Goal: Contribute content: Add original content to the website for others to see

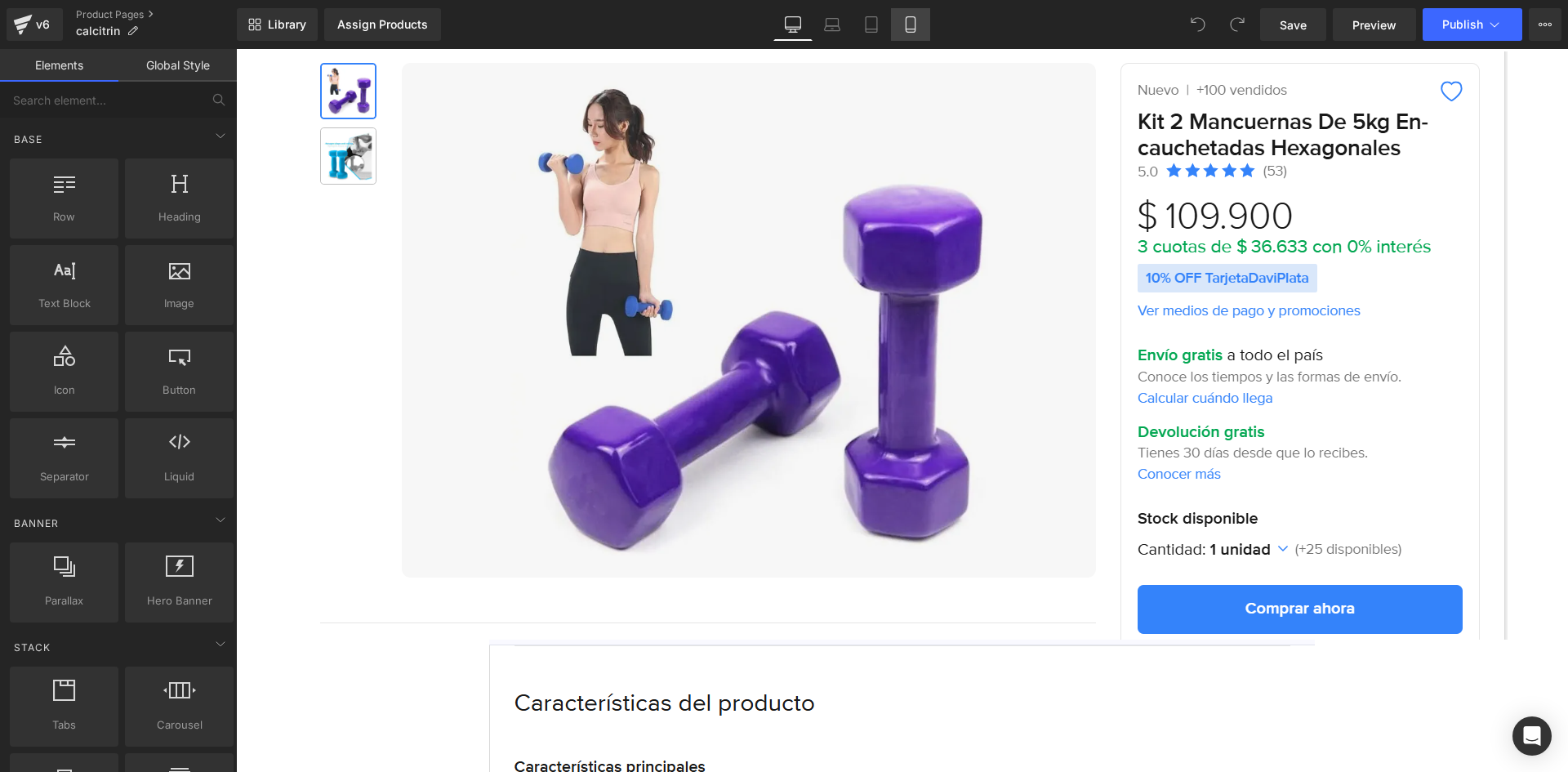
click at [906, 18] on icon at bounding box center [911, 25] width 17 height 17
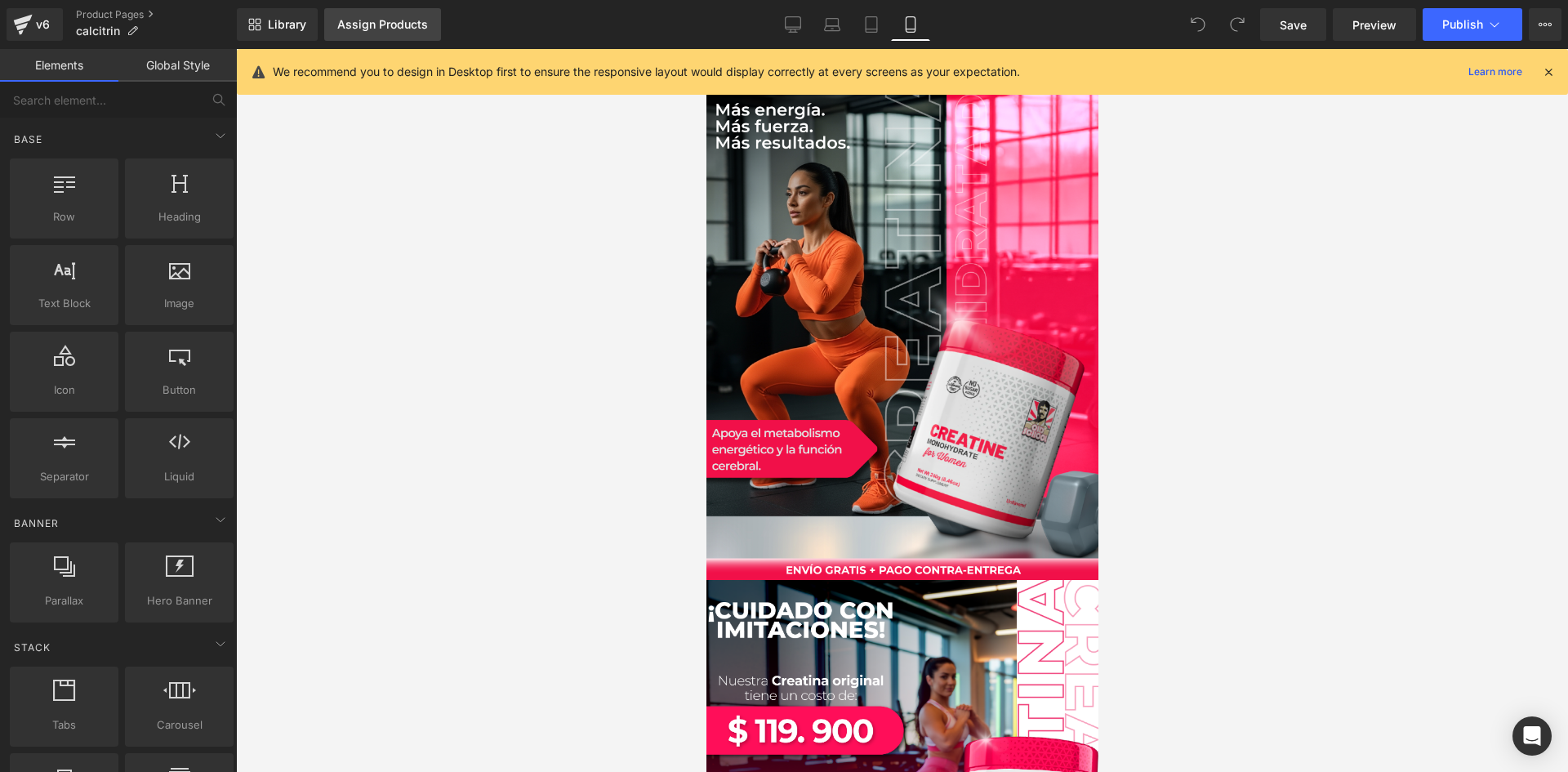
click at [377, 16] on link "Assign Products" at bounding box center [383, 24] width 117 height 33
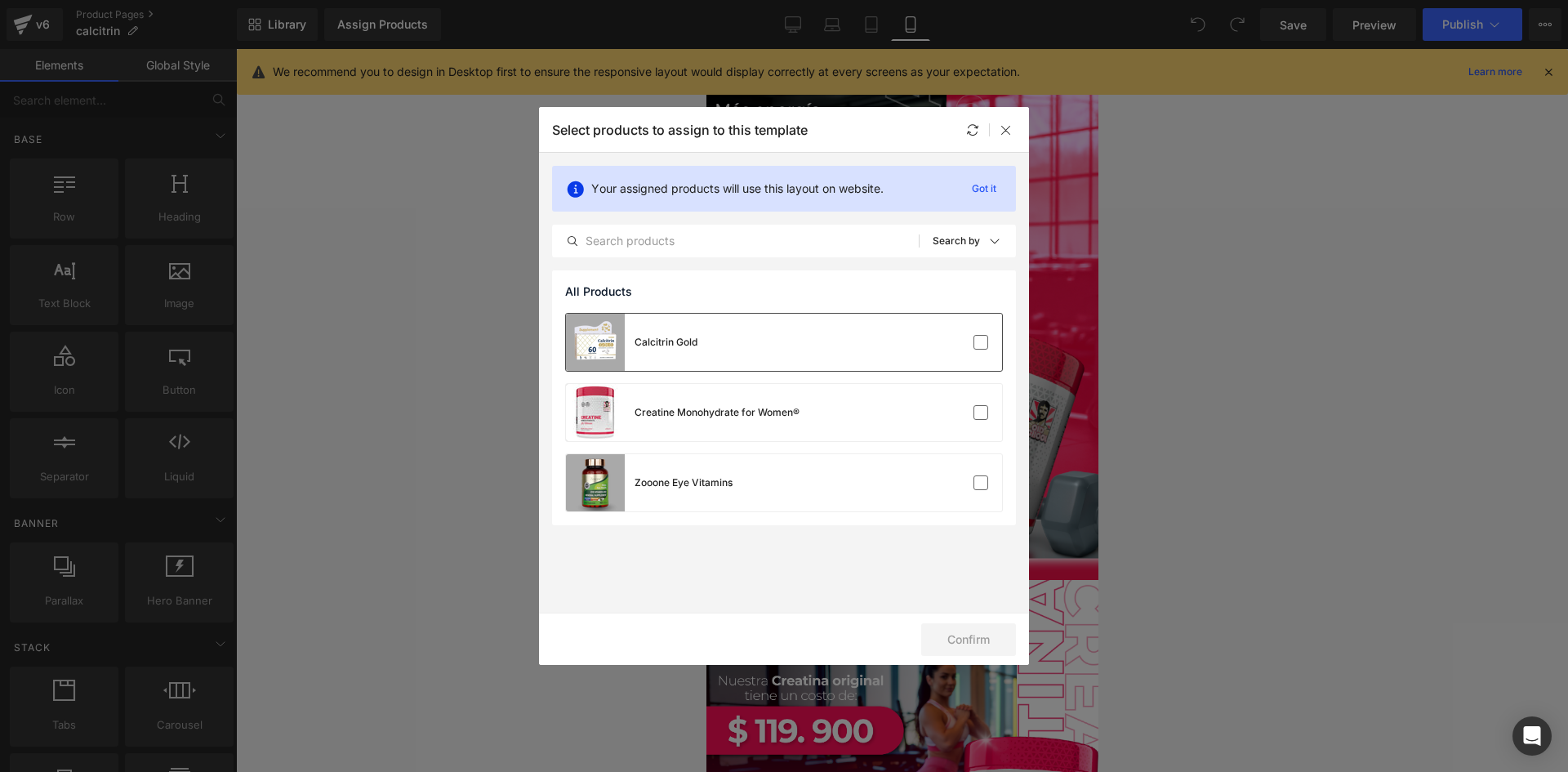
click at [790, 353] on div "Calcitrin Gold" at bounding box center [784, 342] width 436 height 57
click at [967, 652] on button "Confirm" at bounding box center [968, 639] width 94 height 33
click at [1006, 129] on icon at bounding box center [1007, 130] width 13 height 13
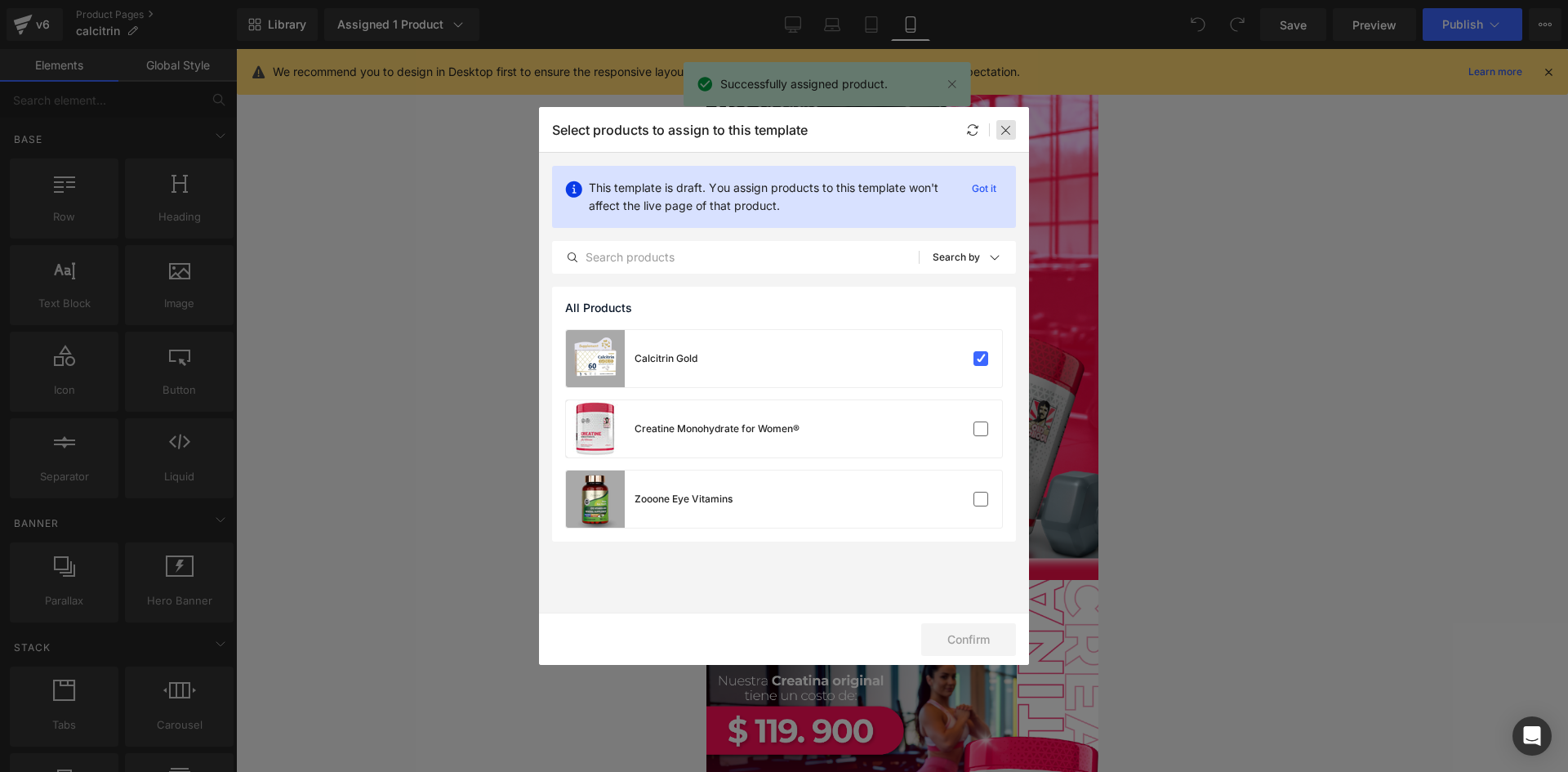
drag, startPoint x: 1003, startPoint y: 122, endPoint x: 388, endPoint y: 57, distance: 618.4
click at [1003, 122] on div at bounding box center [1006, 130] width 19 height 19
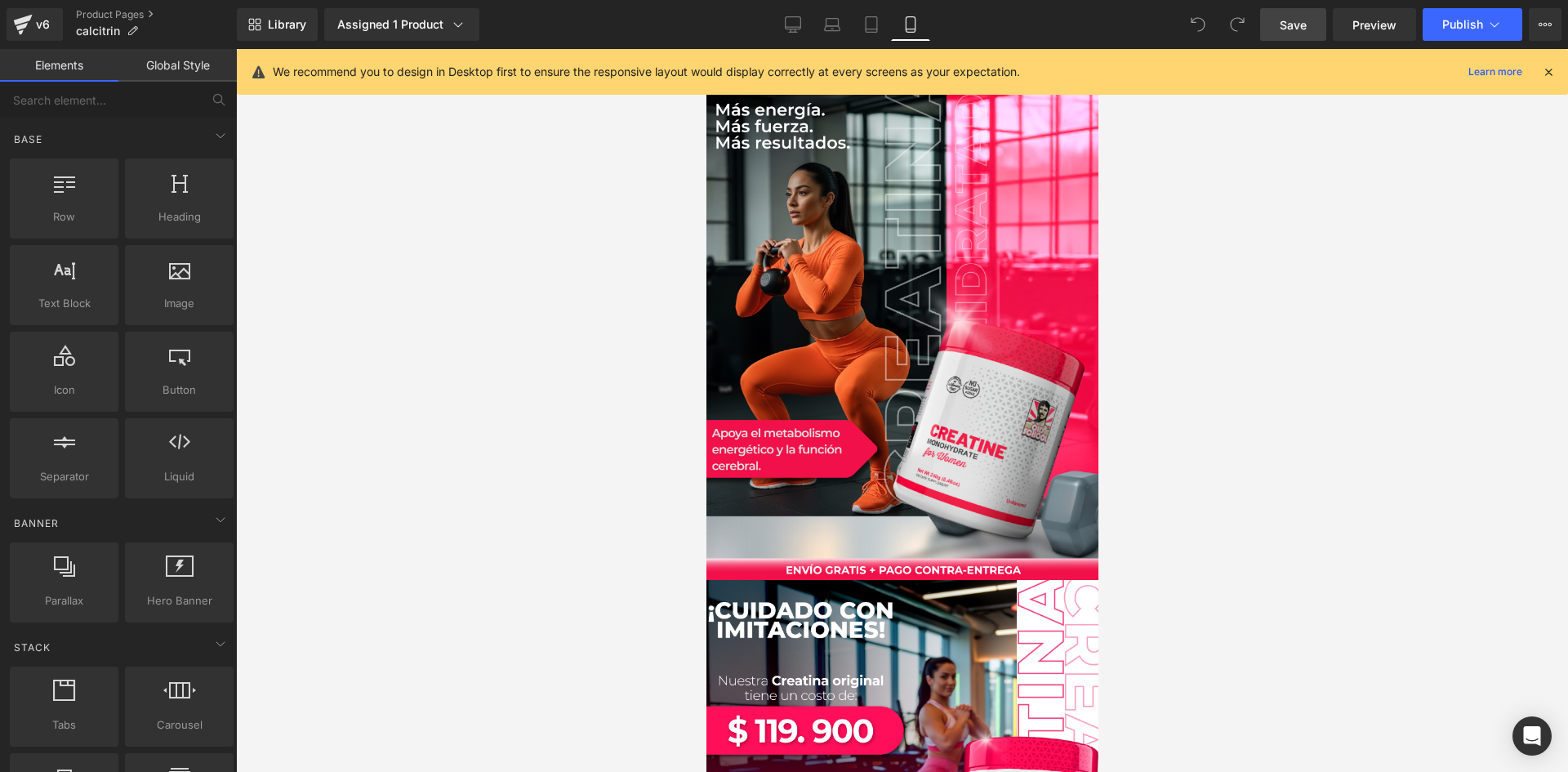
click at [1290, 36] on link "Save" at bounding box center [1293, 24] width 66 height 33
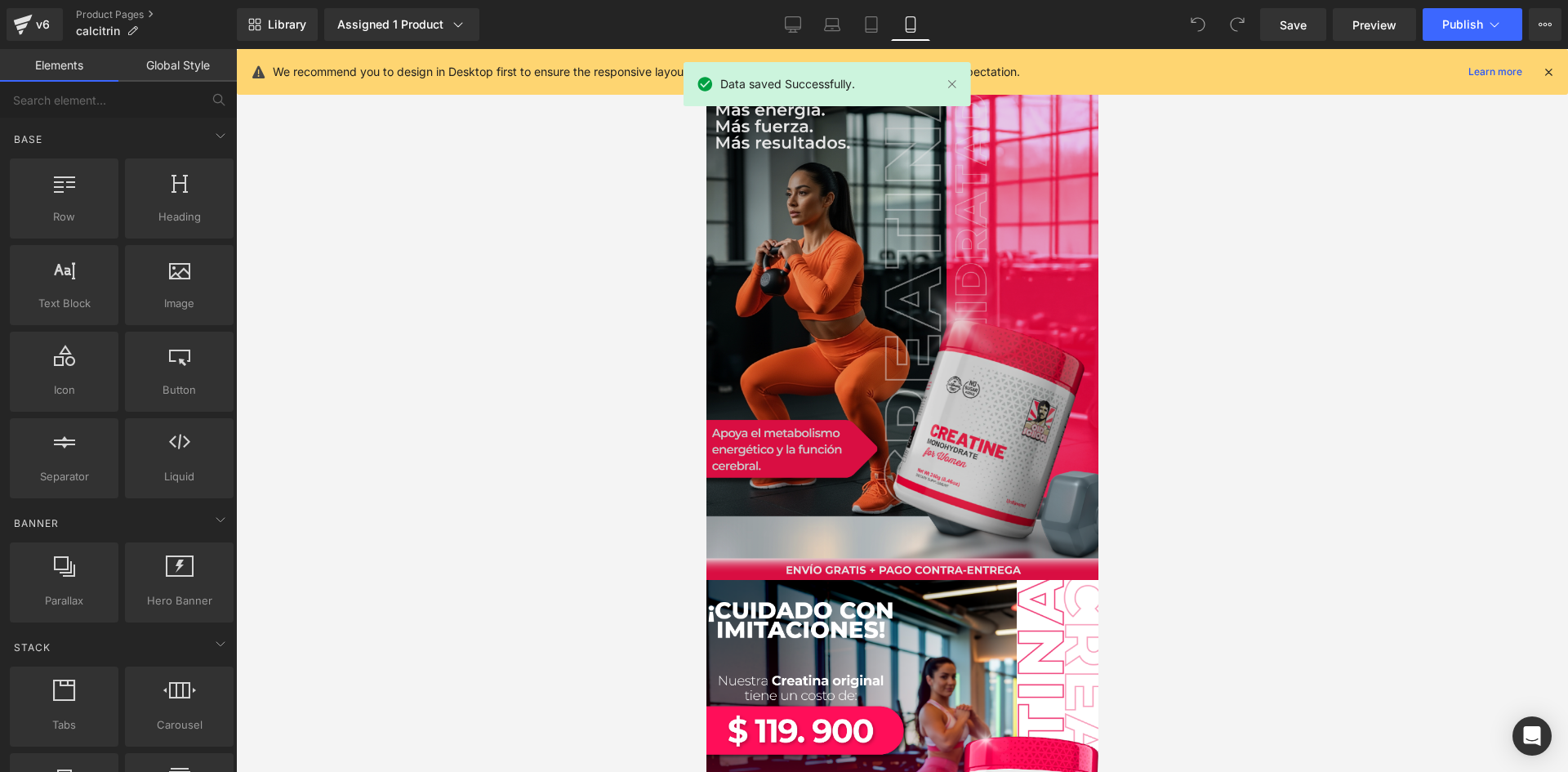
click at [814, 323] on img at bounding box center [901, 315] width 417 height 531
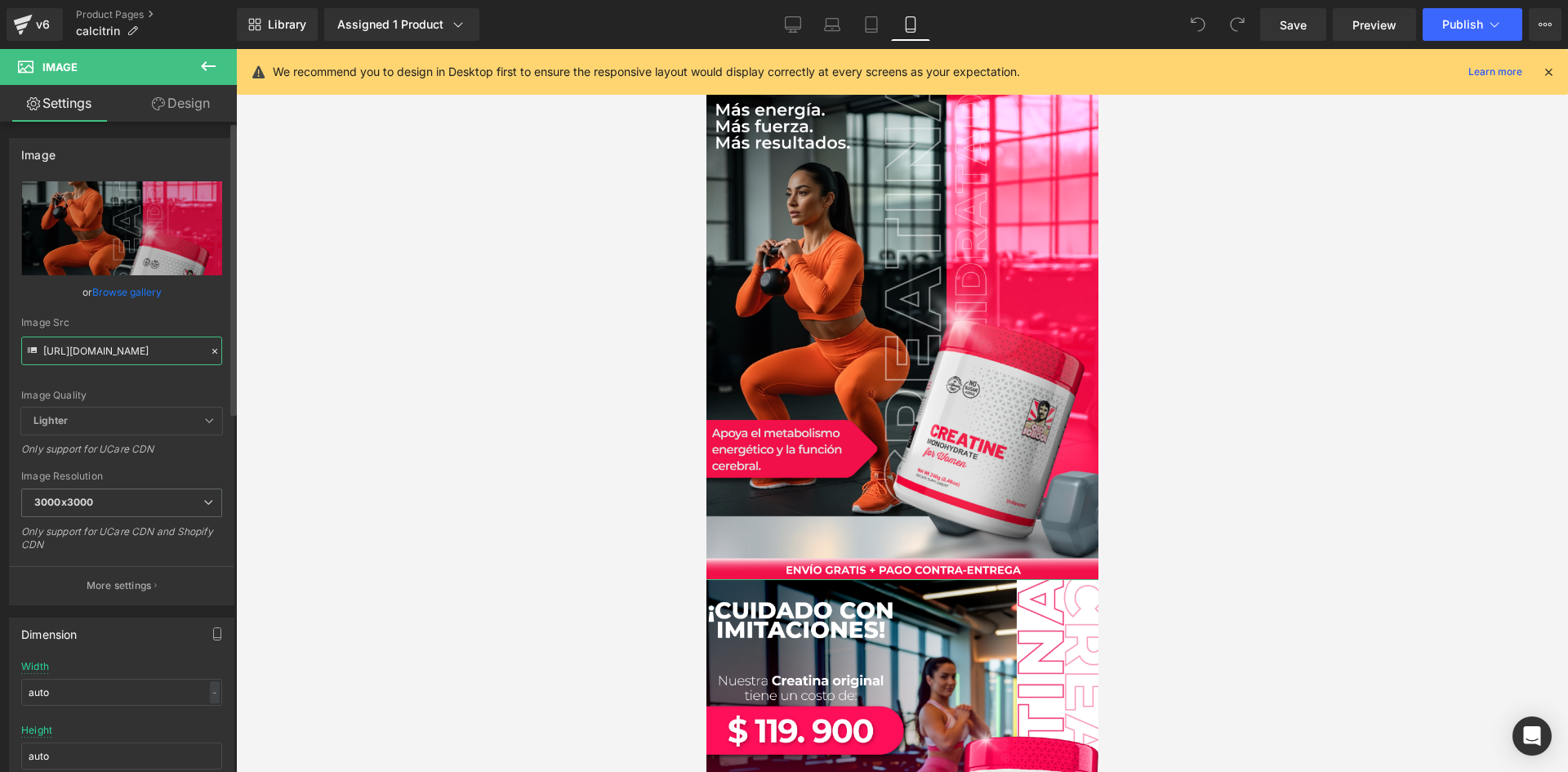
click at [99, 355] on input "[URL][DOMAIN_NAME]" at bounding box center [121, 351] width 201 height 28
paste input "jvdjdqvP/raw1"
type input "[URL][DOMAIN_NAME]"
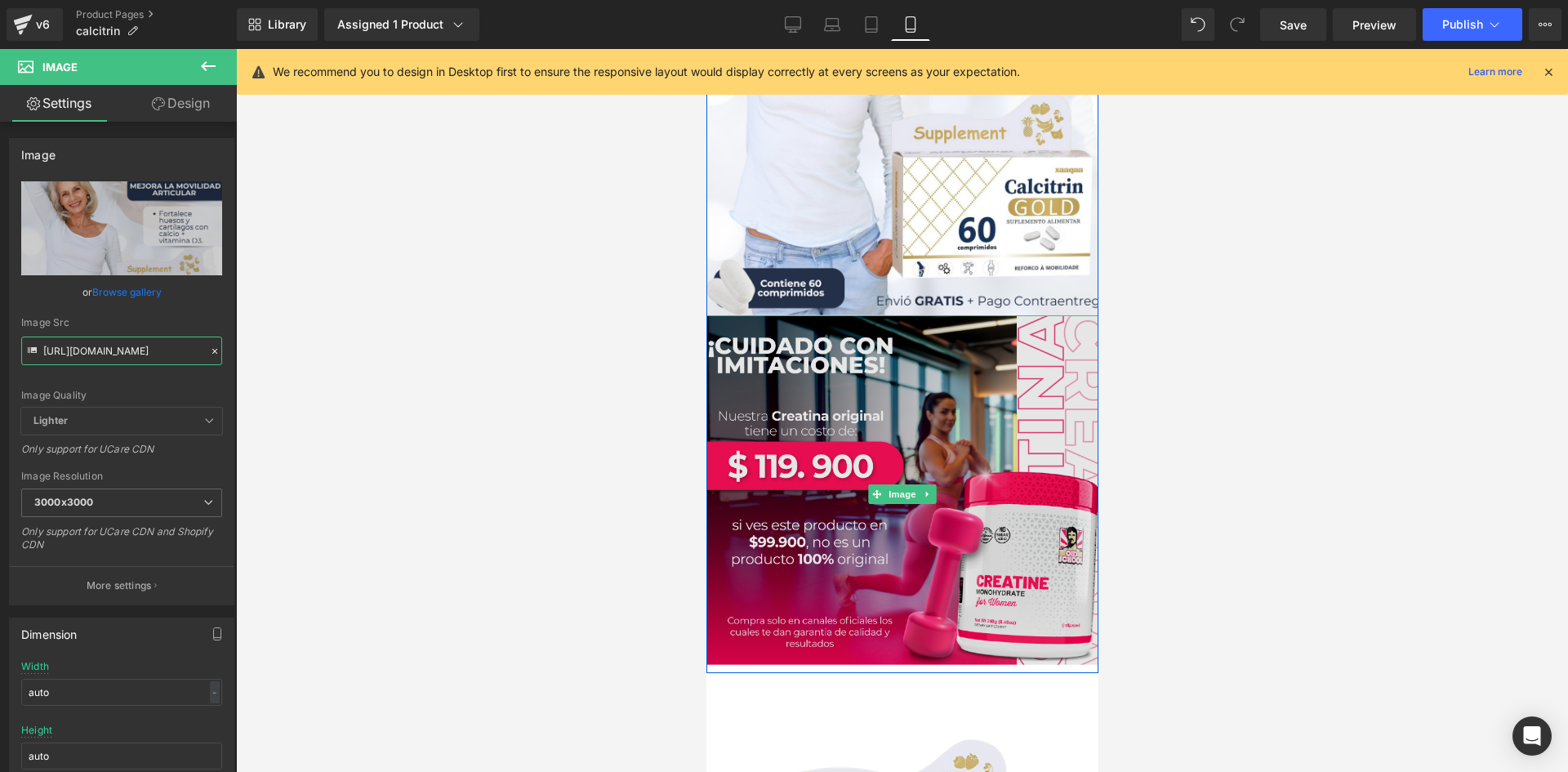
scroll to position [327, 0]
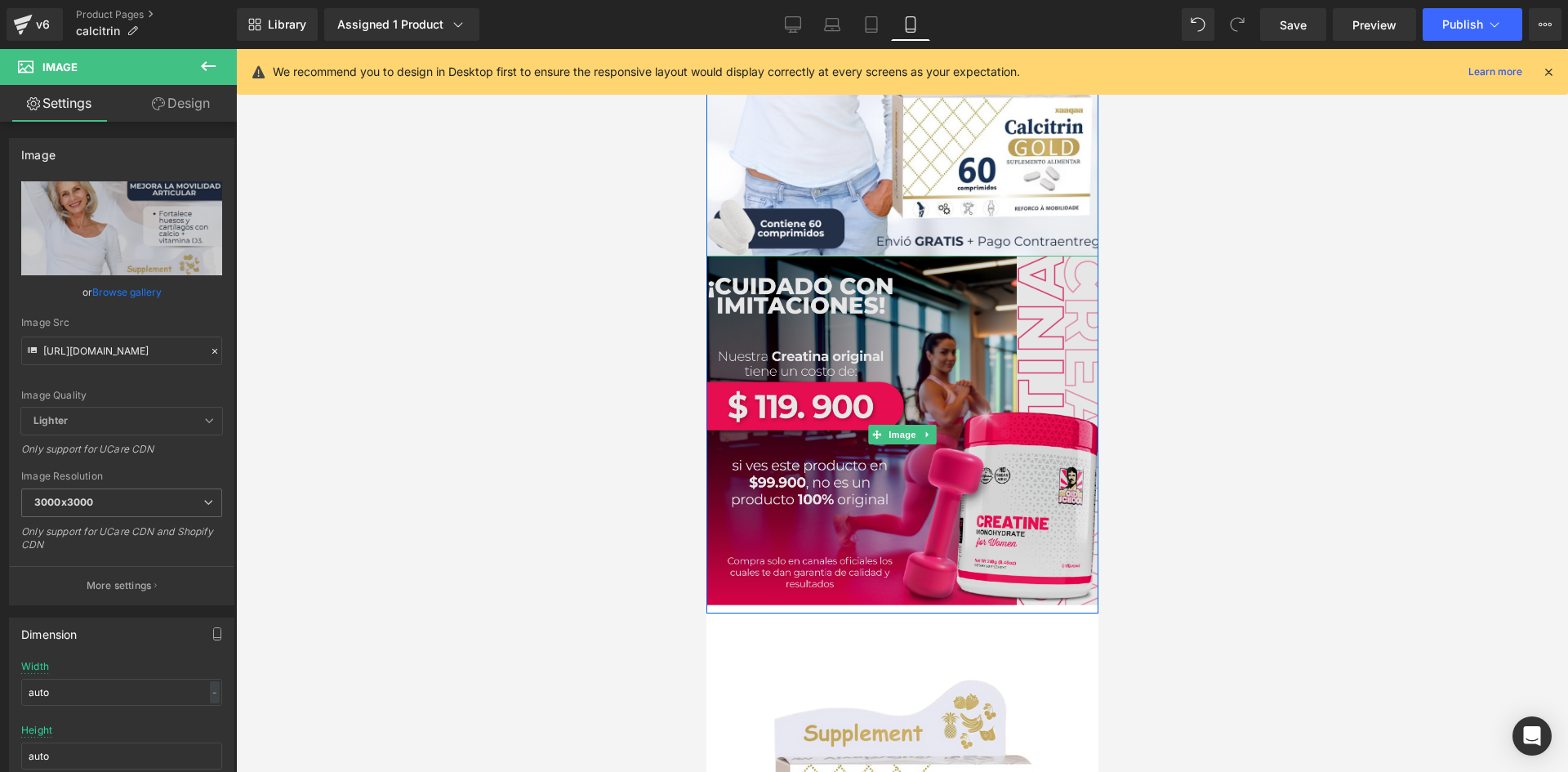
click at [810, 494] on img at bounding box center [901, 434] width 417 height 358
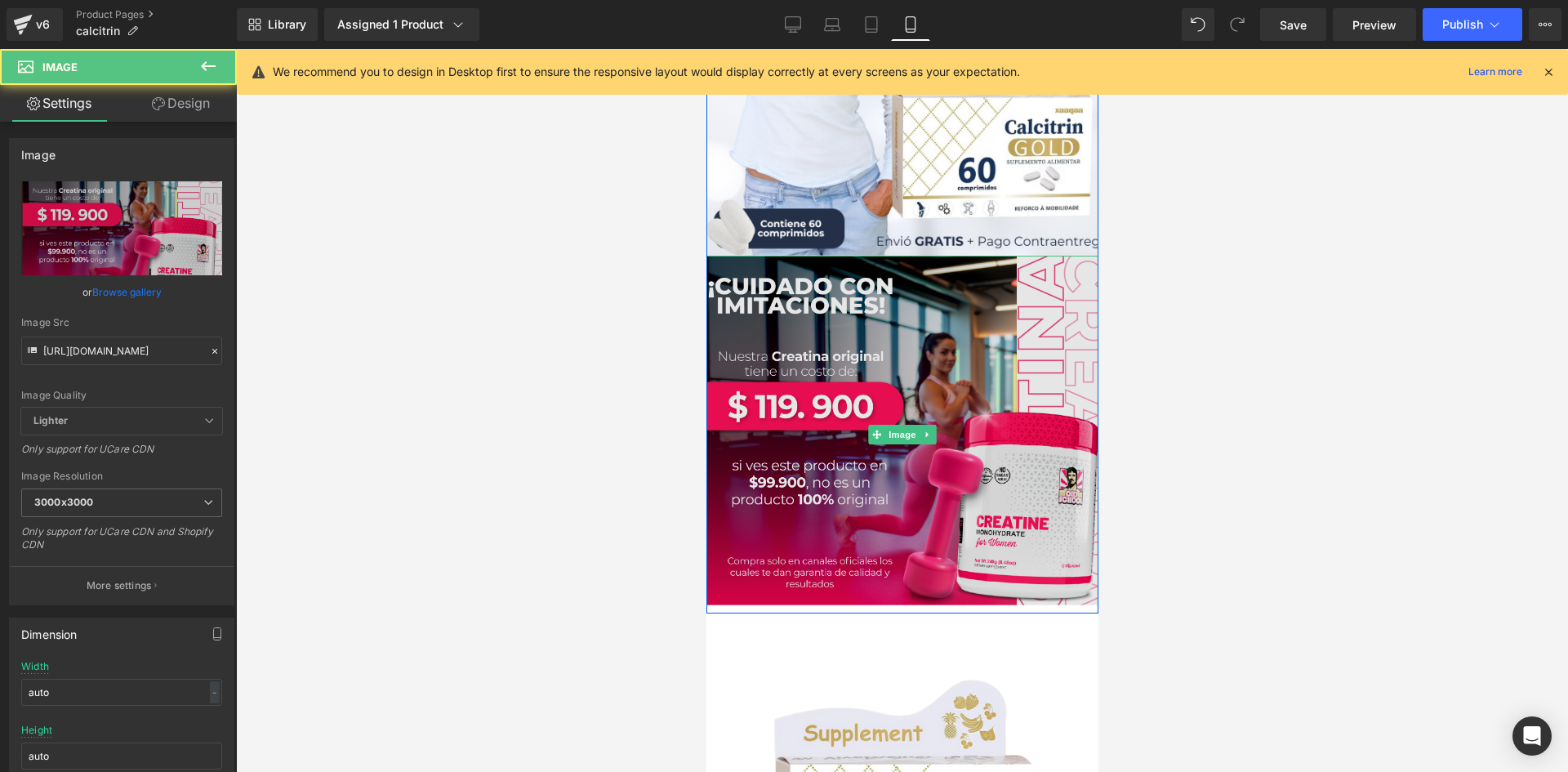
click at [803, 321] on img at bounding box center [901, 434] width 417 height 358
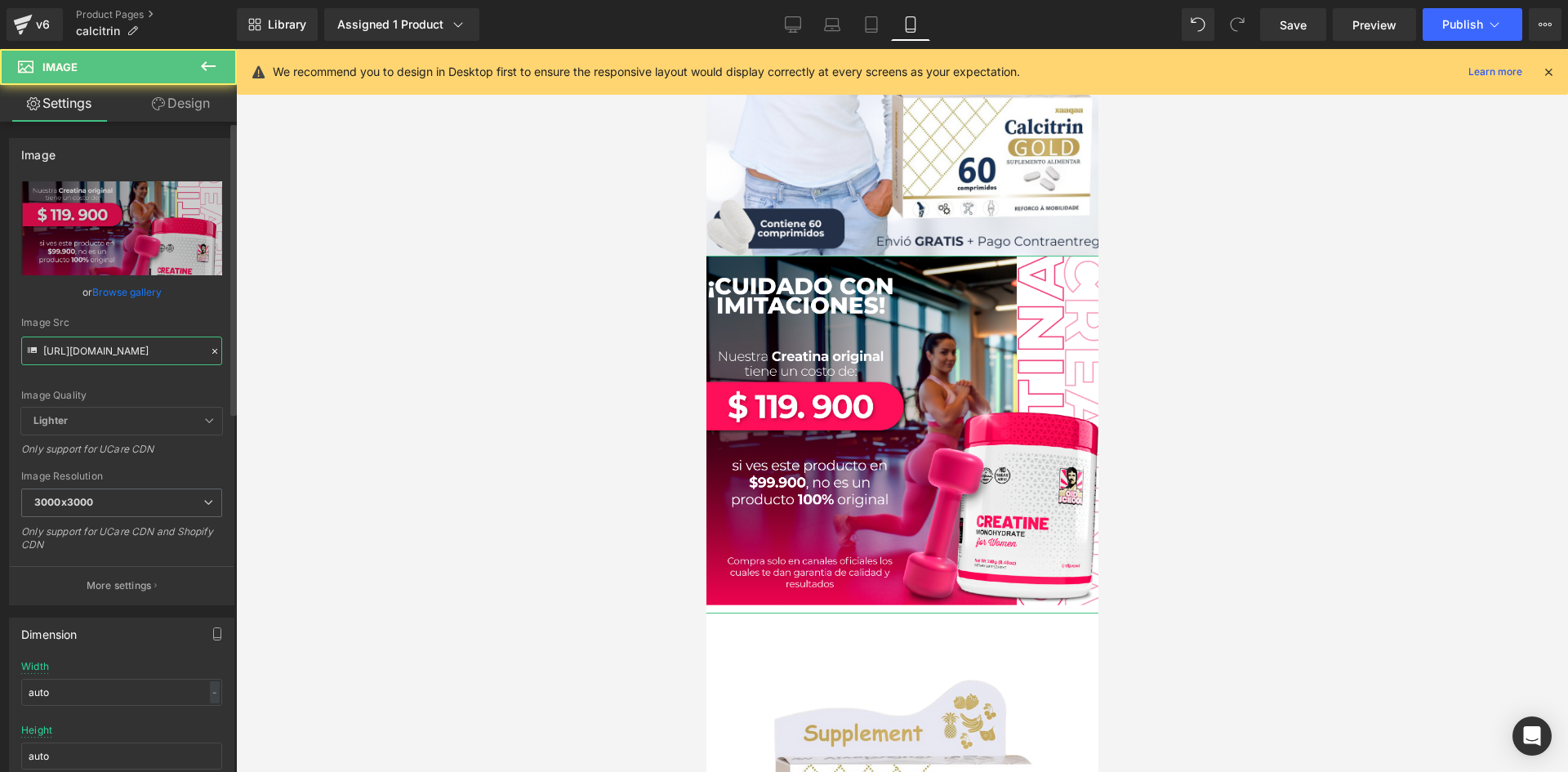
click at [132, 343] on input "[URL][DOMAIN_NAME]" at bounding box center [121, 351] width 201 height 28
paste input "S4FcQLDq/raw-2"
type input "[URL][DOMAIN_NAME]"
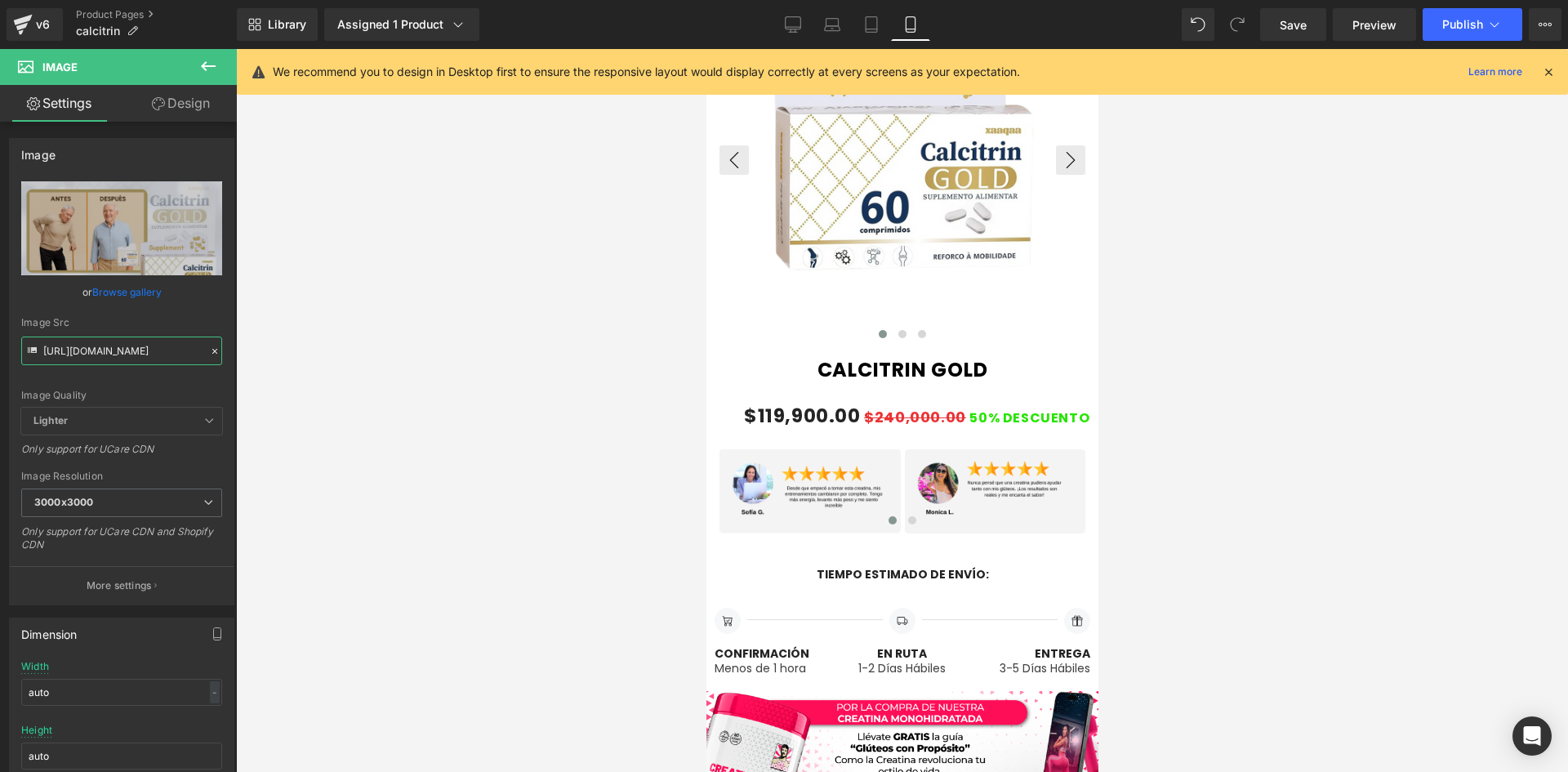
scroll to position [1062, 0]
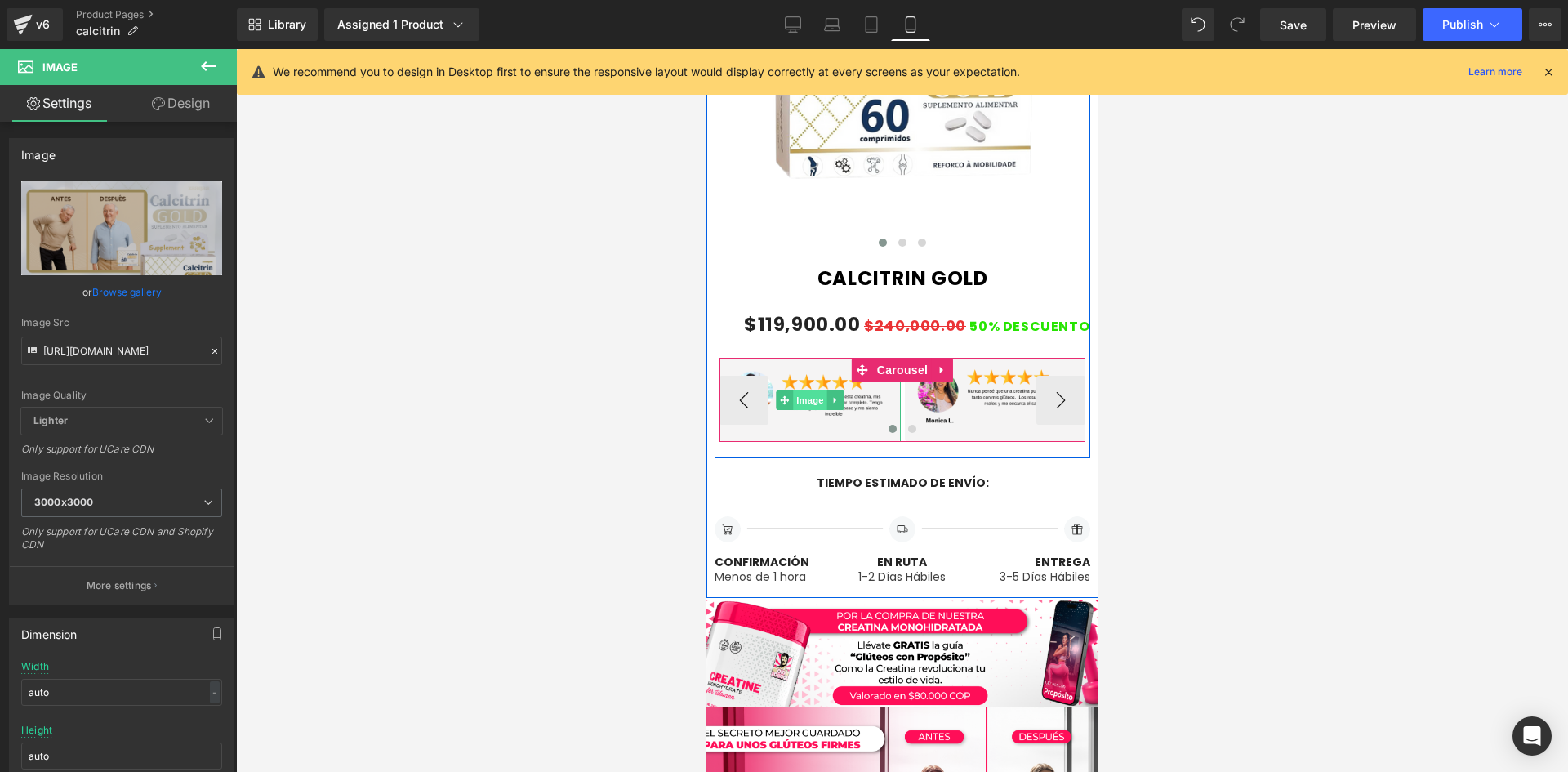
click at [814, 390] on span "Image" at bounding box center [809, 399] width 34 height 19
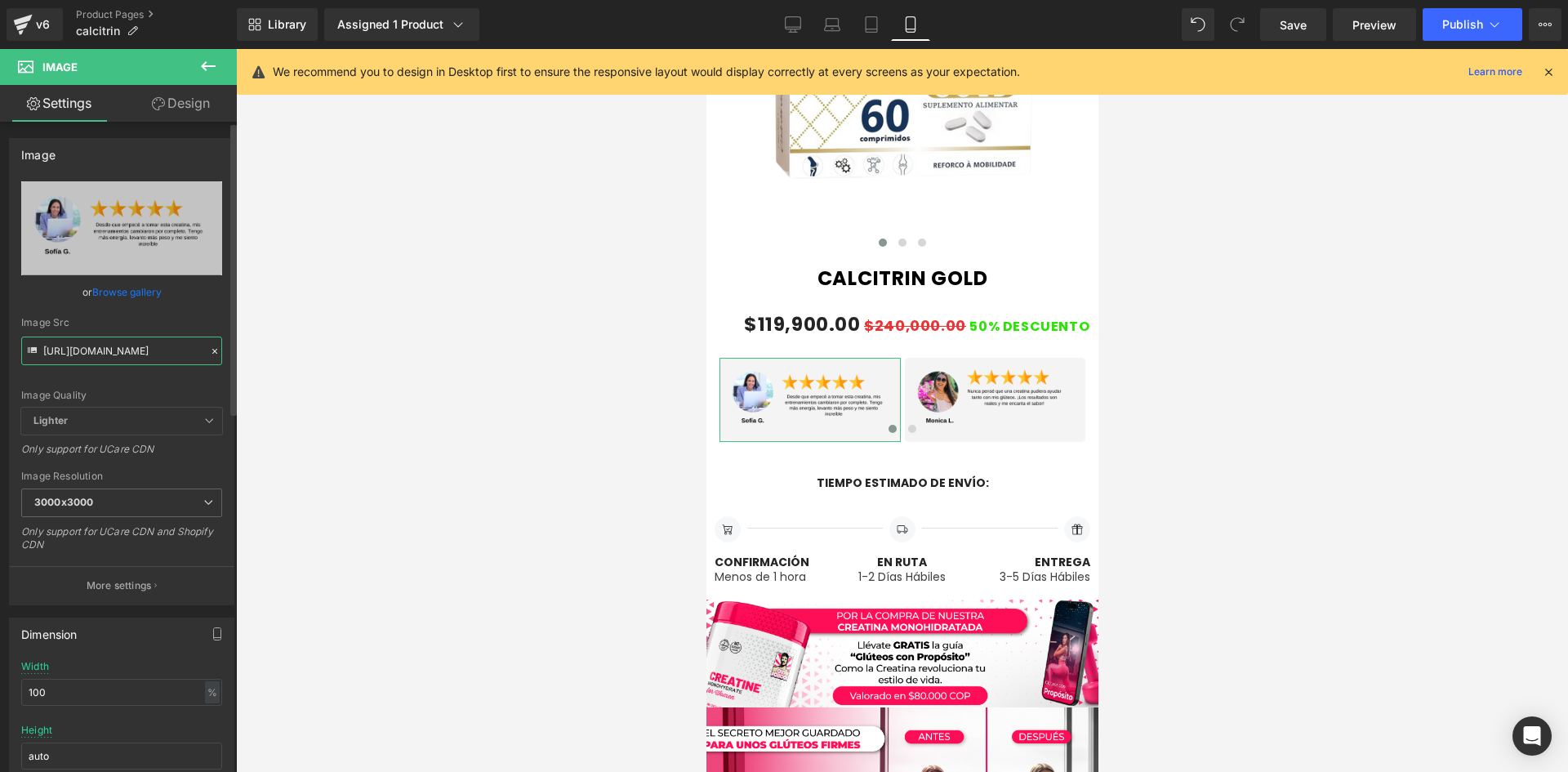
click at [101, 351] on input "[URL][DOMAIN_NAME]" at bounding box center [121, 351] width 201 height 28
click at [101, 350] on input "[URL][DOMAIN_NAME]" at bounding box center [121, 351] width 201 height 28
paste input "tPqzQctg/7"
type input "[URL][DOMAIN_NAME]"
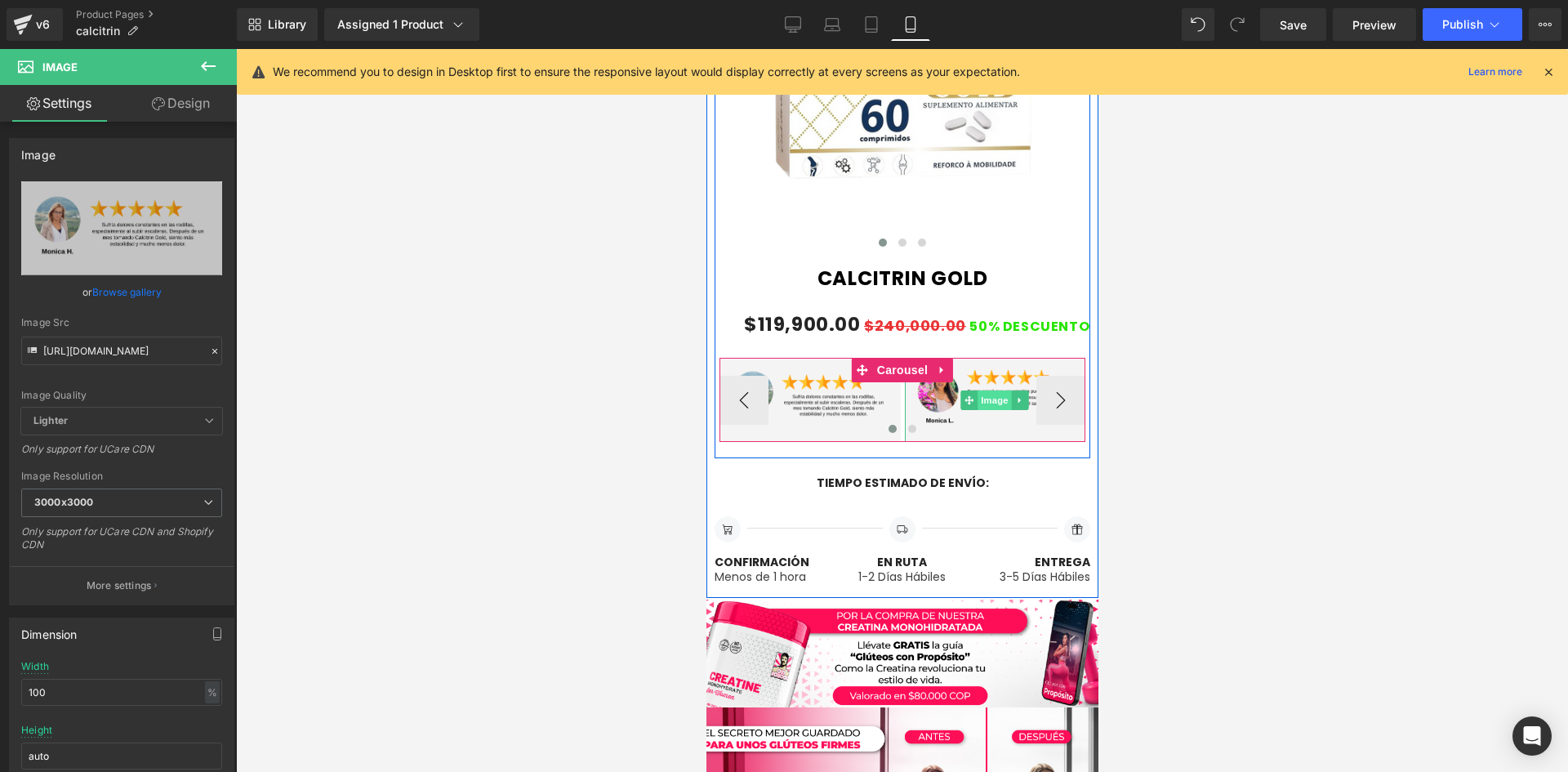
click at [990, 396] on span "Image" at bounding box center [993, 399] width 34 height 19
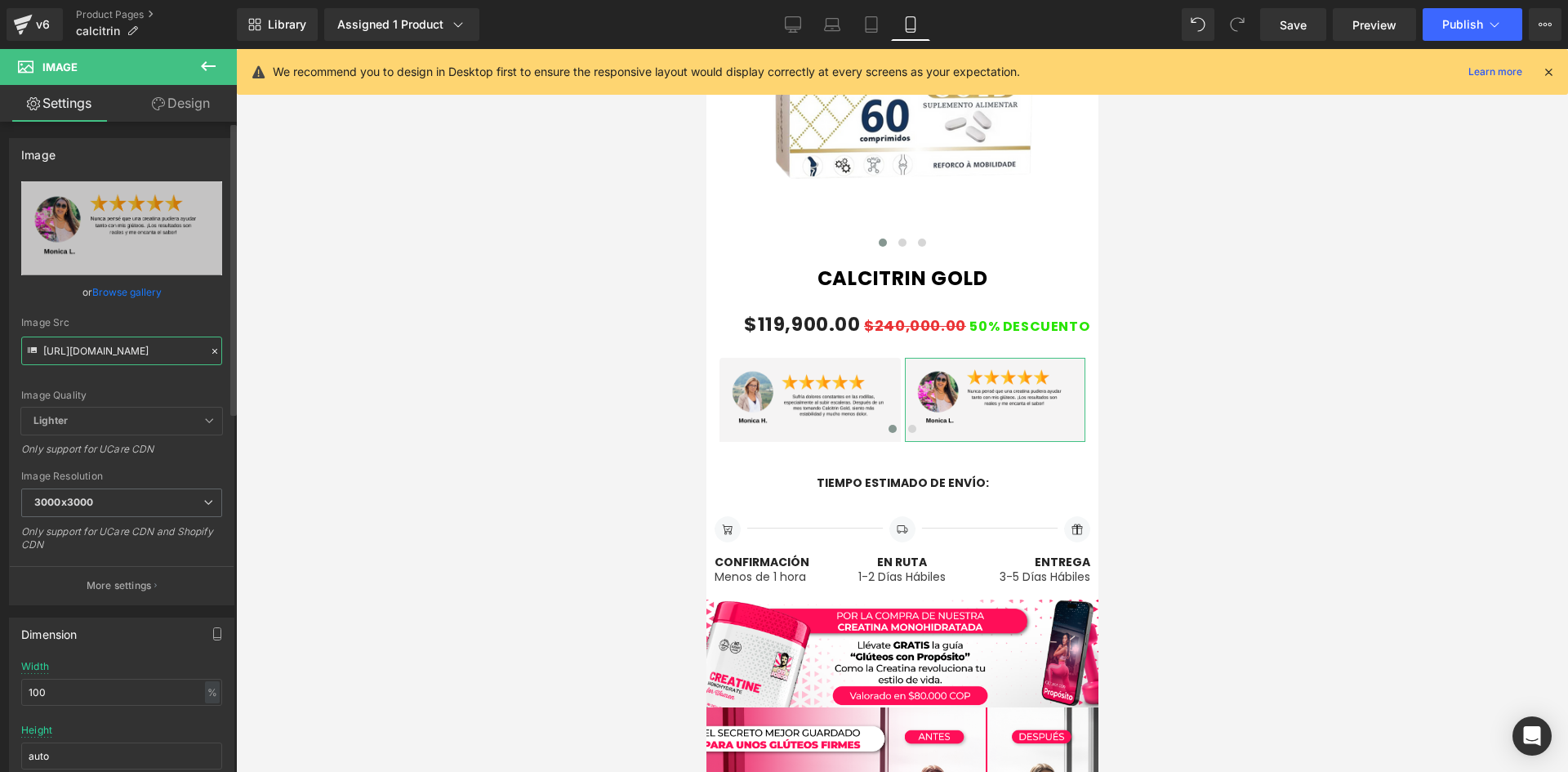
click at [133, 348] on input "[URL][DOMAIN_NAME]" at bounding box center [121, 351] width 201 height 28
paste input "660wT1g/8"
type input "[URL][DOMAIN_NAME]"
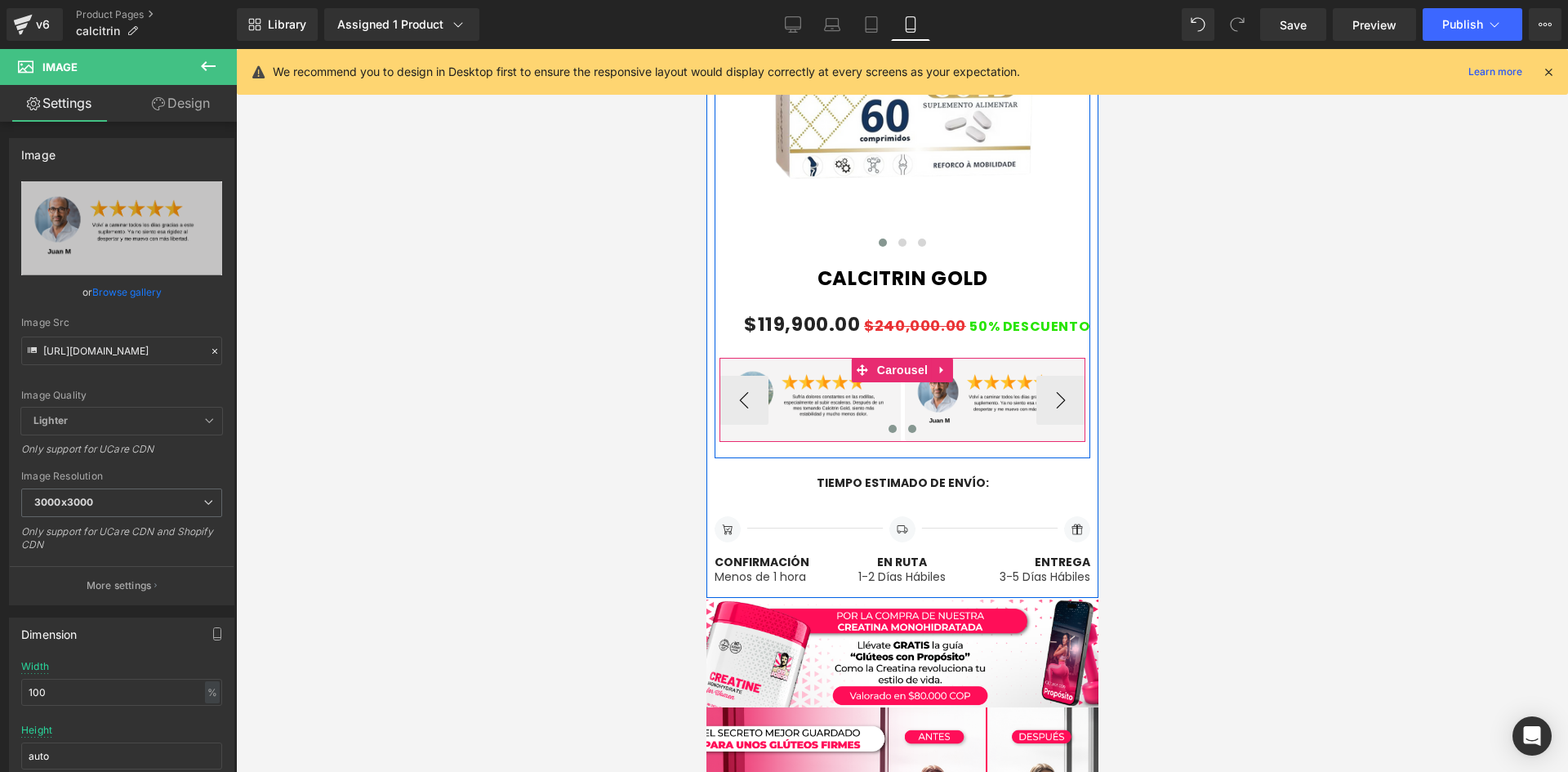
click at [907, 426] on span at bounding box center [911, 429] width 8 height 8
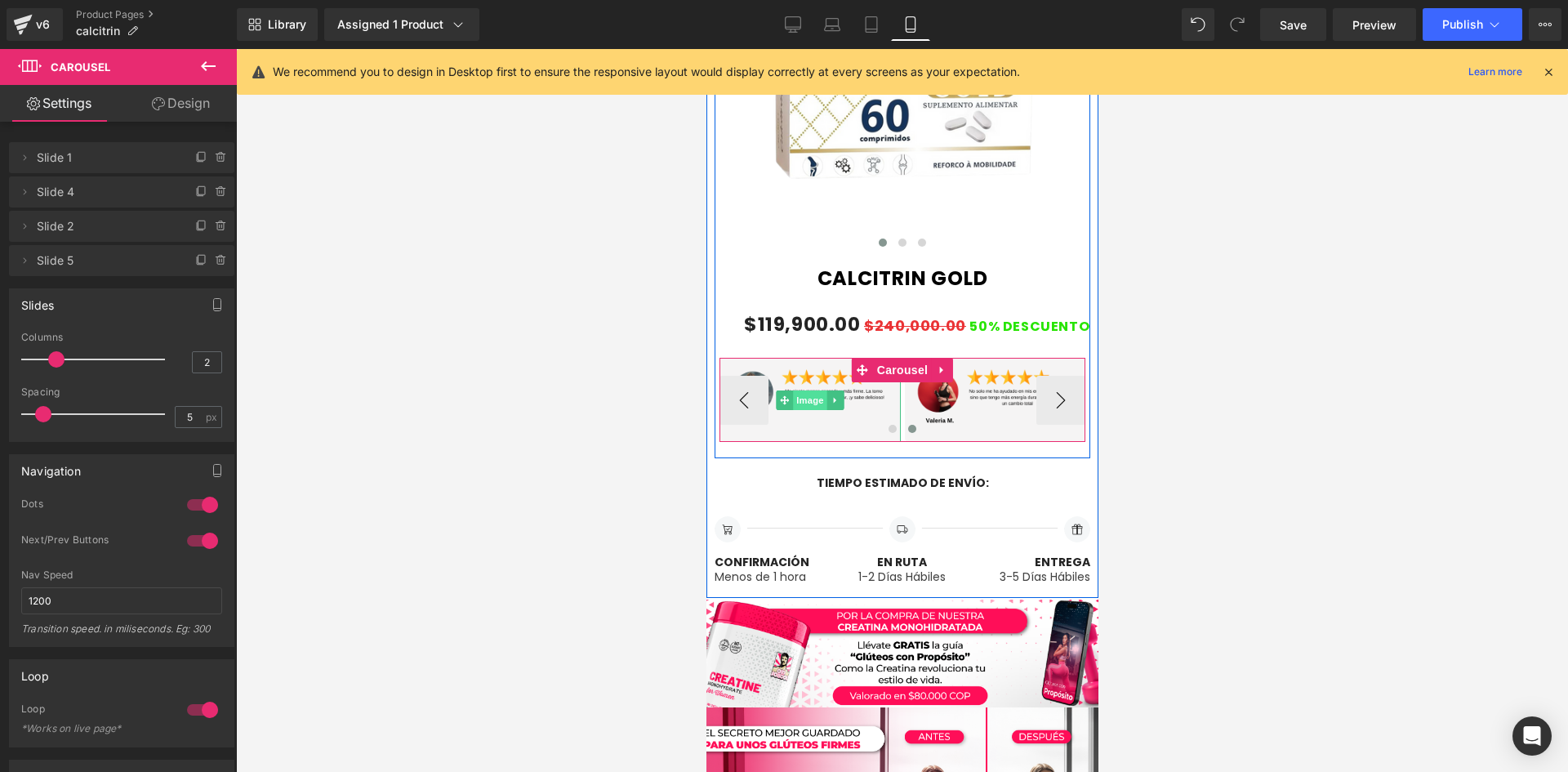
click at [814, 394] on span "Image" at bounding box center [809, 399] width 34 height 19
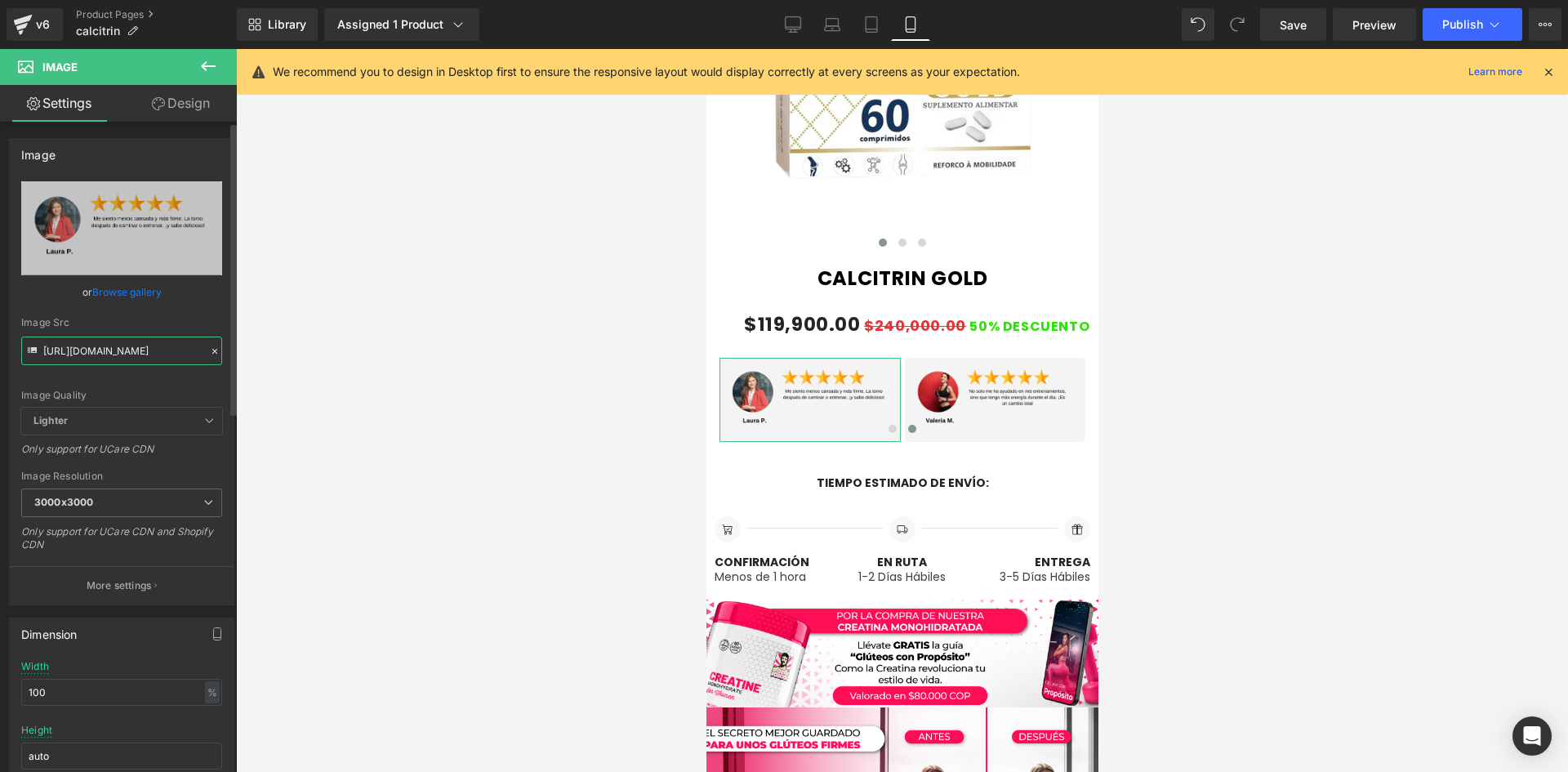
click at [114, 348] on input "[URL][DOMAIN_NAME]" at bounding box center [121, 351] width 201 height 28
paste input "cKYMcn0L/9"
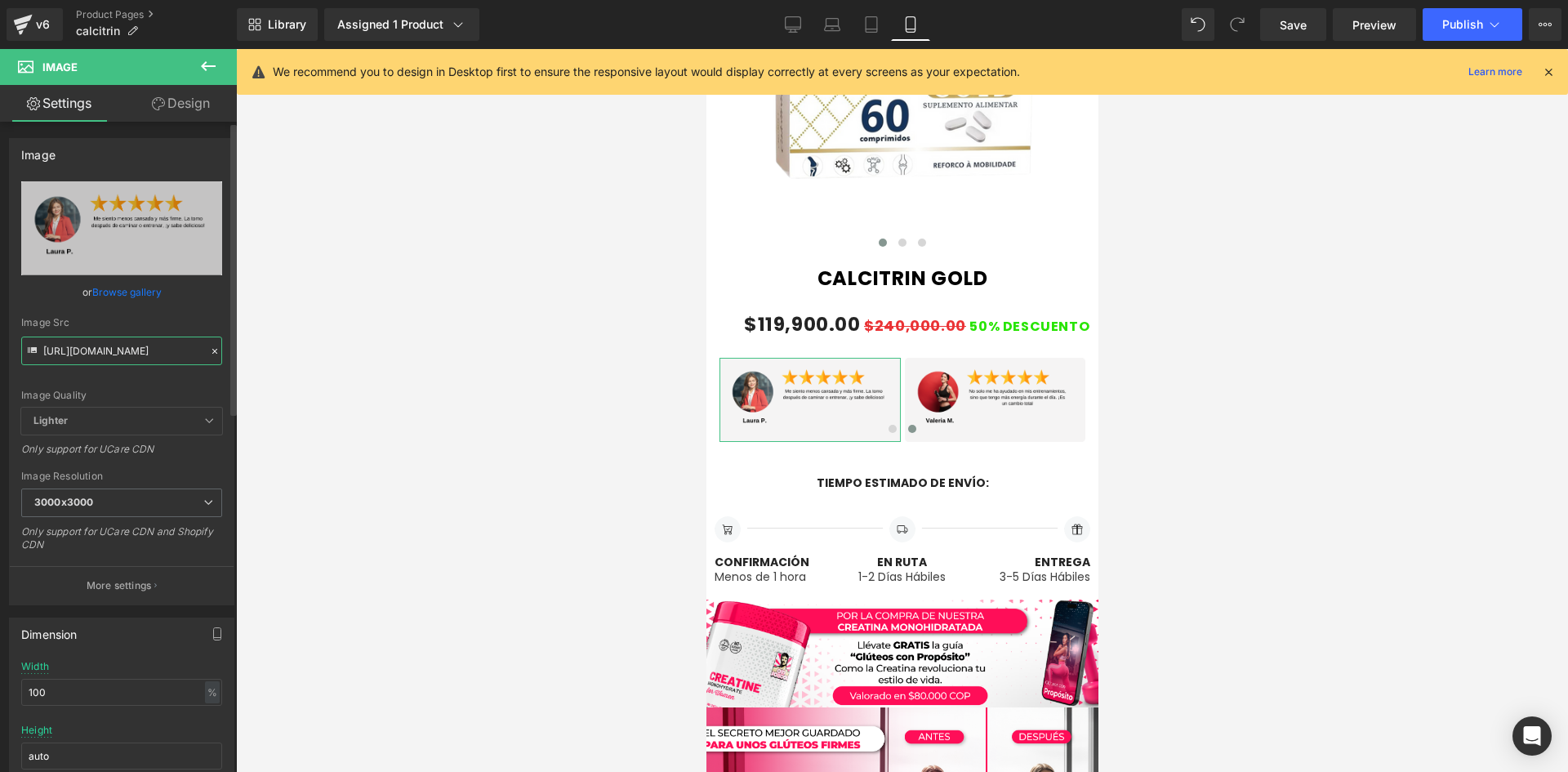
type input "[URL][DOMAIN_NAME]"
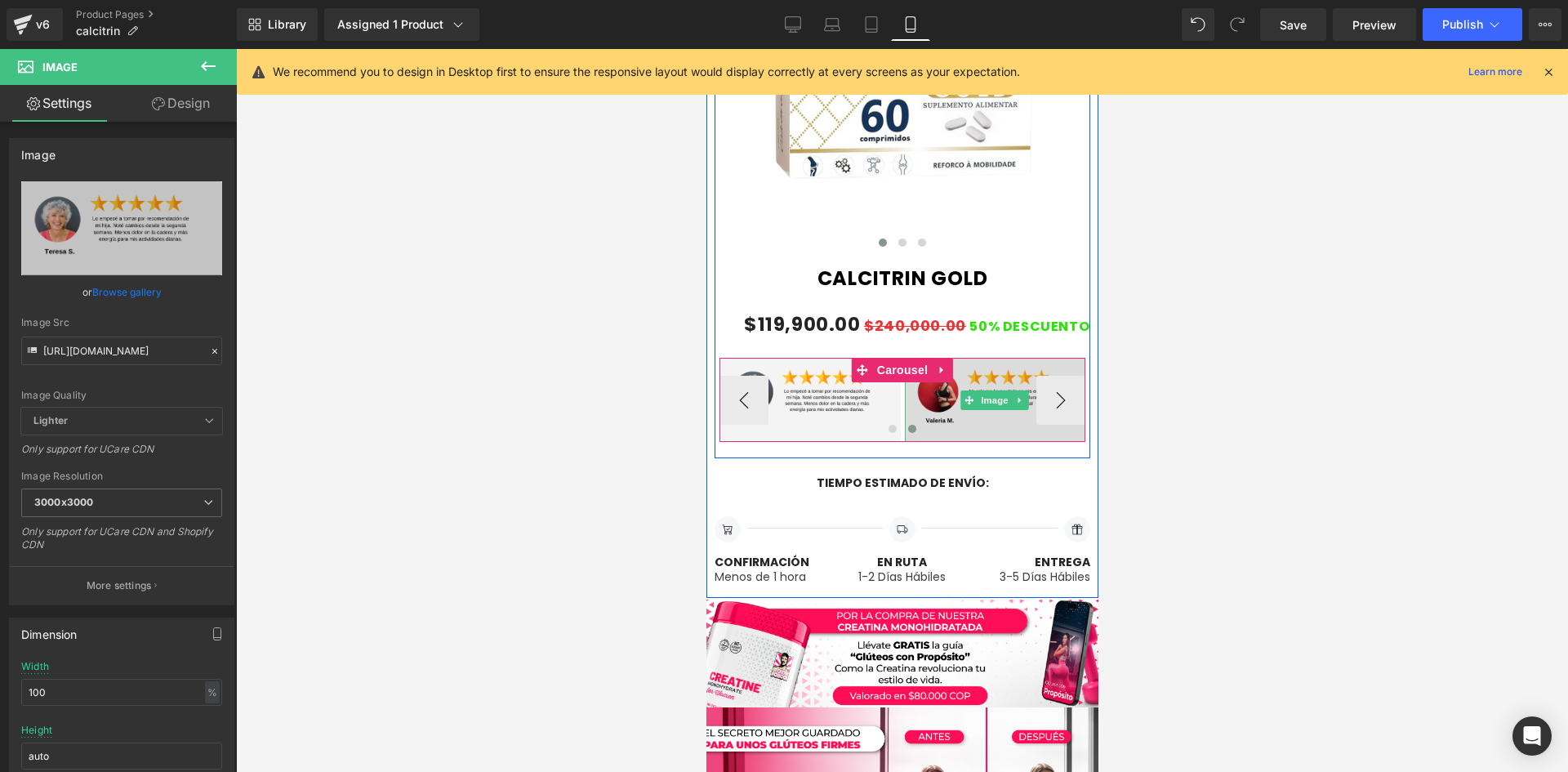
click at [993, 388] on img at bounding box center [994, 399] width 181 height 84
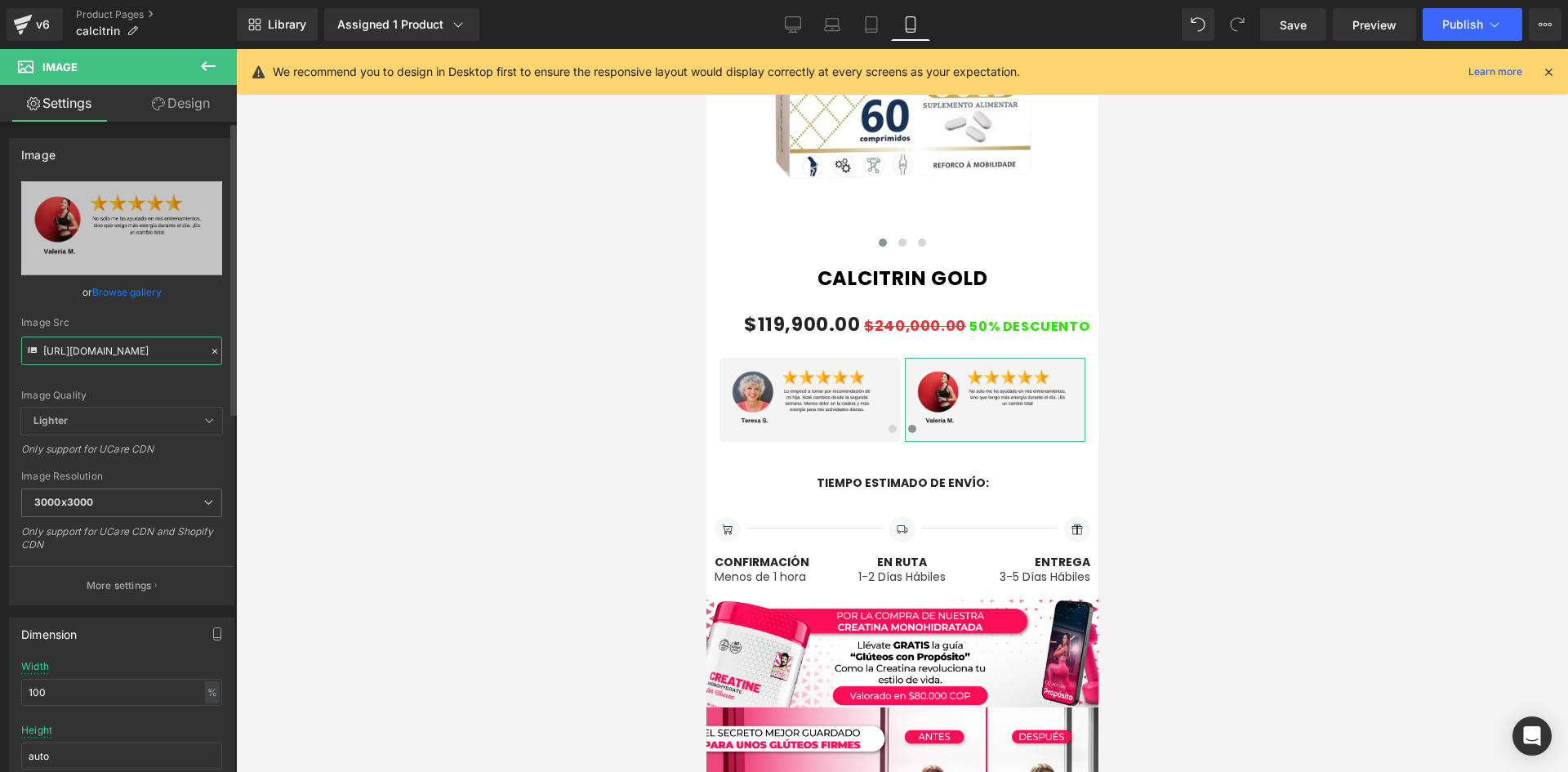
click at [115, 355] on input "[URL][DOMAIN_NAME]" at bounding box center [121, 351] width 201 height 28
click at [116, 355] on input "[URL][DOMAIN_NAME]" at bounding box center [121, 351] width 201 height 28
paste input "zVfPrLyh/10"
type input "[URL][DOMAIN_NAME]"
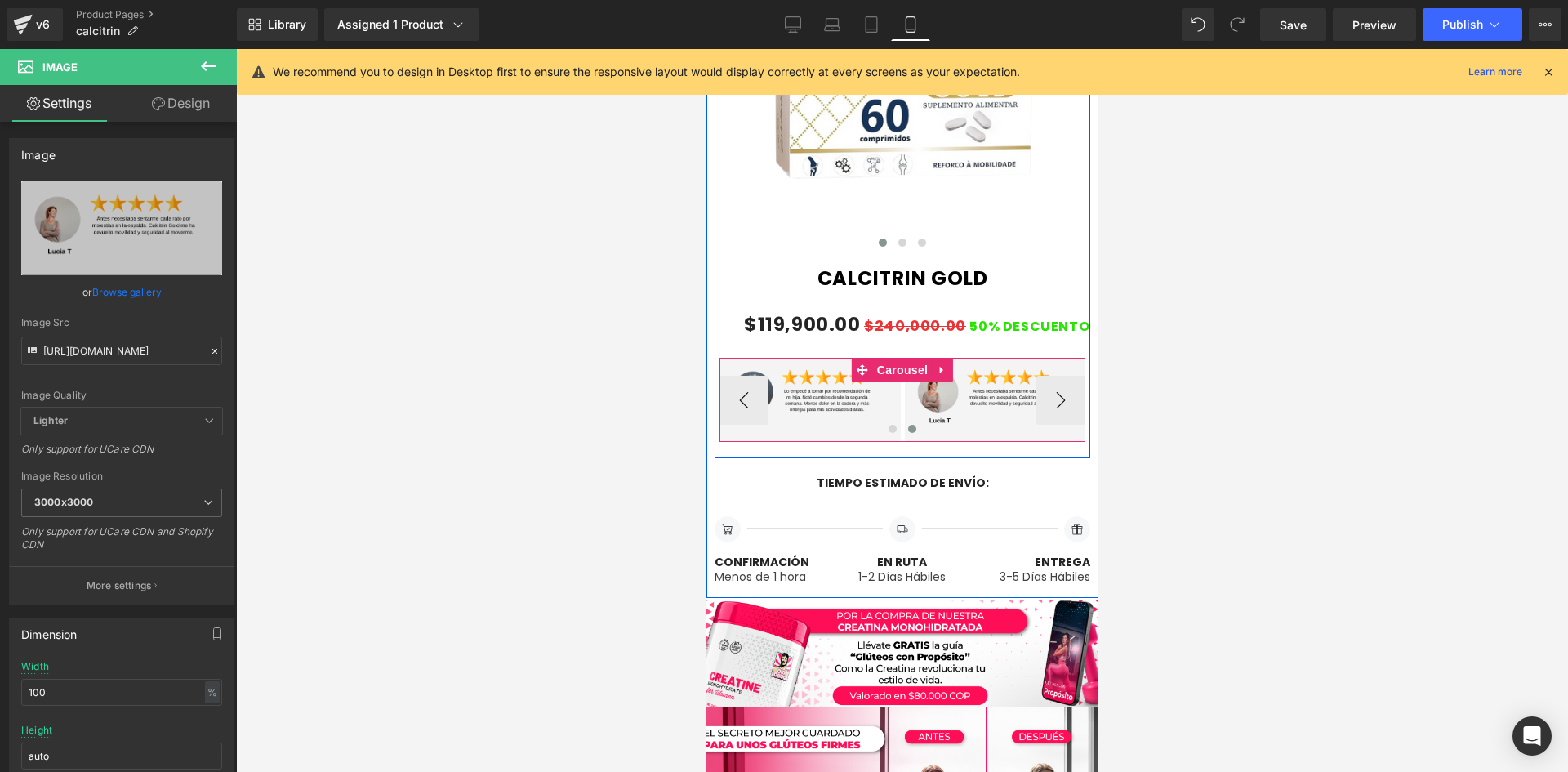
click at [926, 433] on div at bounding box center [901, 432] width 366 height 23
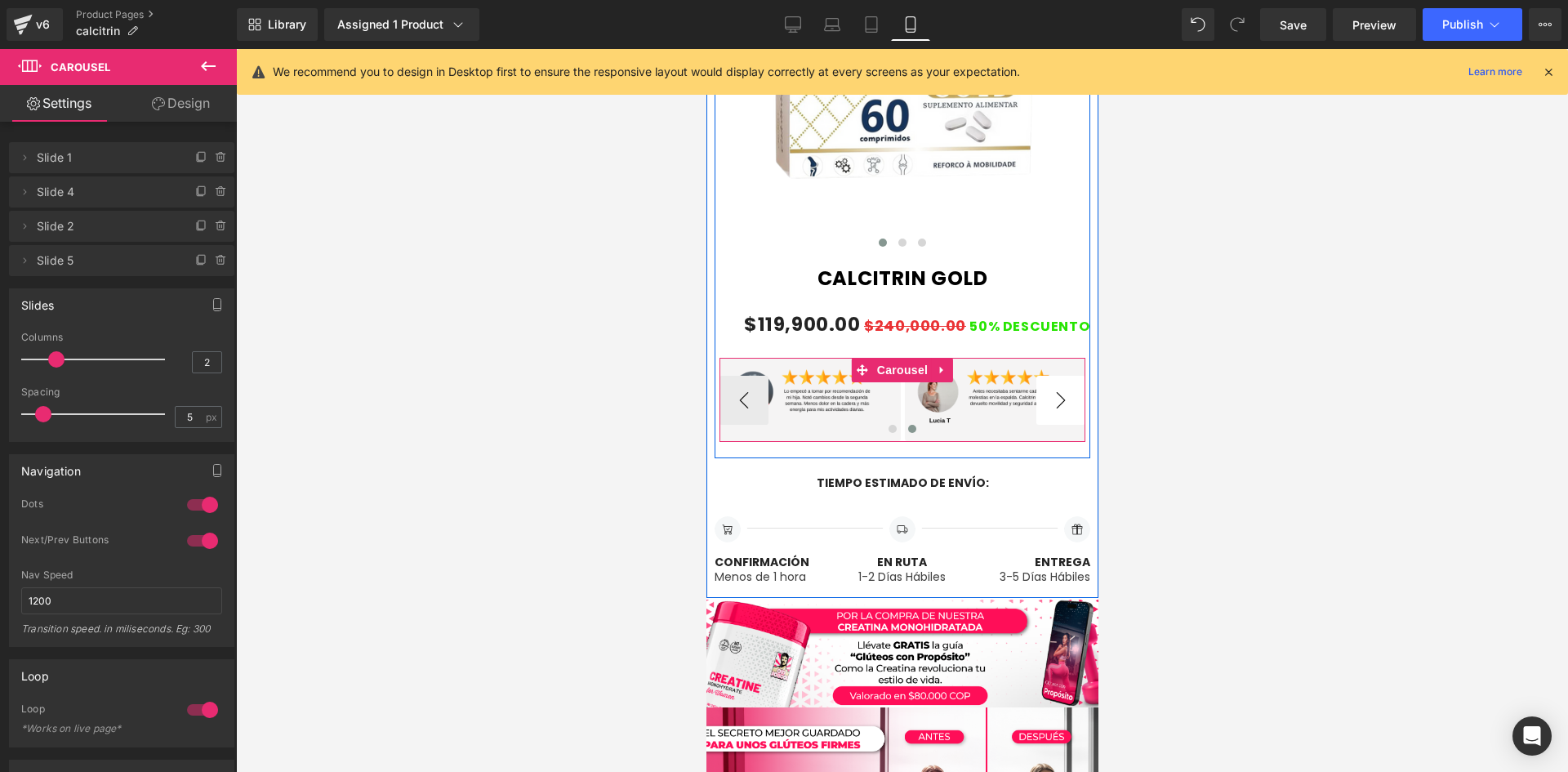
click at [1061, 404] on button "›" at bounding box center [1060, 400] width 49 height 49
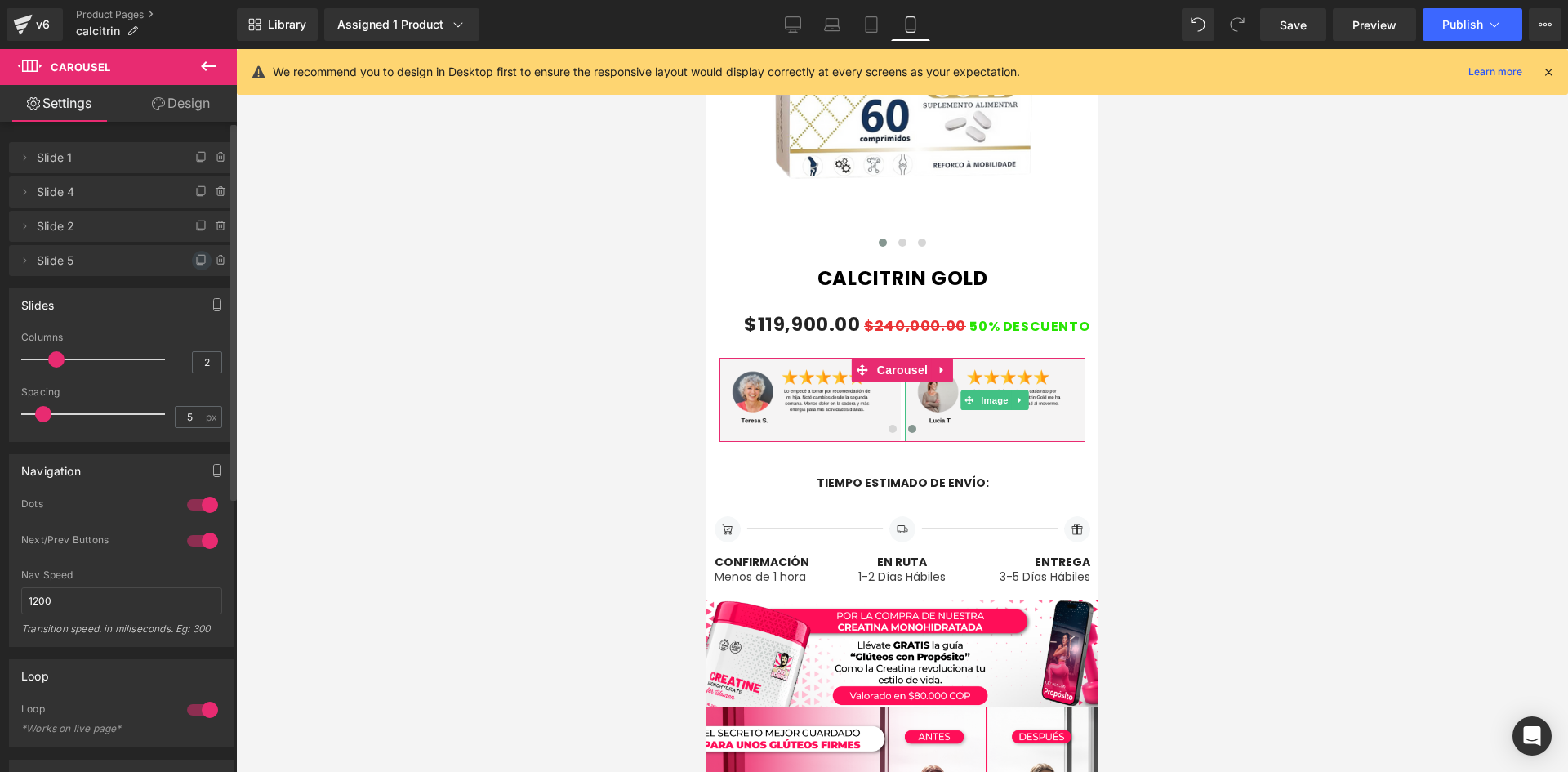
click at [197, 265] on icon at bounding box center [200, 261] width 7 height 8
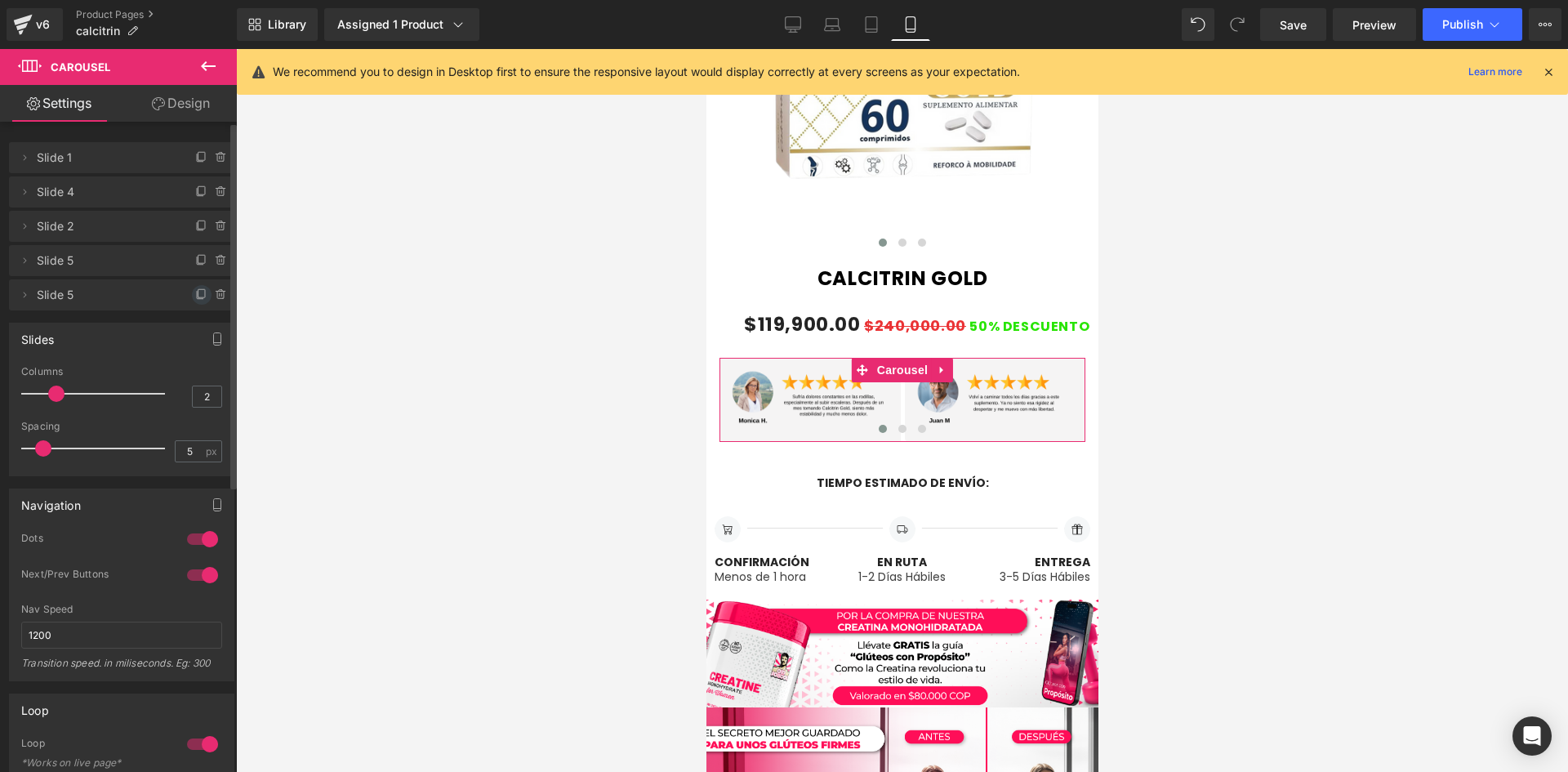
click at [195, 292] on icon at bounding box center [202, 295] width 13 height 13
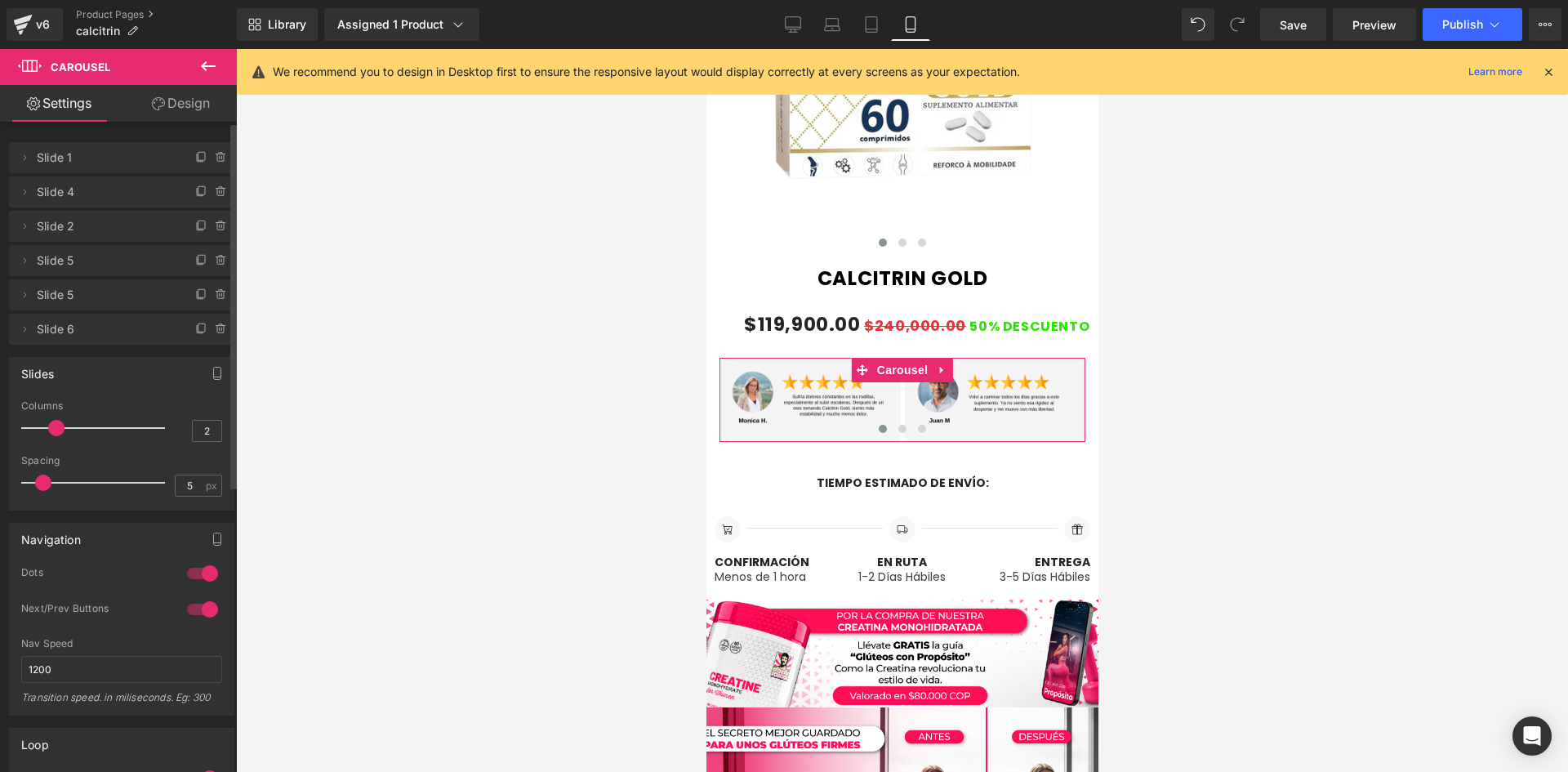
click at [94, 300] on span "Slide 5" at bounding box center [105, 294] width 137 height 31
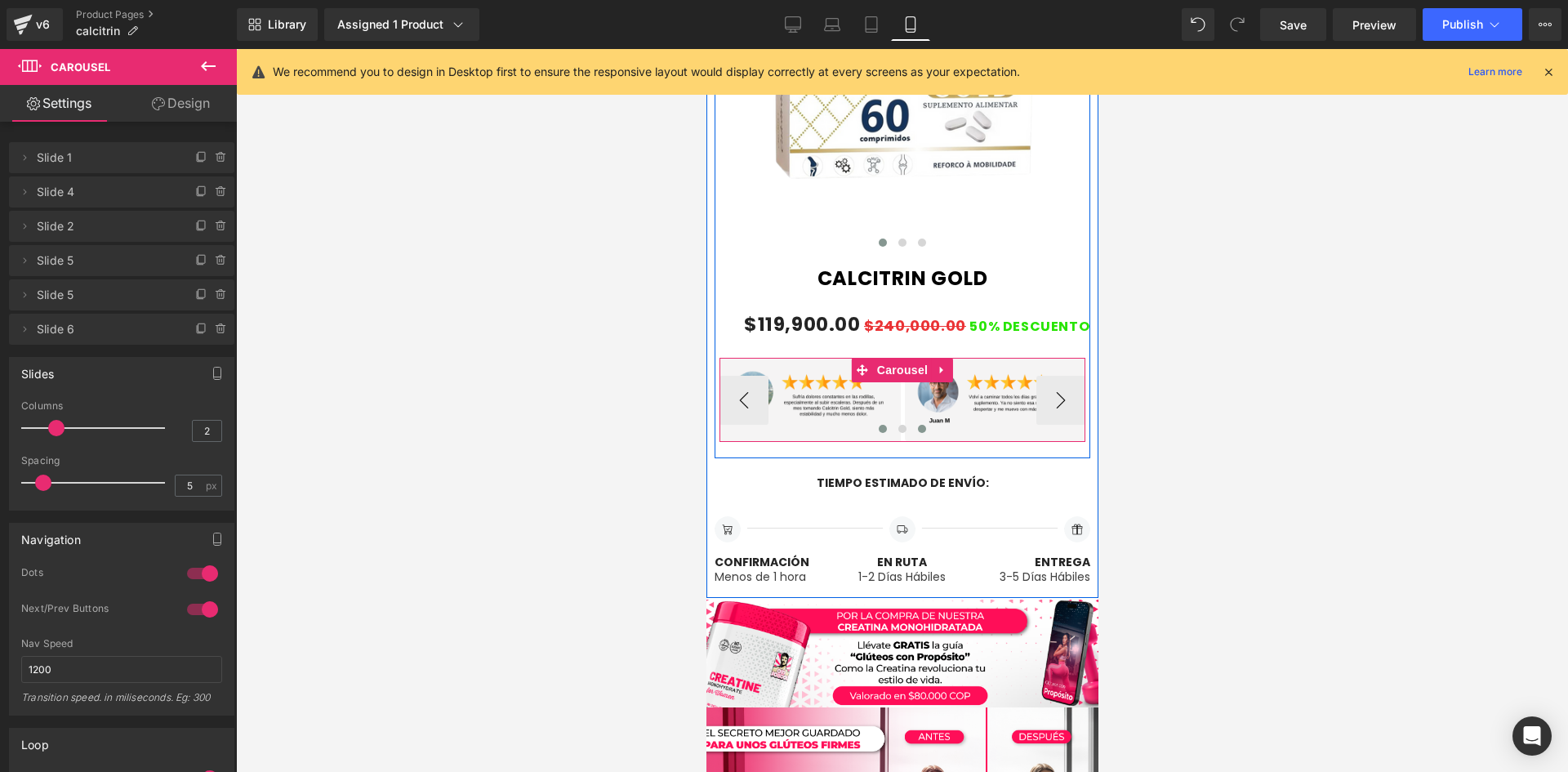
click at [919, 433] on button at bounding box center [921, 429] width 19 height 17
click at [810, 397] on span "Image" at bounding box center [809, 399] width 34 height 19
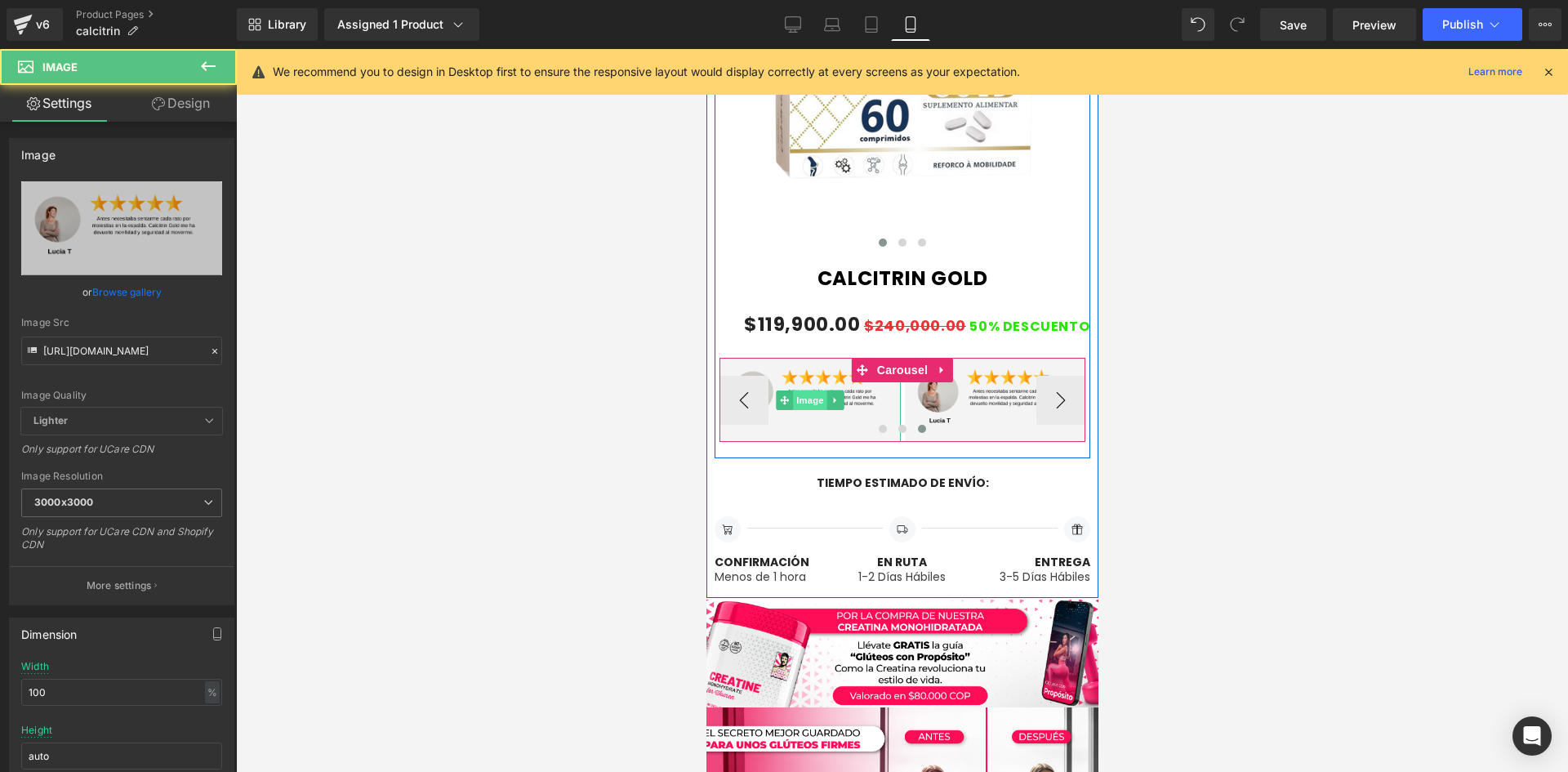
click at [810, 397] on span "Image" at bounding box center [809, 399] width 34 height 19
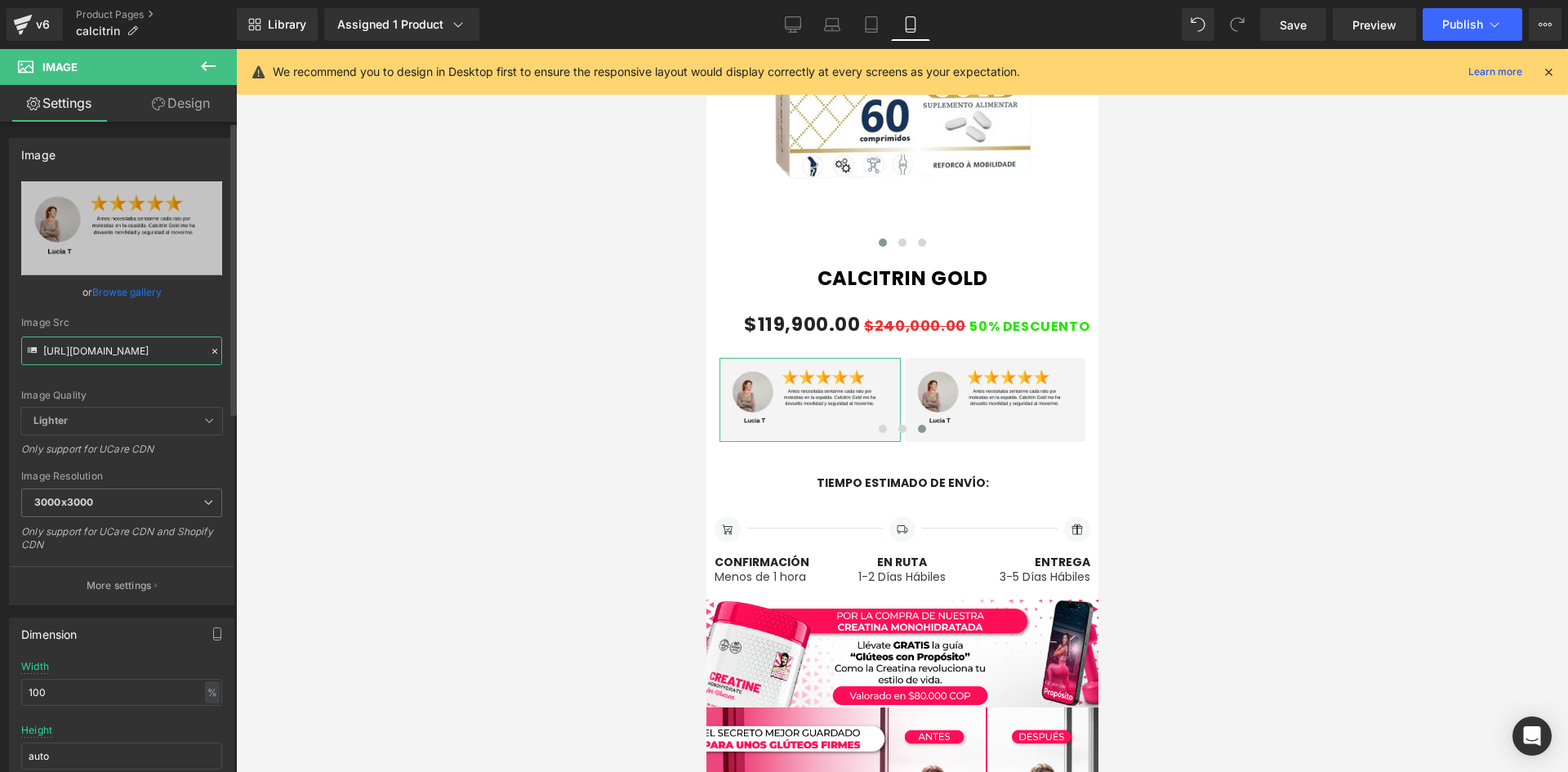
click at [167, 360] on input "[URL][DOMAIN_NAME]" at bounding box center [121, 351] width 201 height 28
click at [168, 360] on input "[URL][DOMAIN_NAME]" at bounding box center [121, 351] width 201 height 28
type input "[URL][DOMAIN_NAME]"
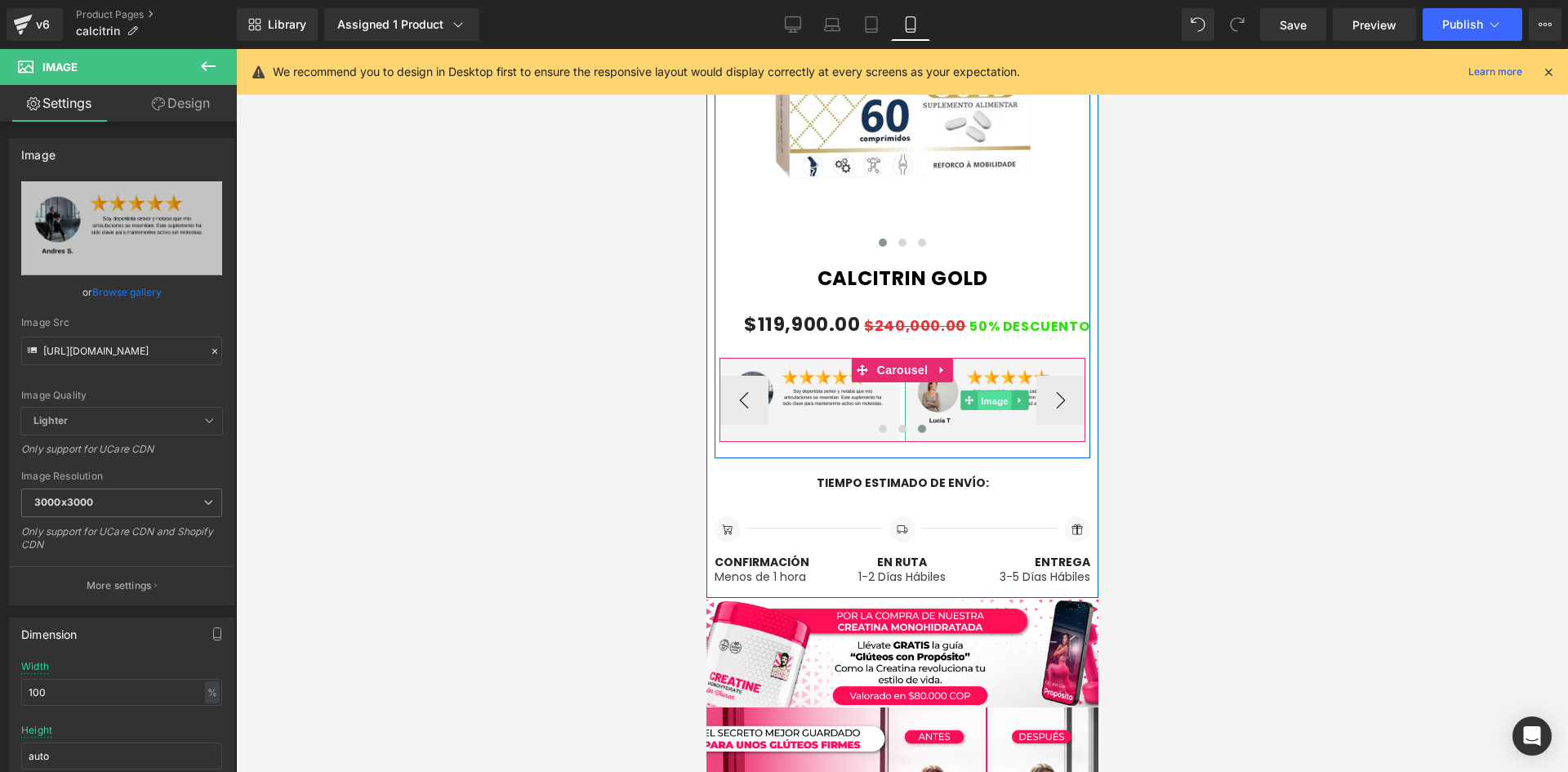
click at [1001, 398] on span "Image" at bounding box center [993, 399] width 34 height 19
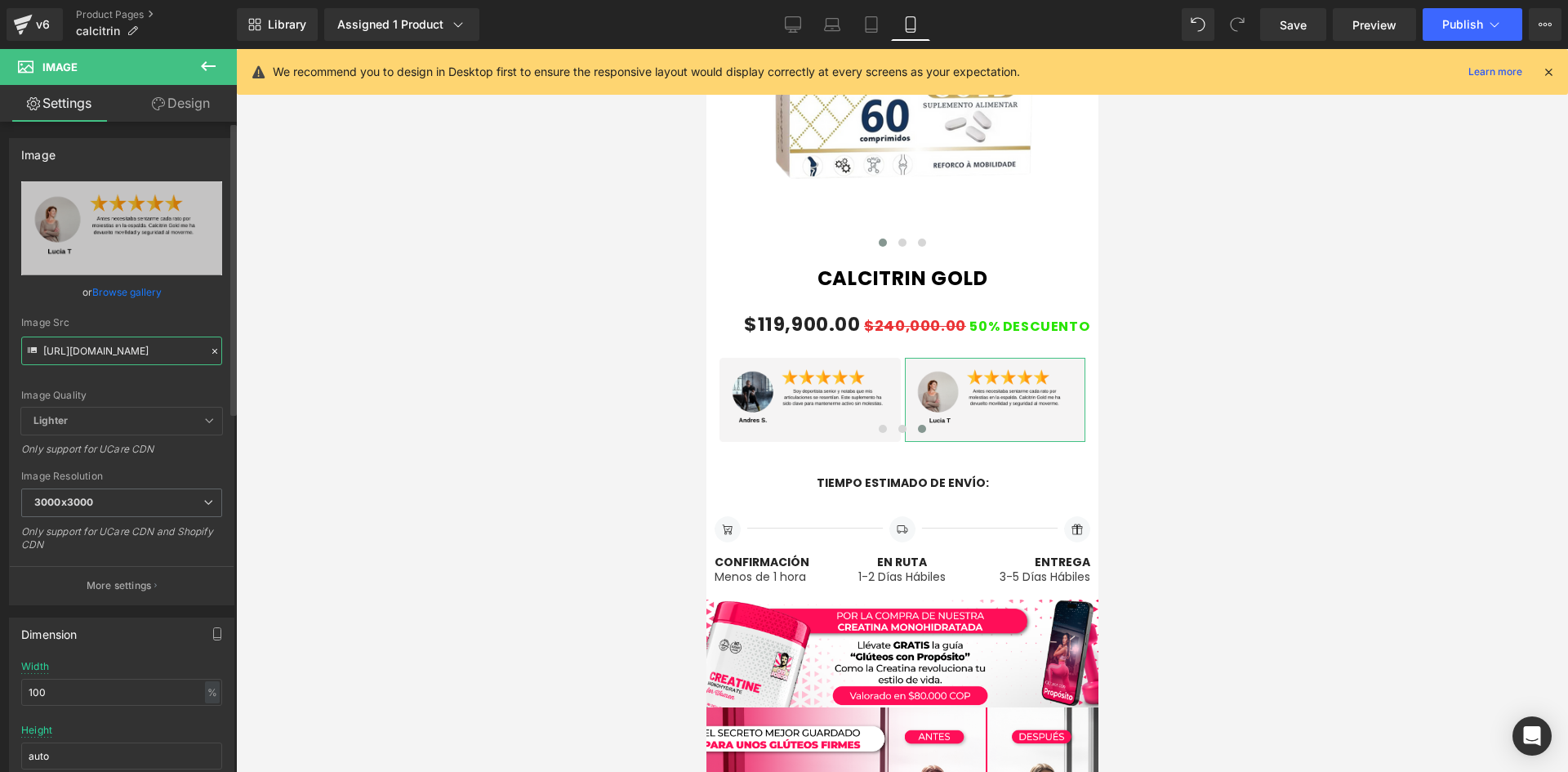
click at [129, 357] on input "[URL][DOMAIN_NAME]" at bounding box center [121, 351] width 201 height 28
paste input "yB8WQwK7/12"
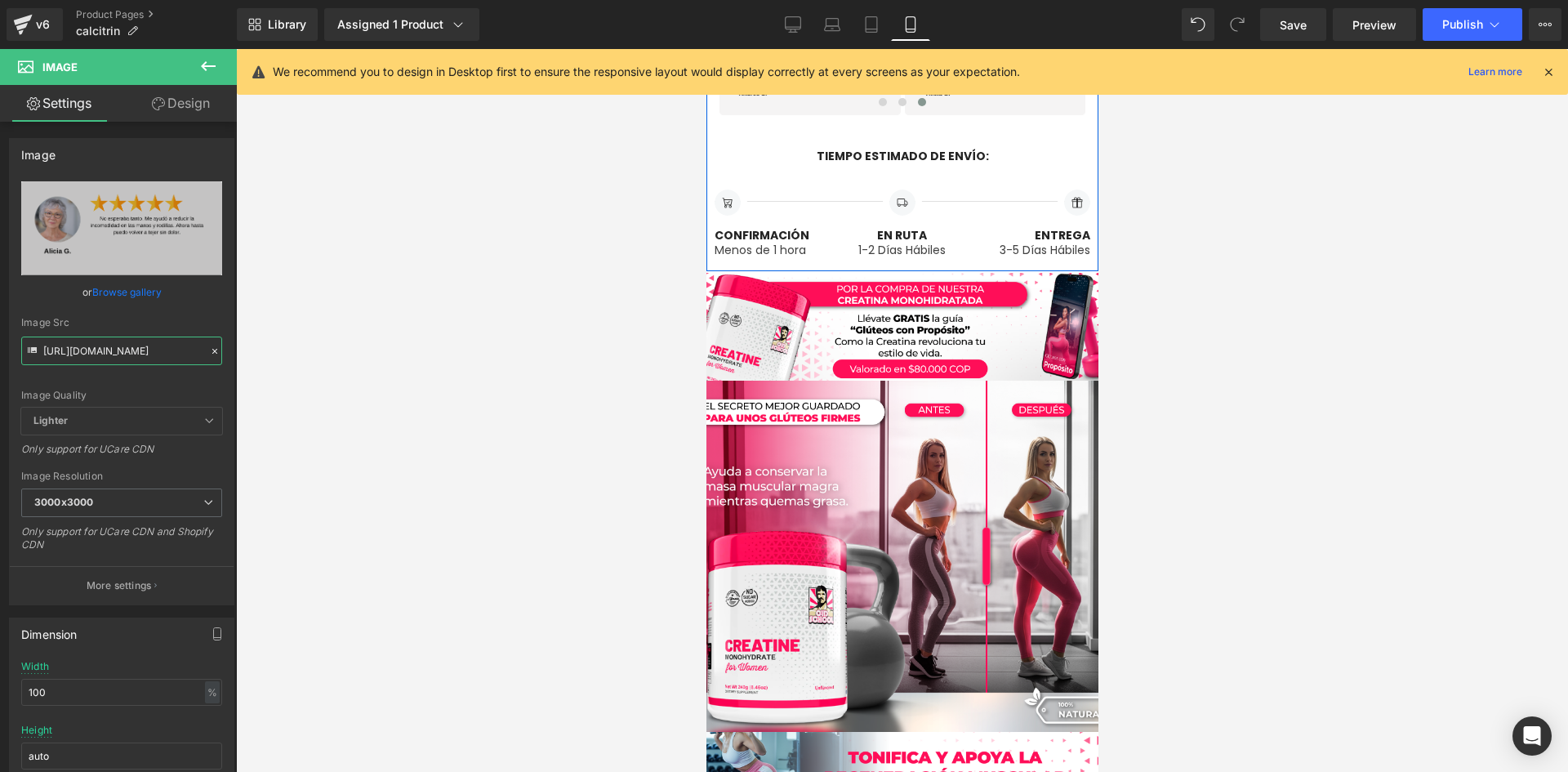
scroll to position [1226, 0]
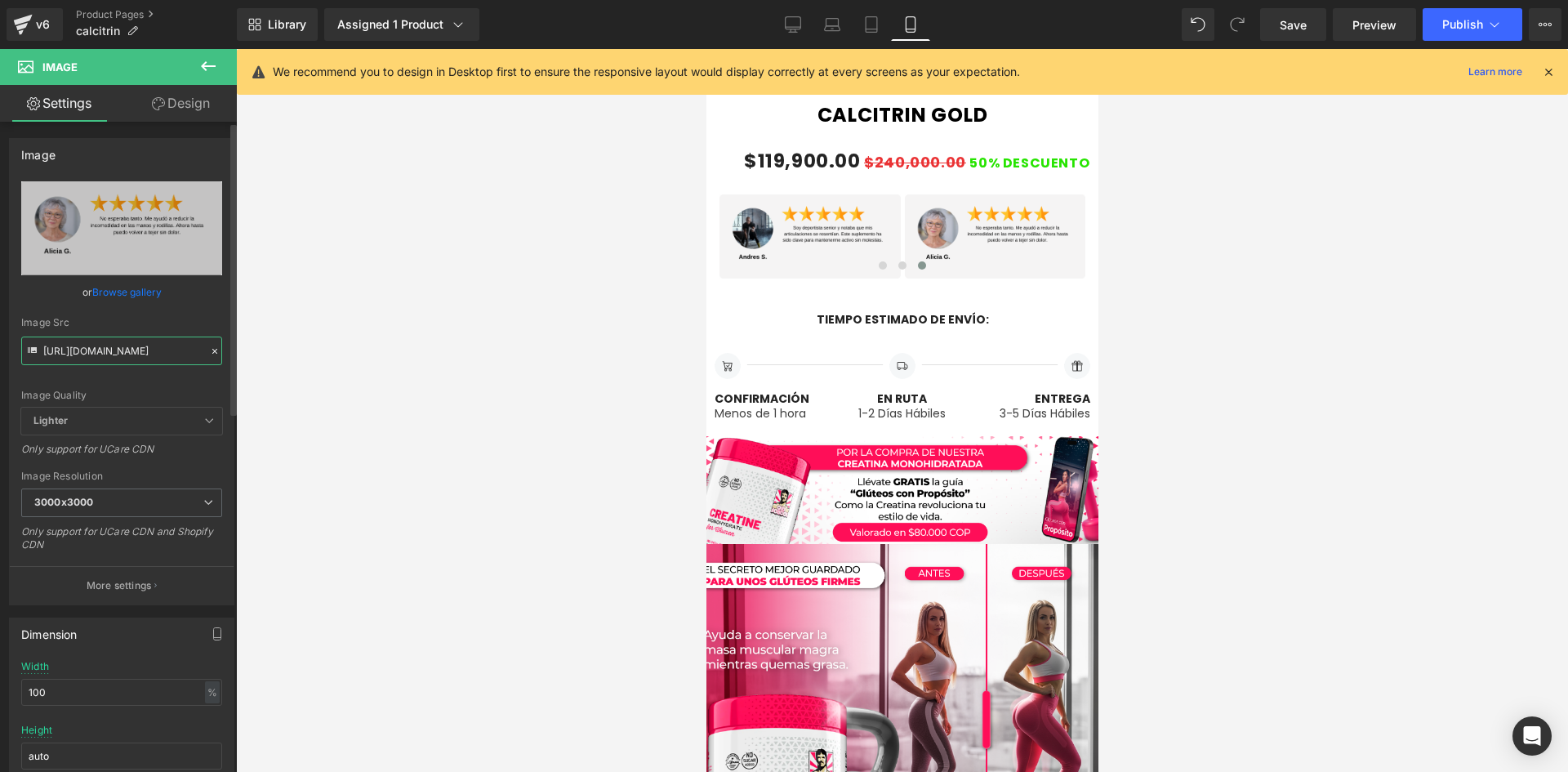
type input "[URL][DOMAIN_NAME]"
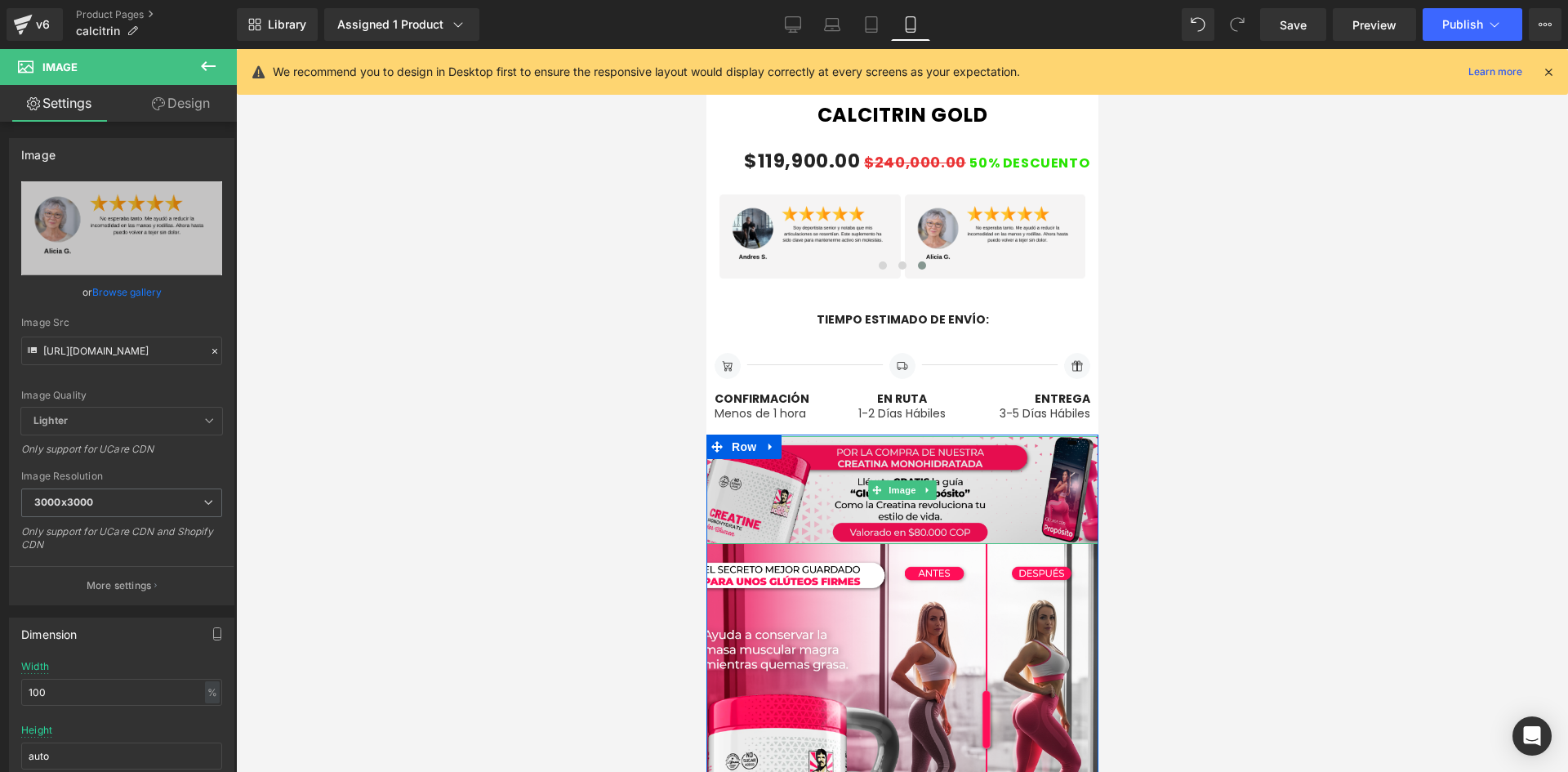
click at [791, 495] on img at bounding box center [901, 490] width 417 height 108
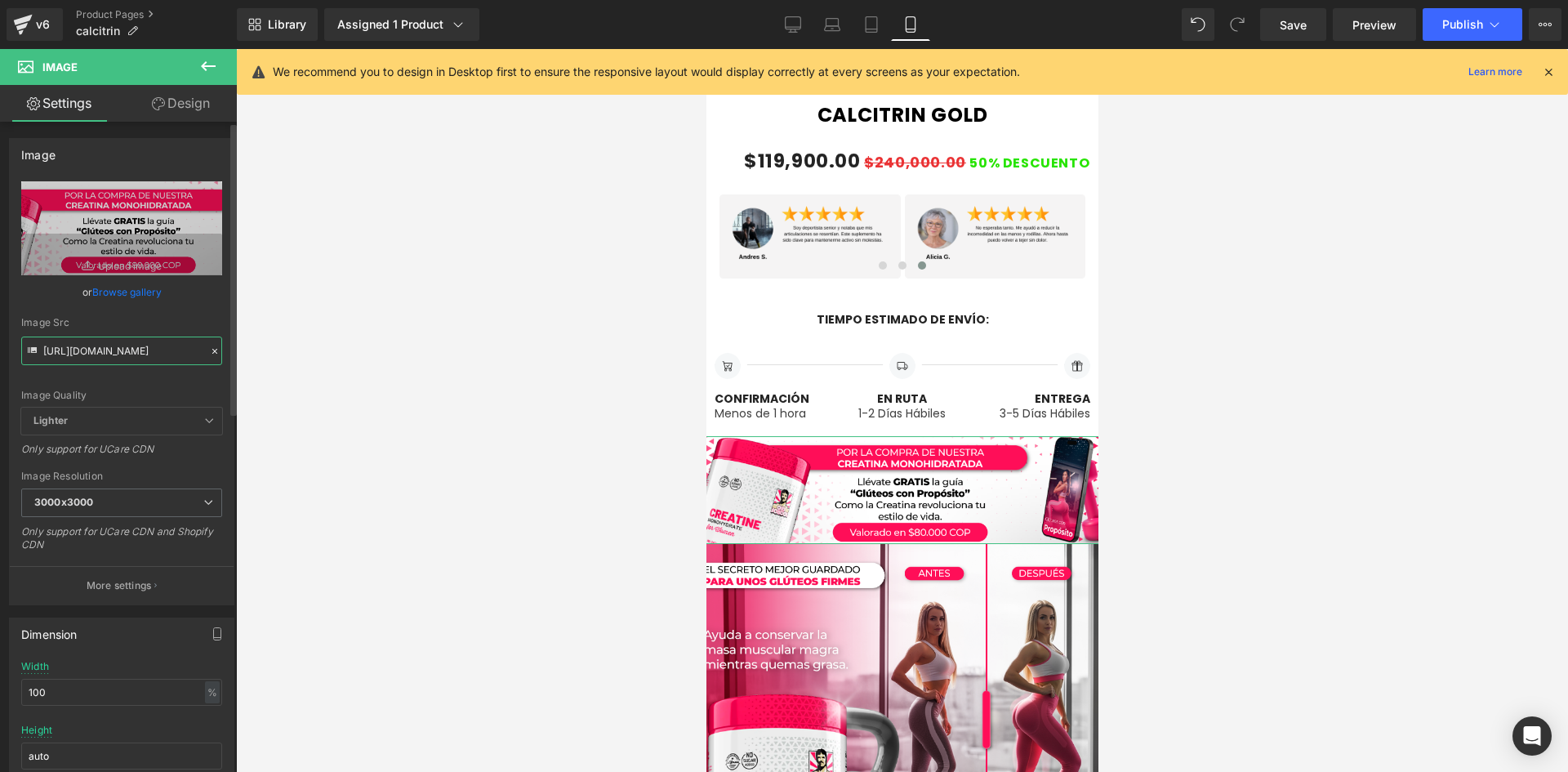
click at [110, 362] on input "[URL][DOMAIN_NAME]" at bounding box center [121, 351] width 201 height 28
paste input "rjsxSqn/raw4"
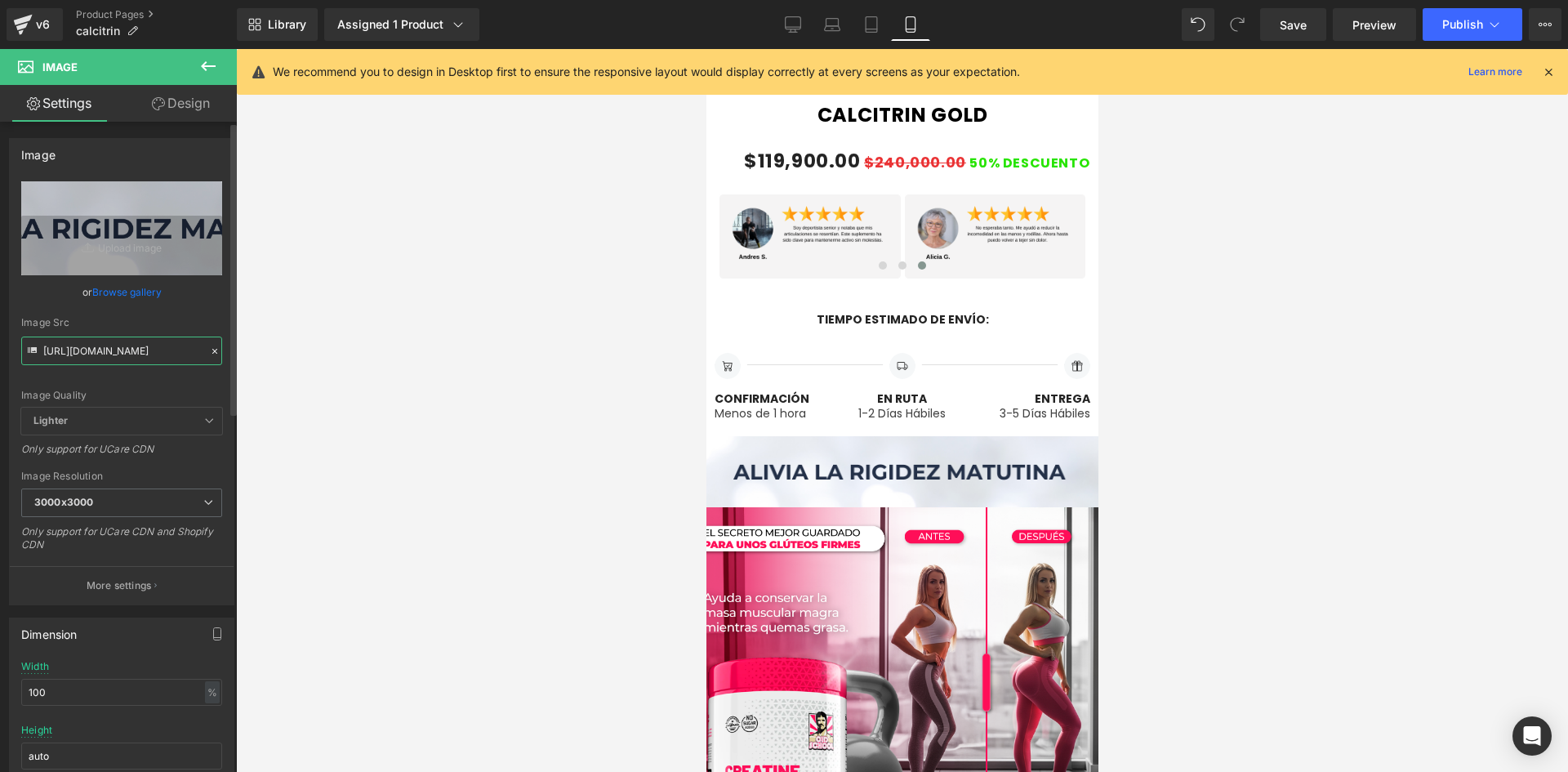
type input "[URL][DOMAIN_NAME]"
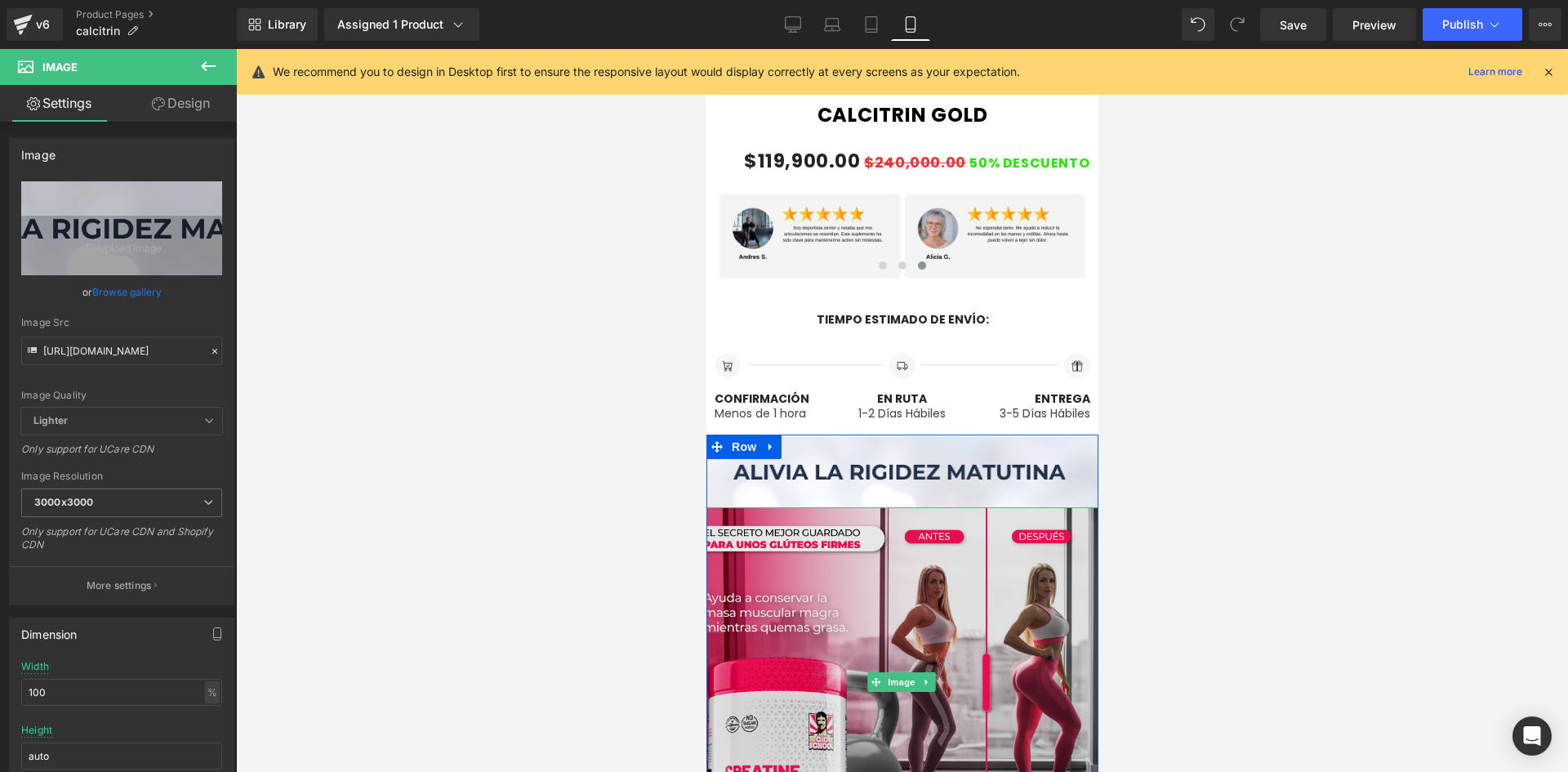
click at [730, 619] on img at bounding box center [901, 682] width 419 height 350
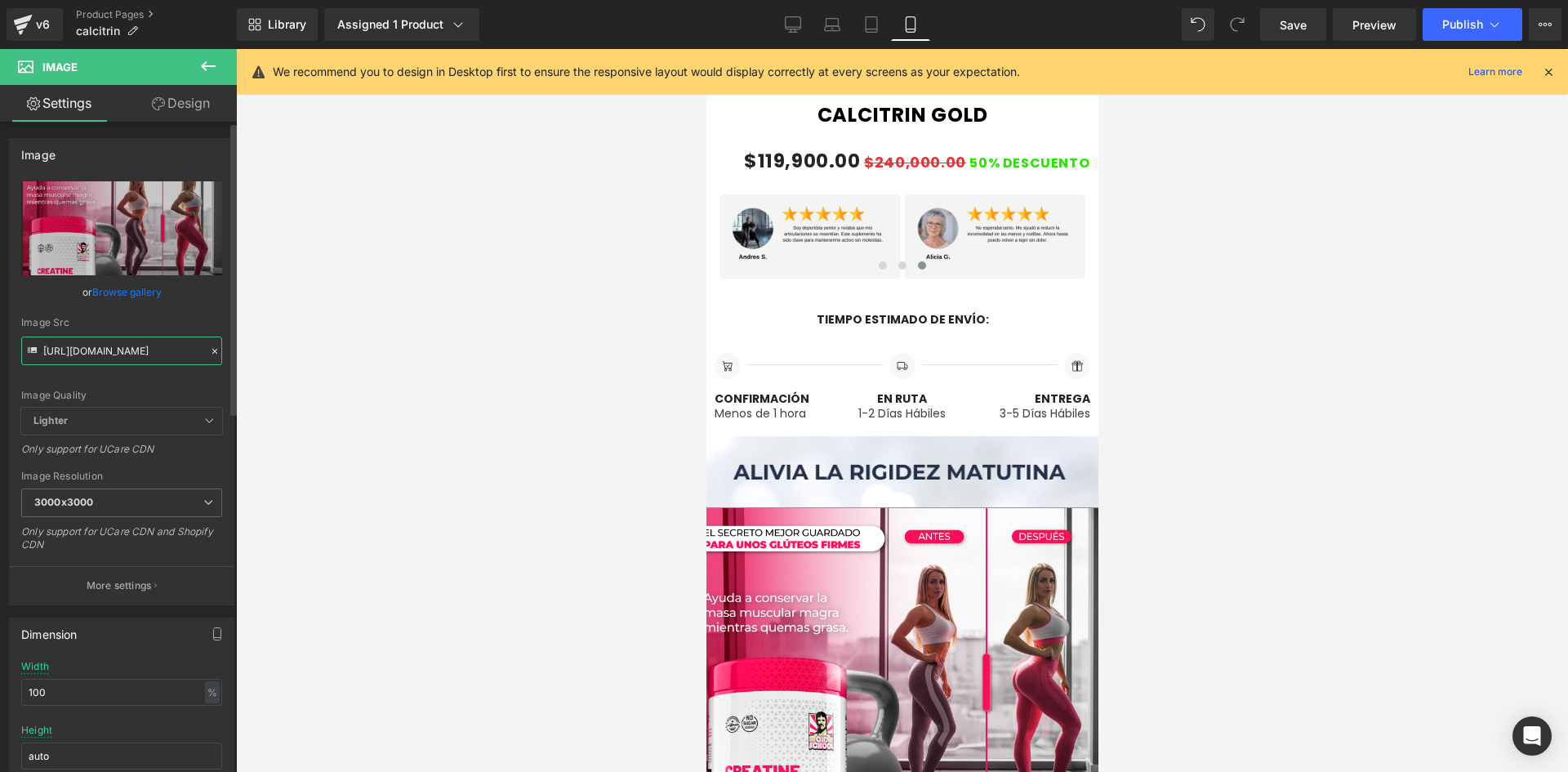
click at [86, 344] on input "[URL][DOMAIN_NAME]" at bounding box center [121, 351] width 201 height 28
paste input "[DOMAIN_NAME][URL]"
type input "[URL][DOMAIN_NAME]"
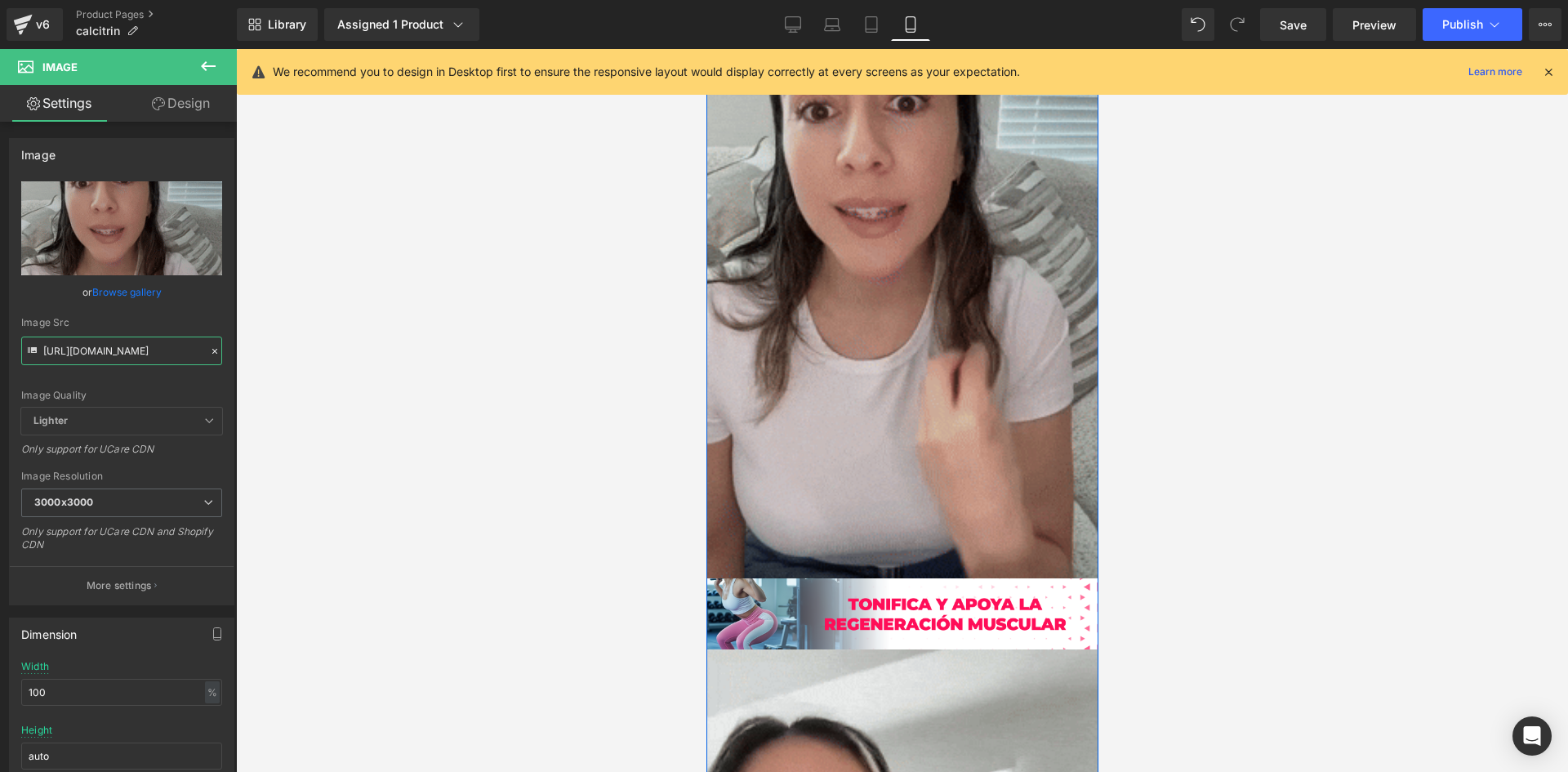
scroll to position [2124, 0]
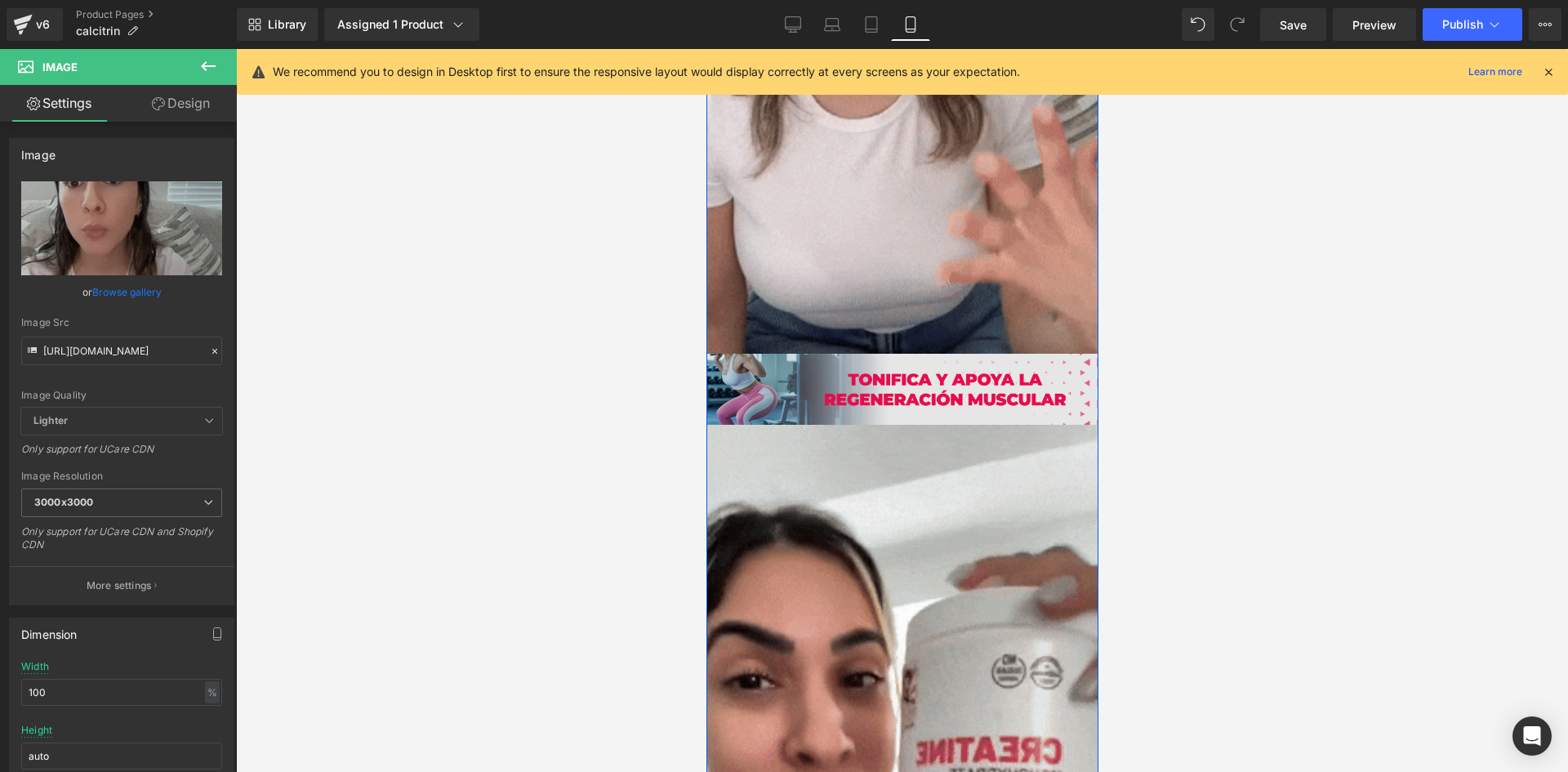
click at [923, 383] on div "Image" at bounding box center [901, 389] width 417 height 71
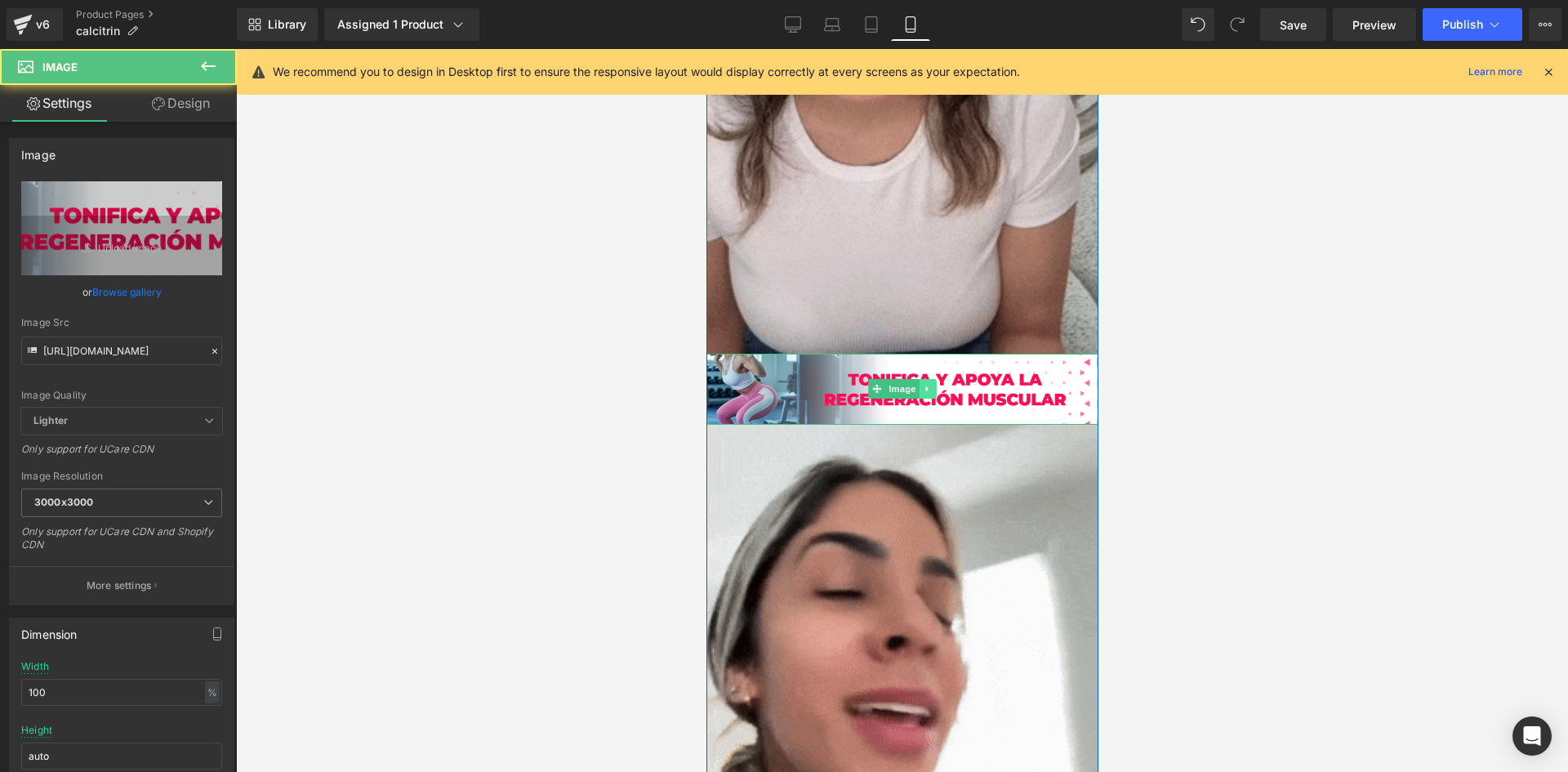
click at [925, 388] on icon at bounding box center [927, 389] width 9 height 10
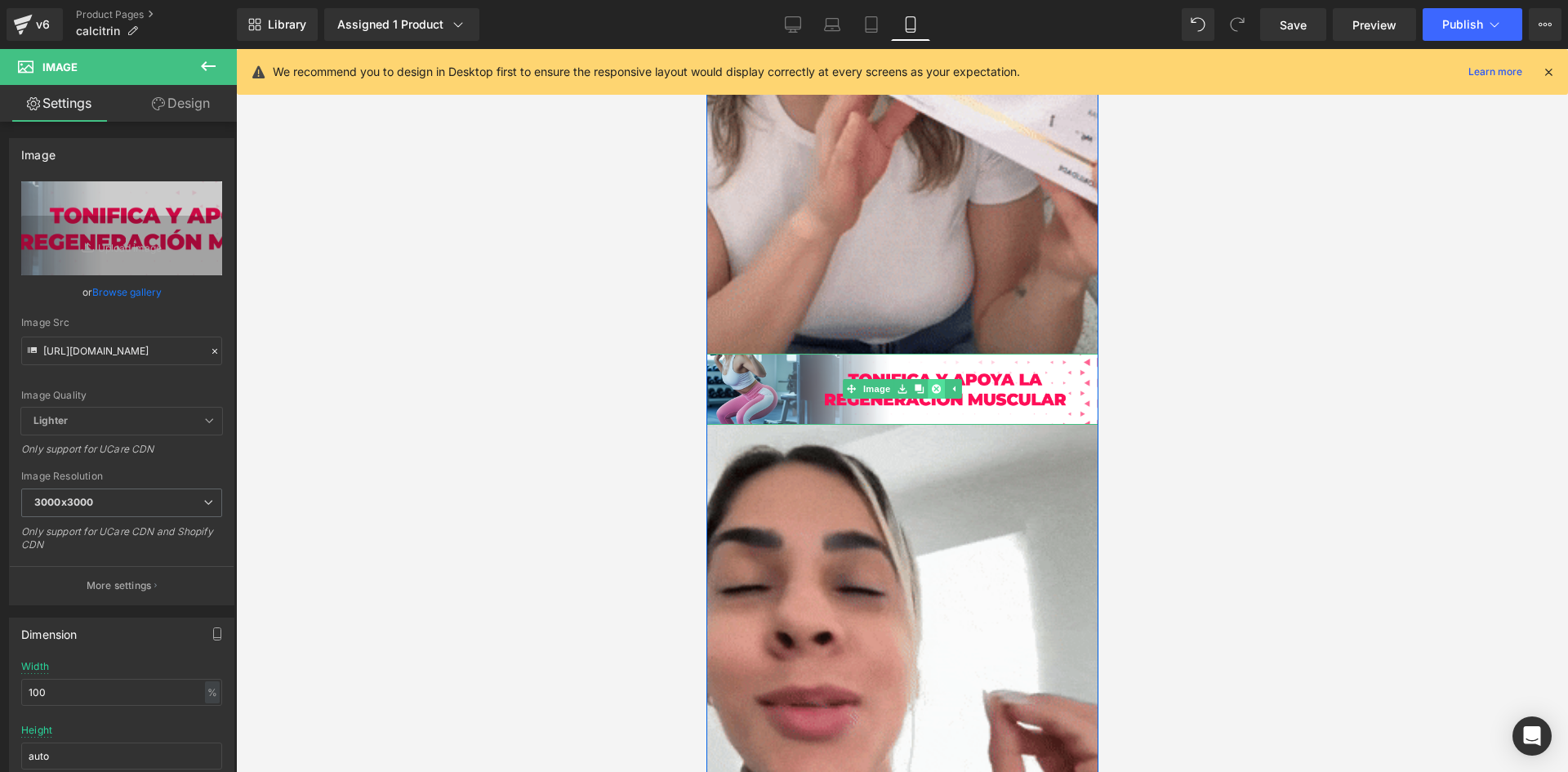
click at [931, 392] on icon at bounding box center [936, 389] width 9 height 9
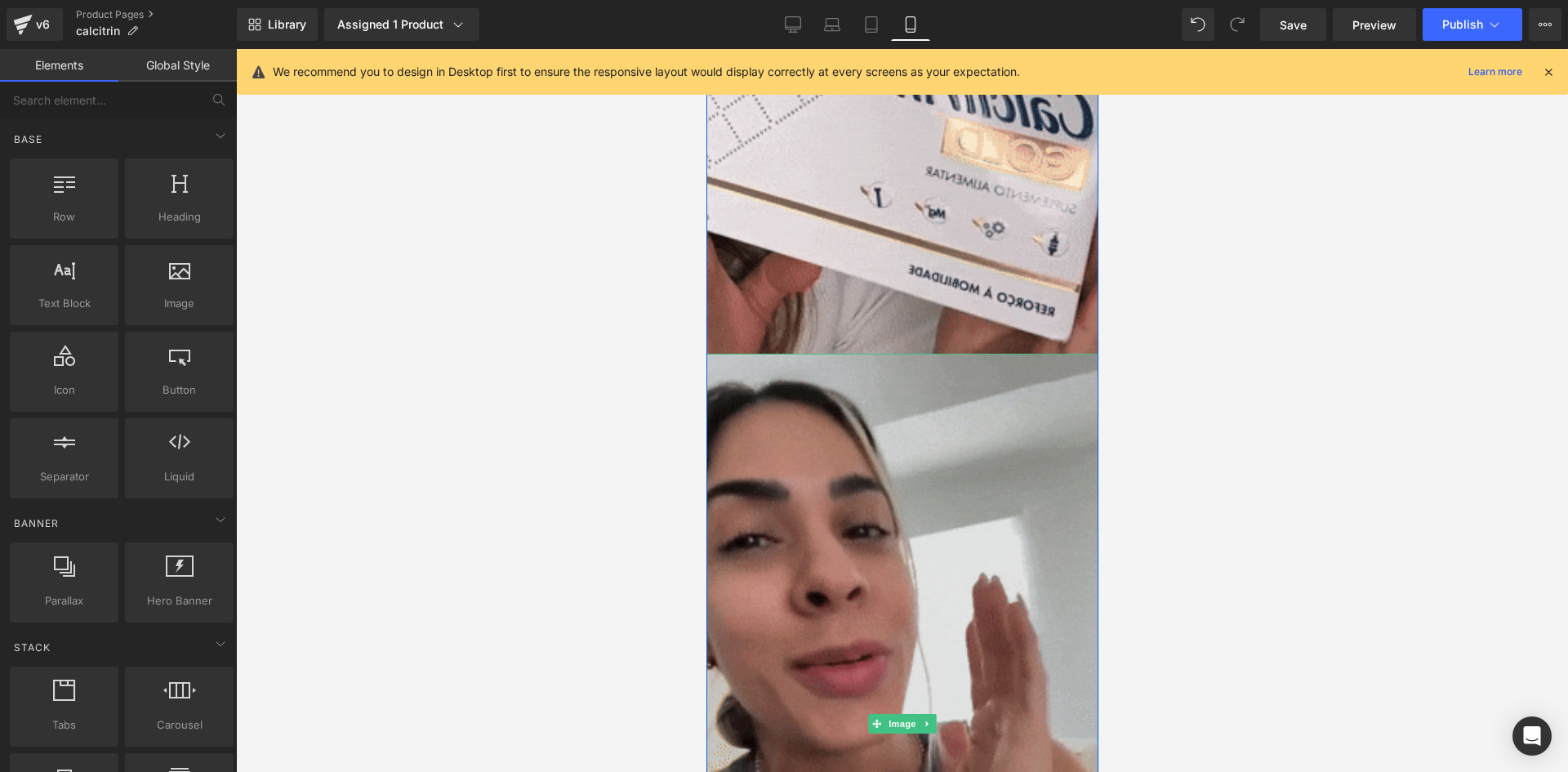
click at [931, 426] on img at bounding box center [901, 724] width 417 height 741
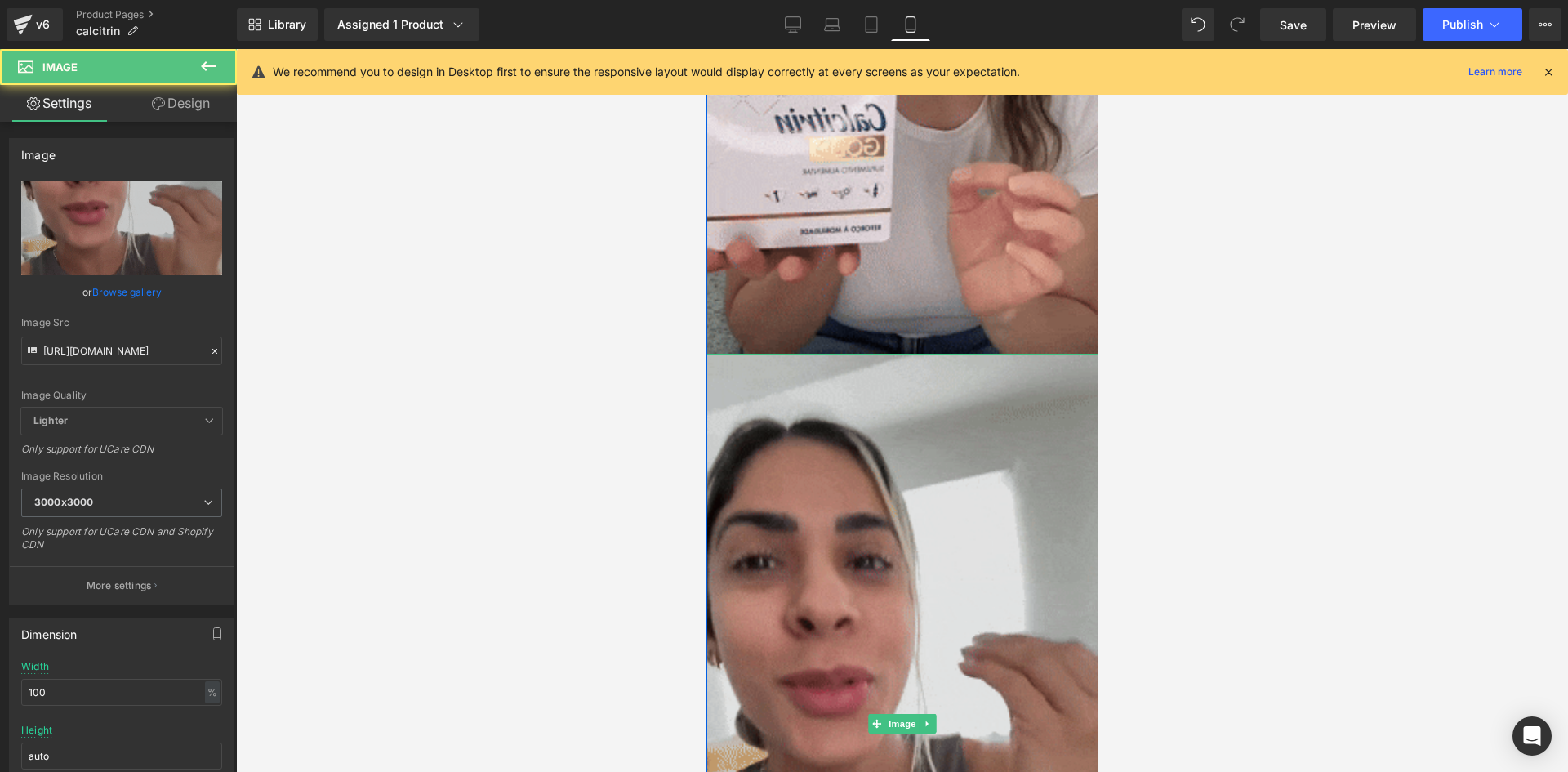
click at [921, 734] on img at bounding box center [901, 724] width 417 height 741
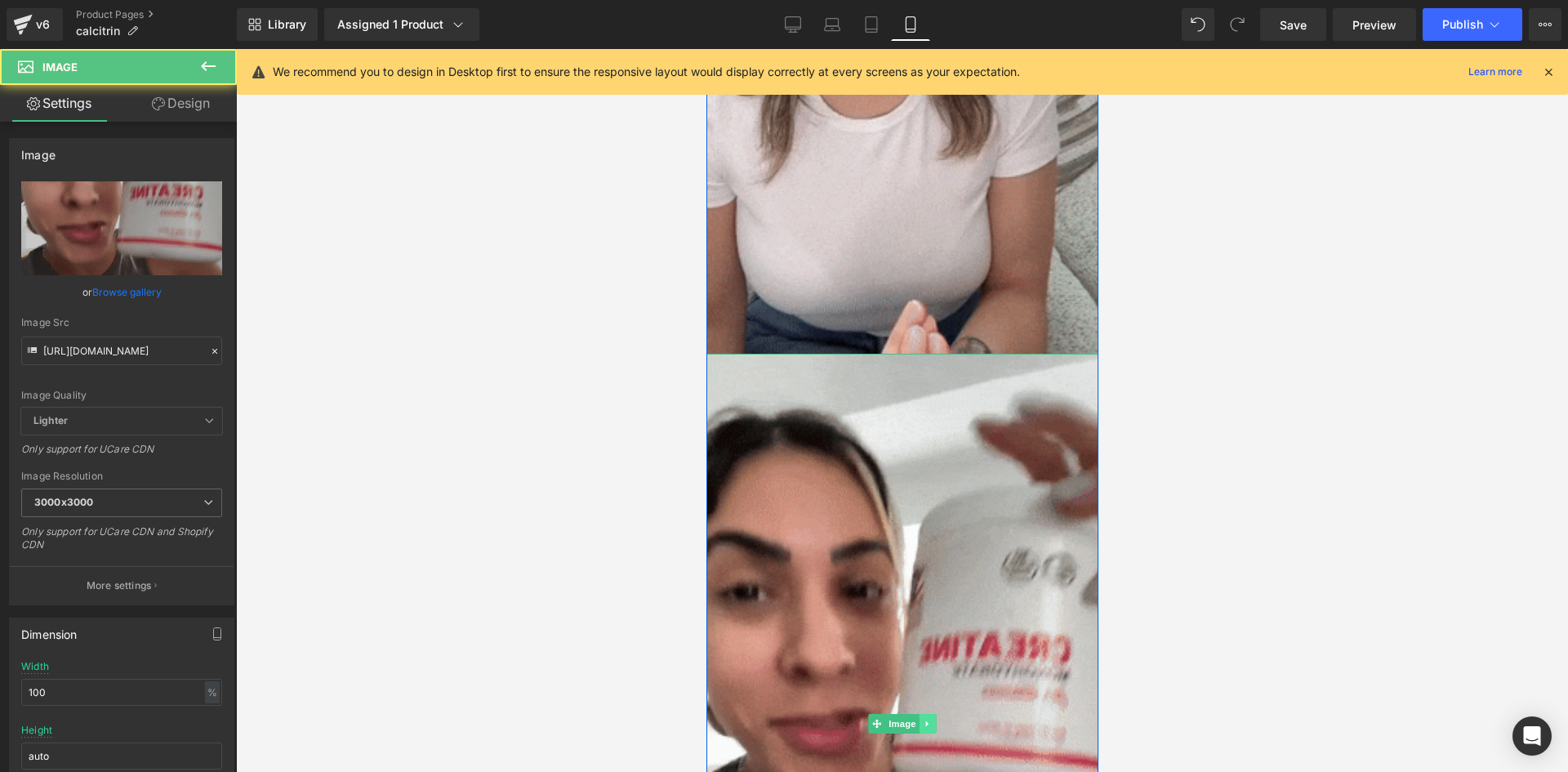
click at [923, 725] on icon at bounding box center [927, 724] width 9 height 10
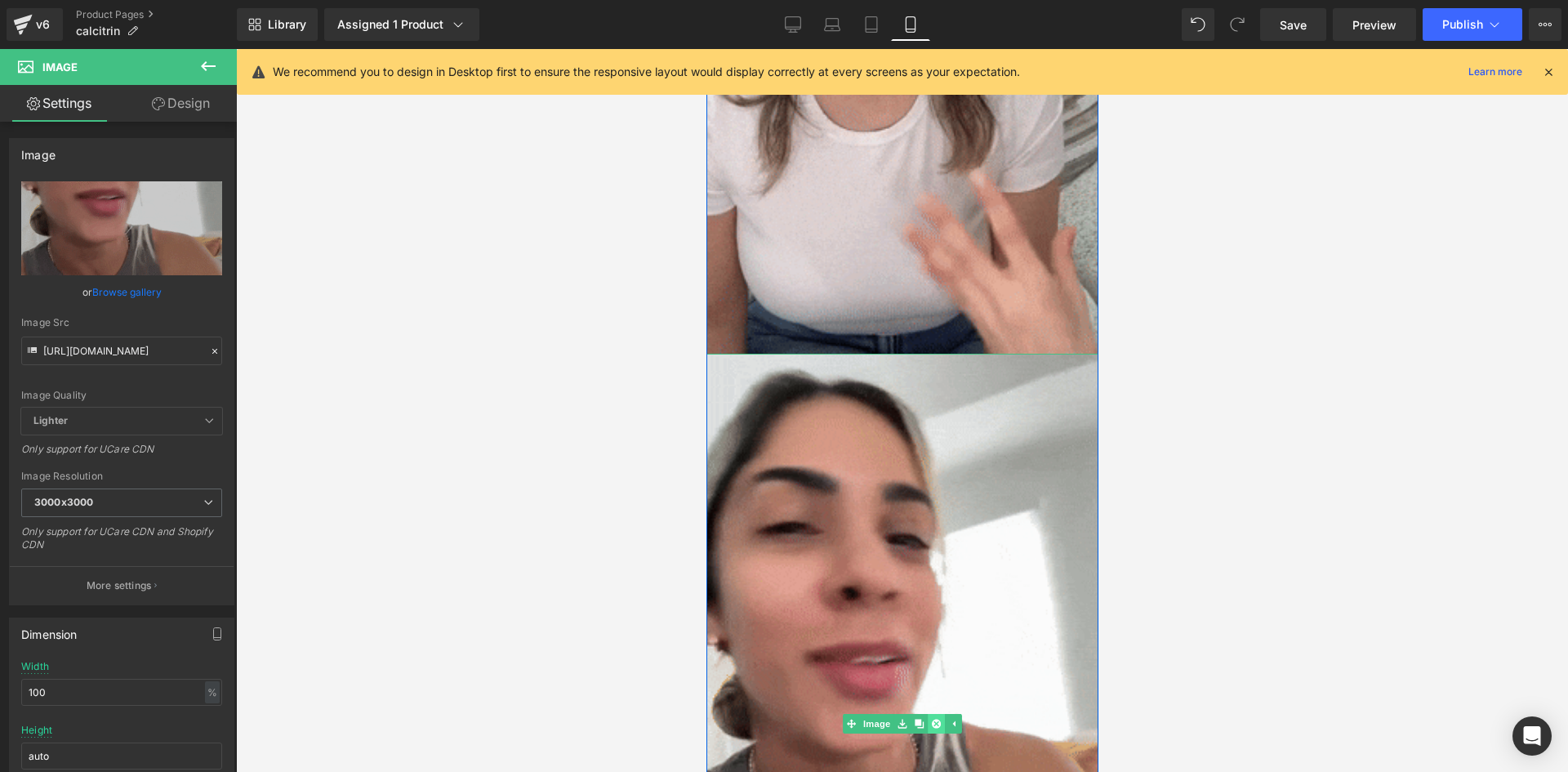
click at [927, 718] on link at bounding box center [936, 724] width 18 height 19
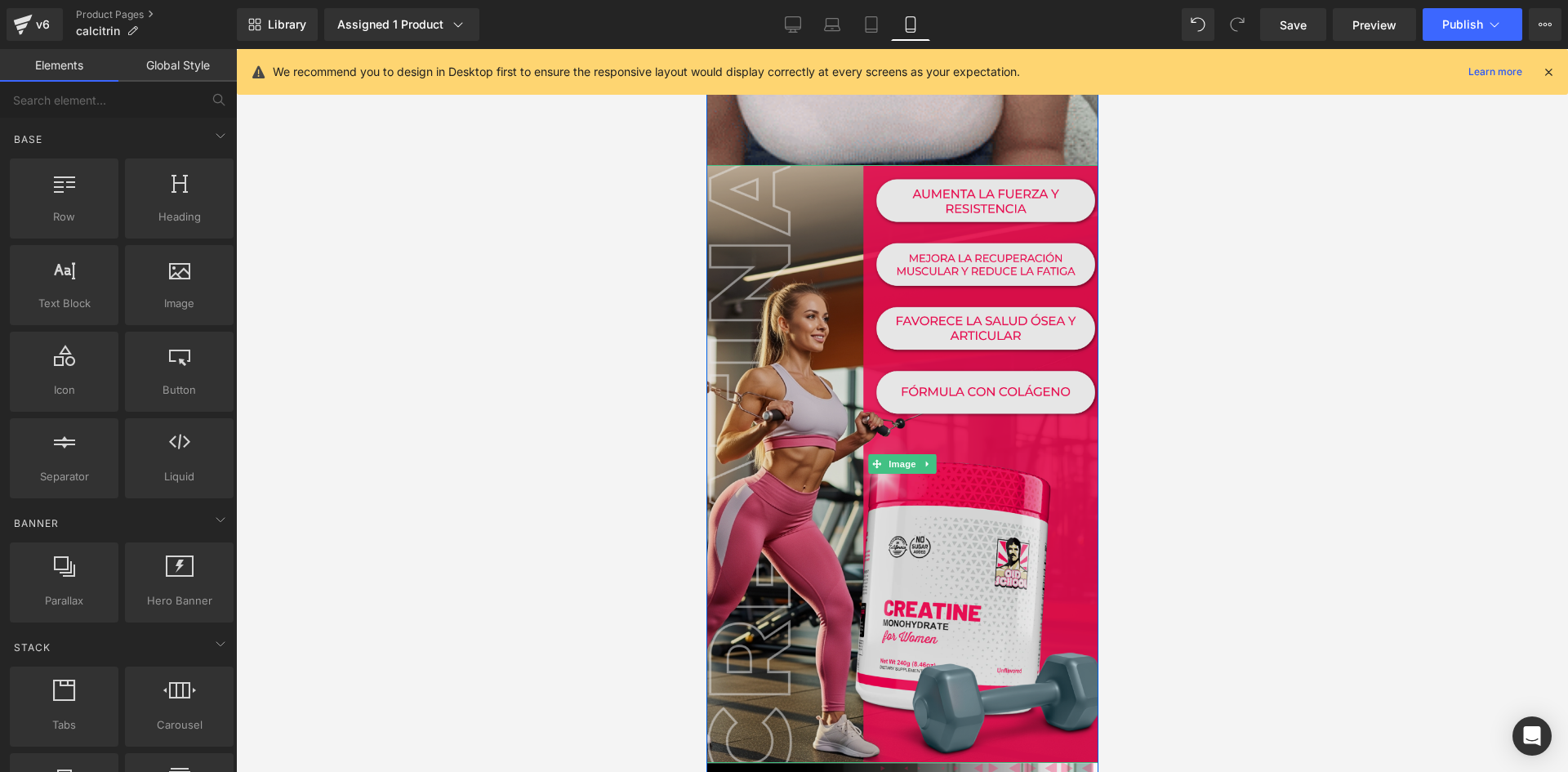
scroll to position [2369, 0]
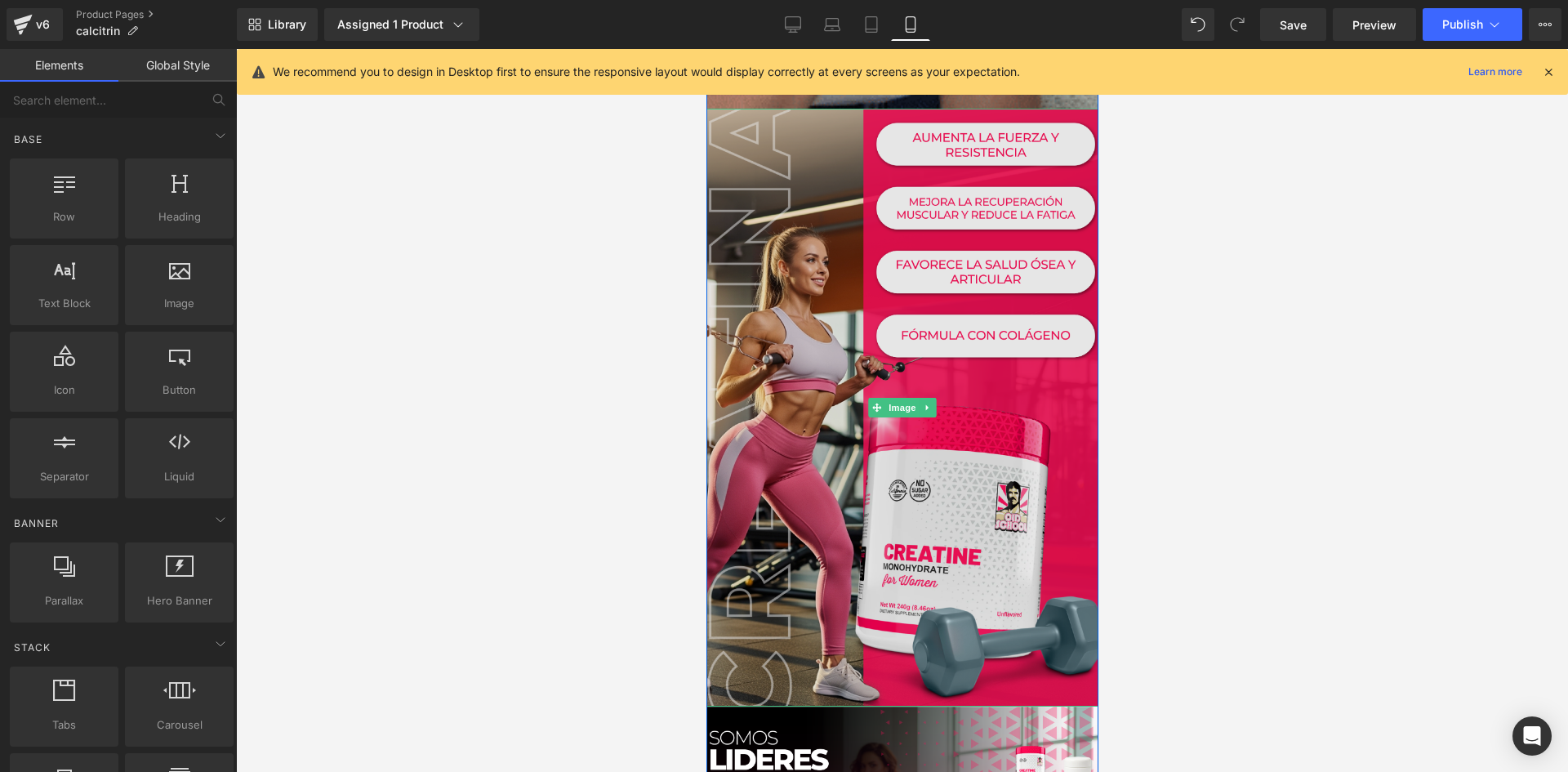
click at [809, 378] on img at bounding box center [901, 408] width 417 height 598
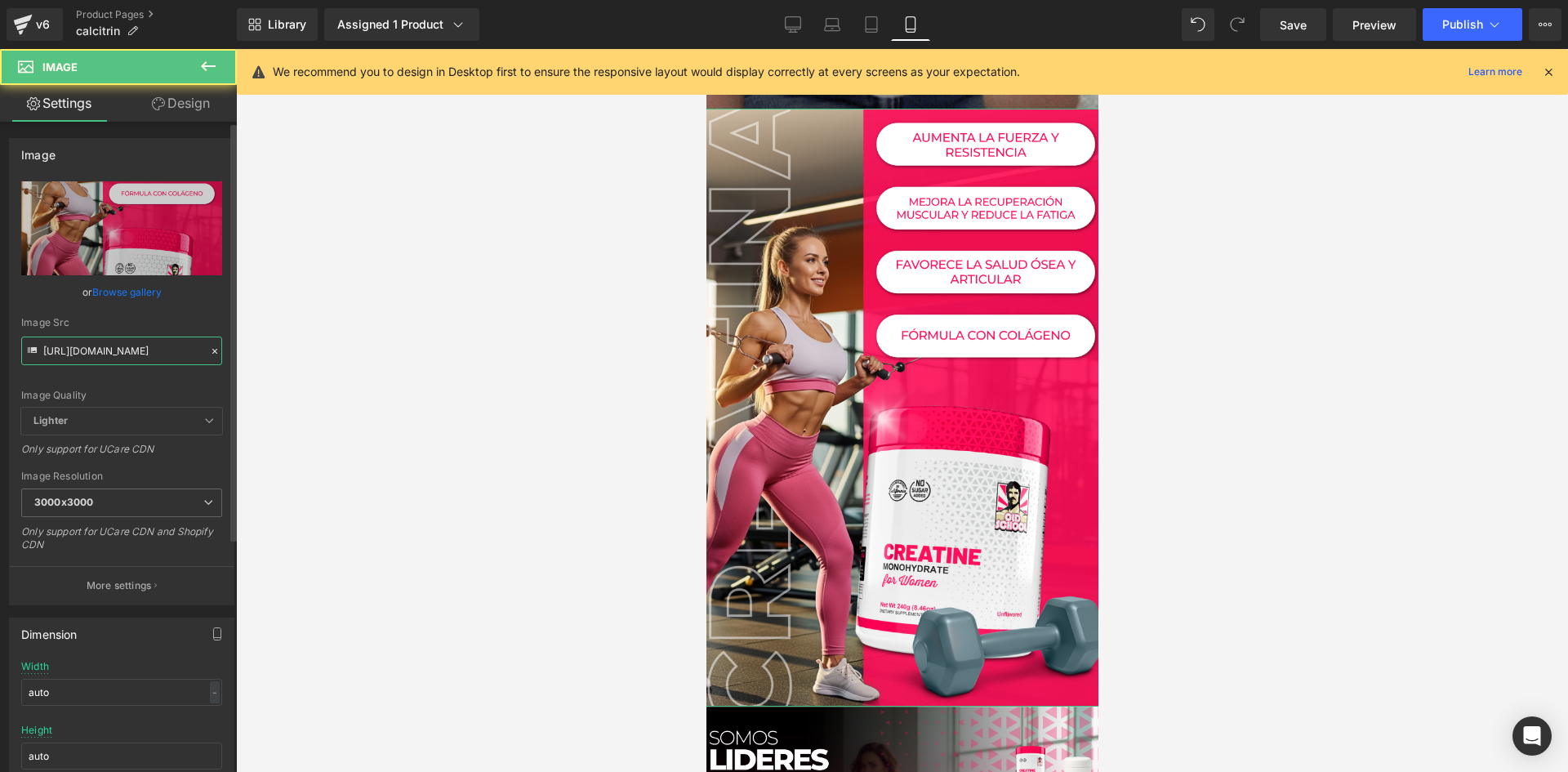
click at [143, 348] on input "[URL][DOMAIN_NAME]" at bounding box center [121, 351] width 201 height 28
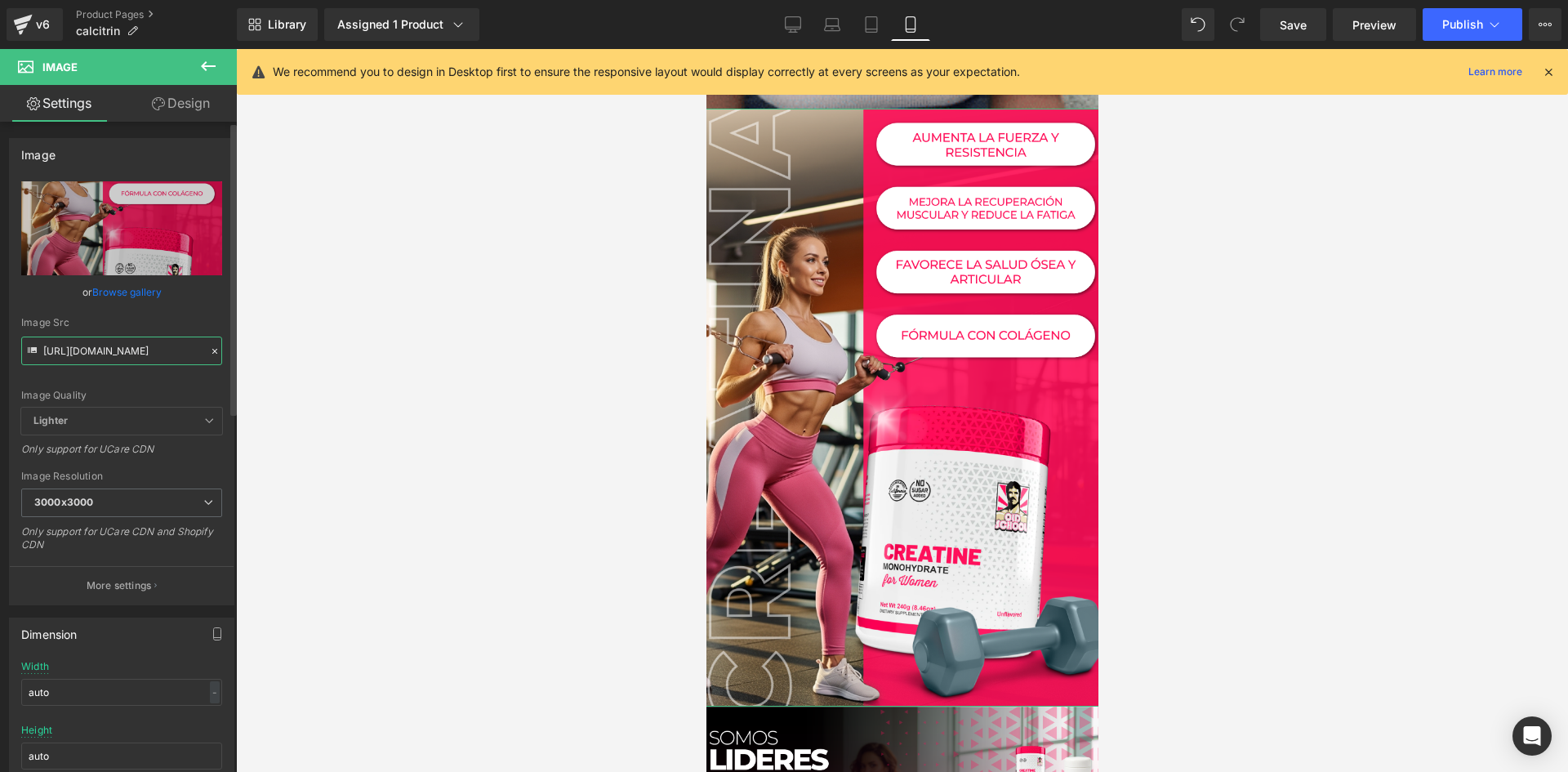
click at [143, 348] on input "[URL][DOMAIN_NAME]" at bounding box center [121, 351] width 201 height 28
paste input "xKN5Krym/raw-6"
type input "[URL][DOMAIN_NAME]"
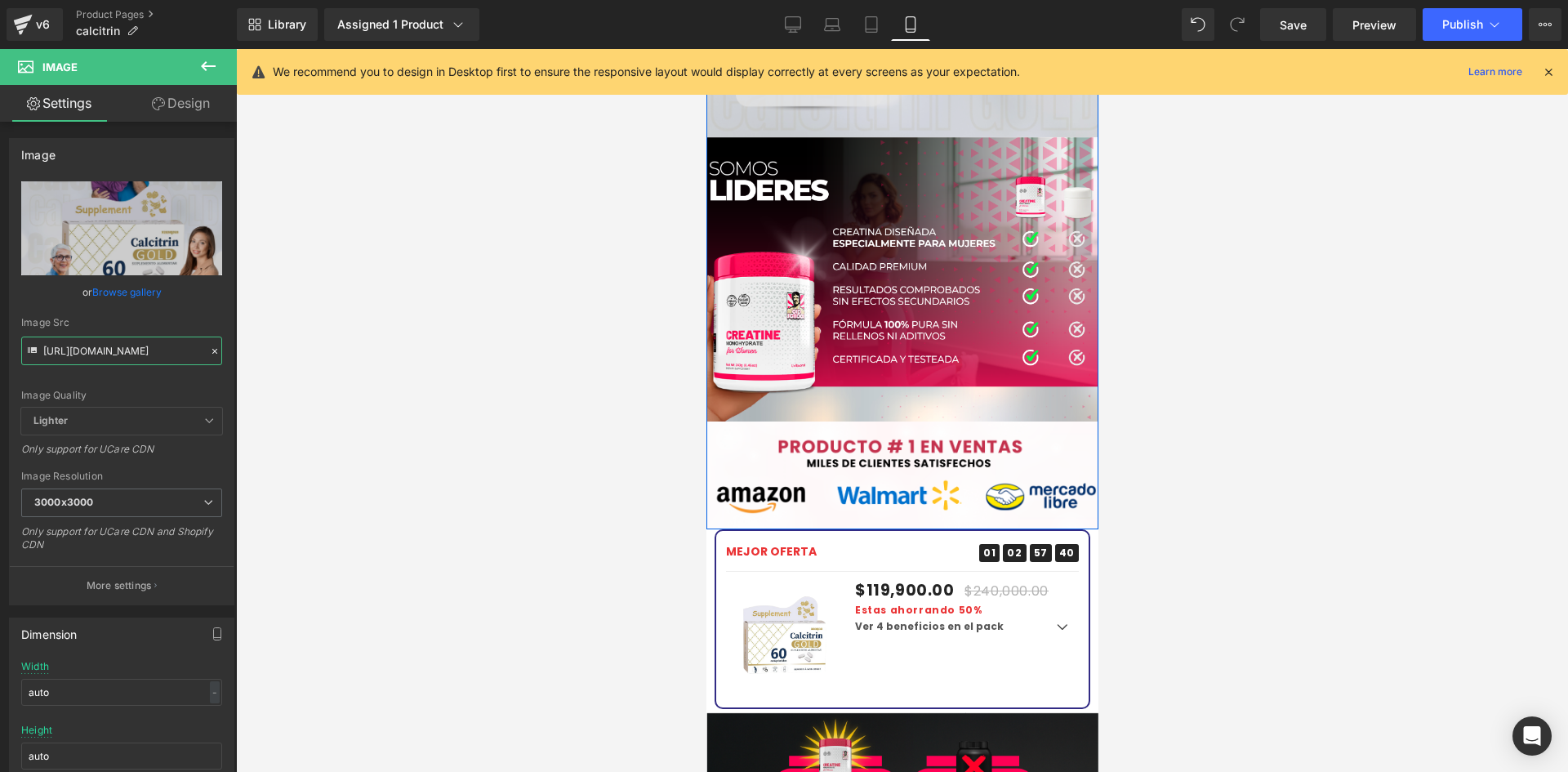
scroll to position [2941, 0]
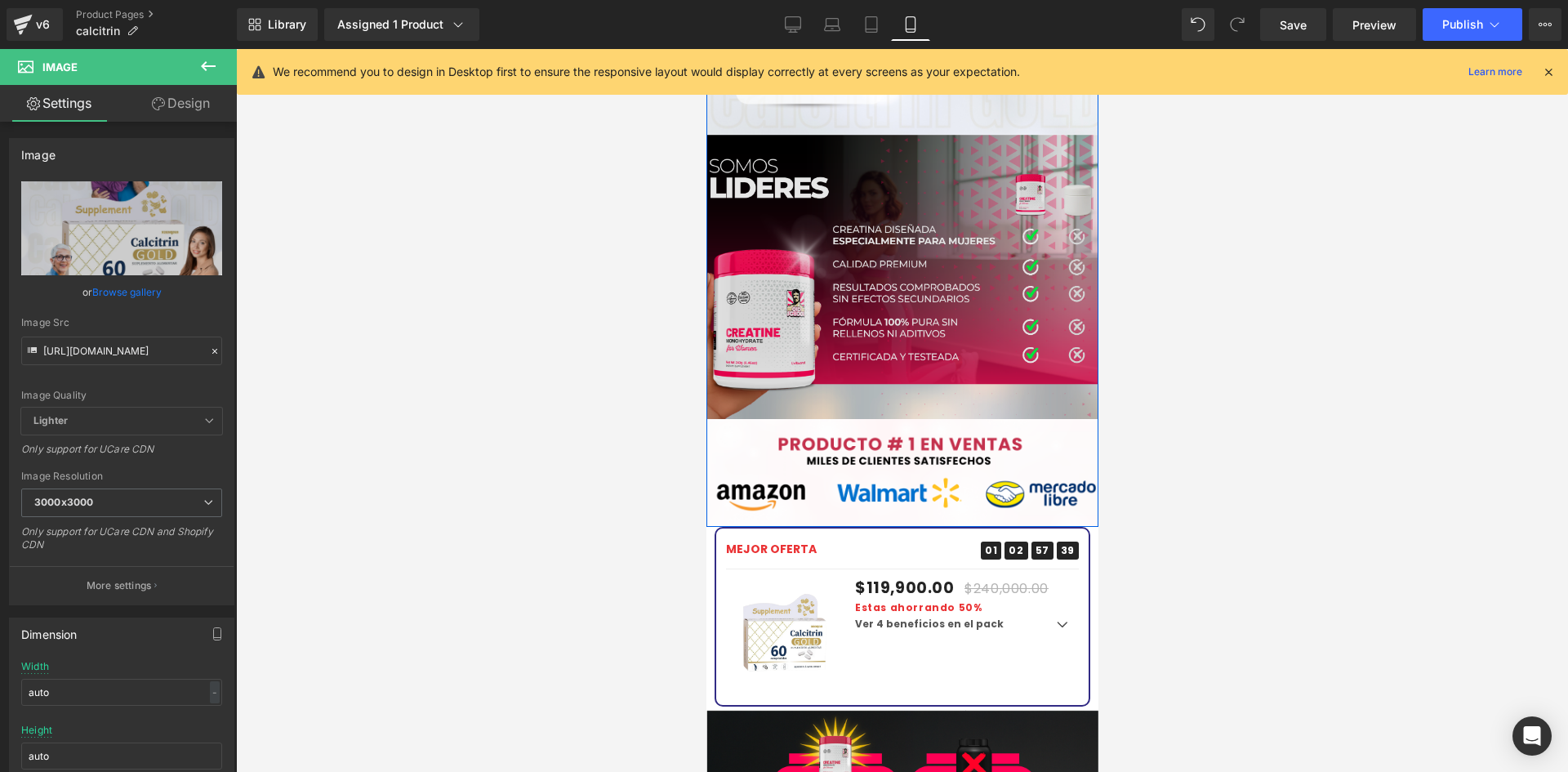
click at [860, 295] on img at bounding box center [901, 277] width 417 height 284
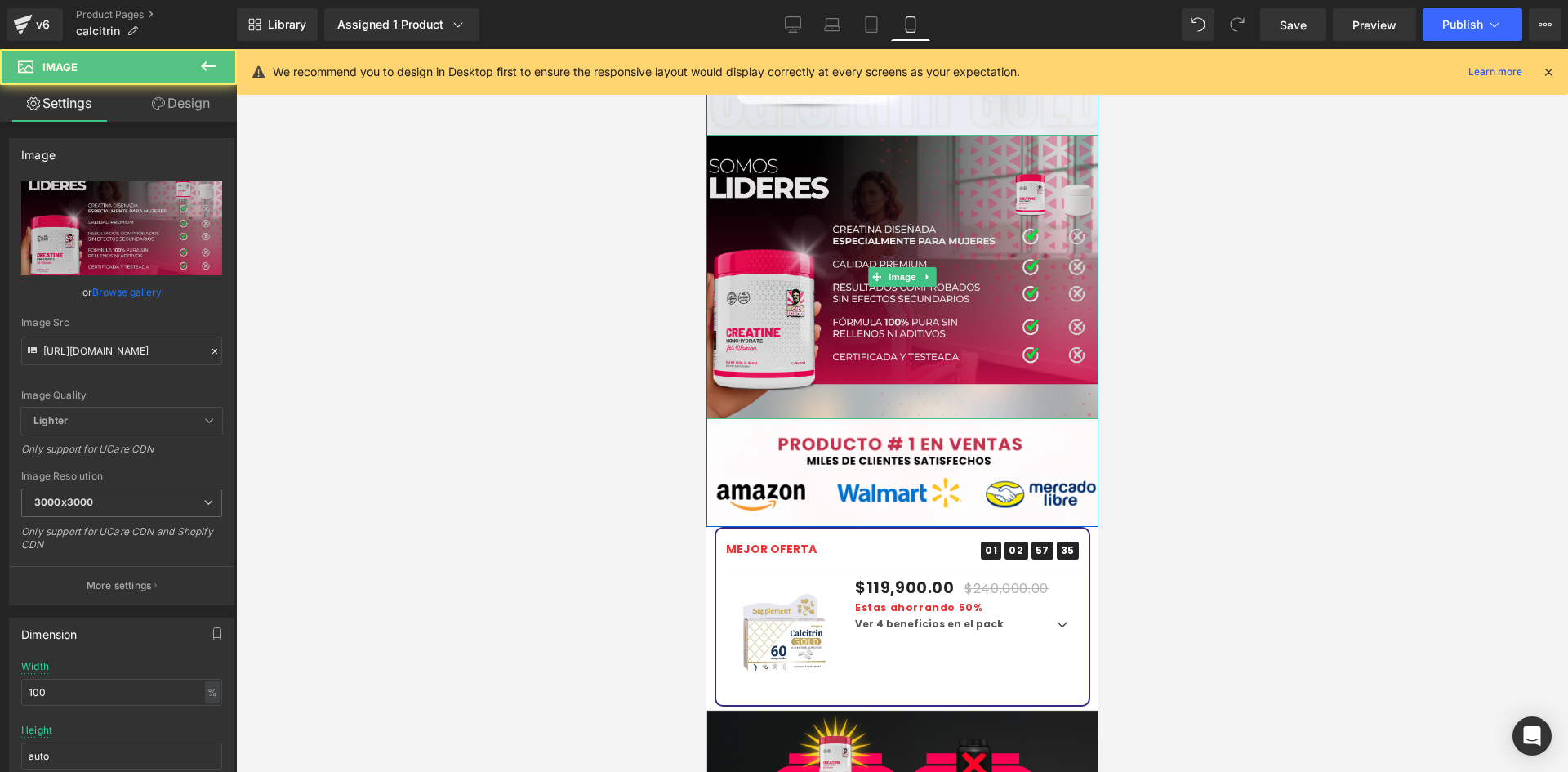
click at [787, 287] on img at bounding box center [901, 277] width 417 height 284
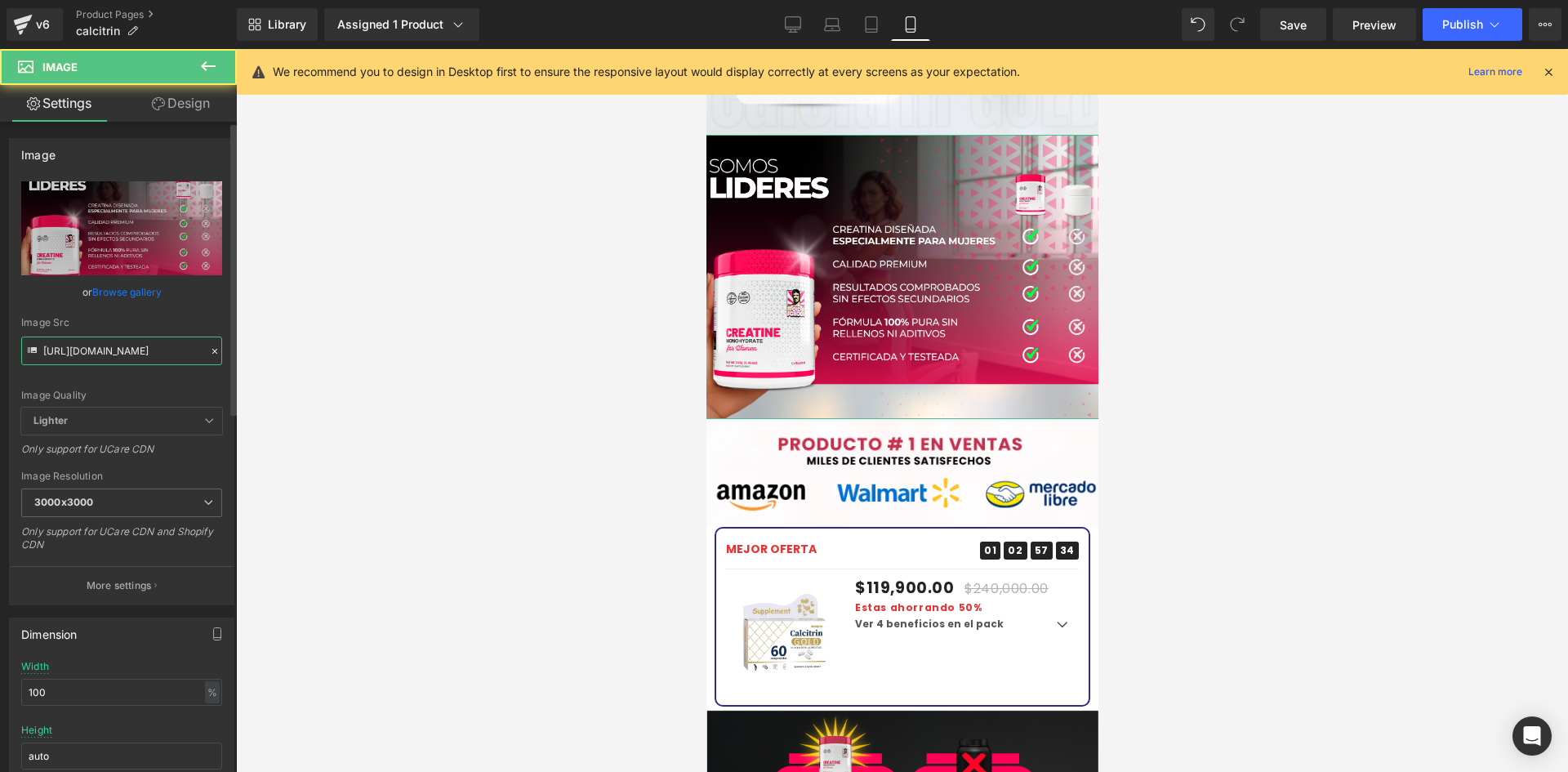
click at [89, 363] on input "[URL][DOMAIN_NAME]" at bounding box center [121, 351] width 201 height 28
click at [89, 362] on input "[URL][DOMAIN_NAME]" at bounding box center [121, 351] width 201 height 28
paste input "1Yjrjs9C/raw-7-12"
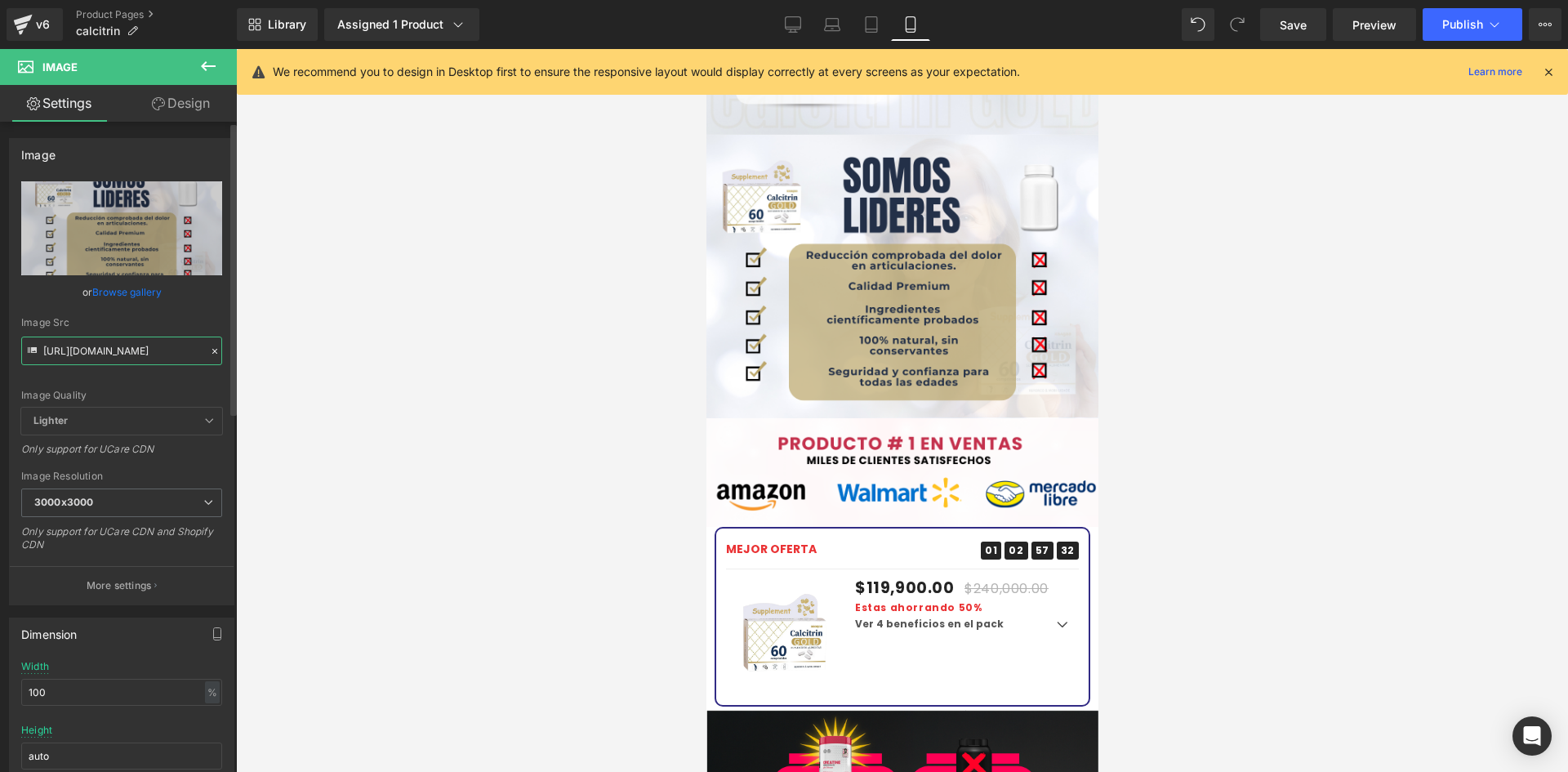
type input "[URL][DOMAIN_NAME]"
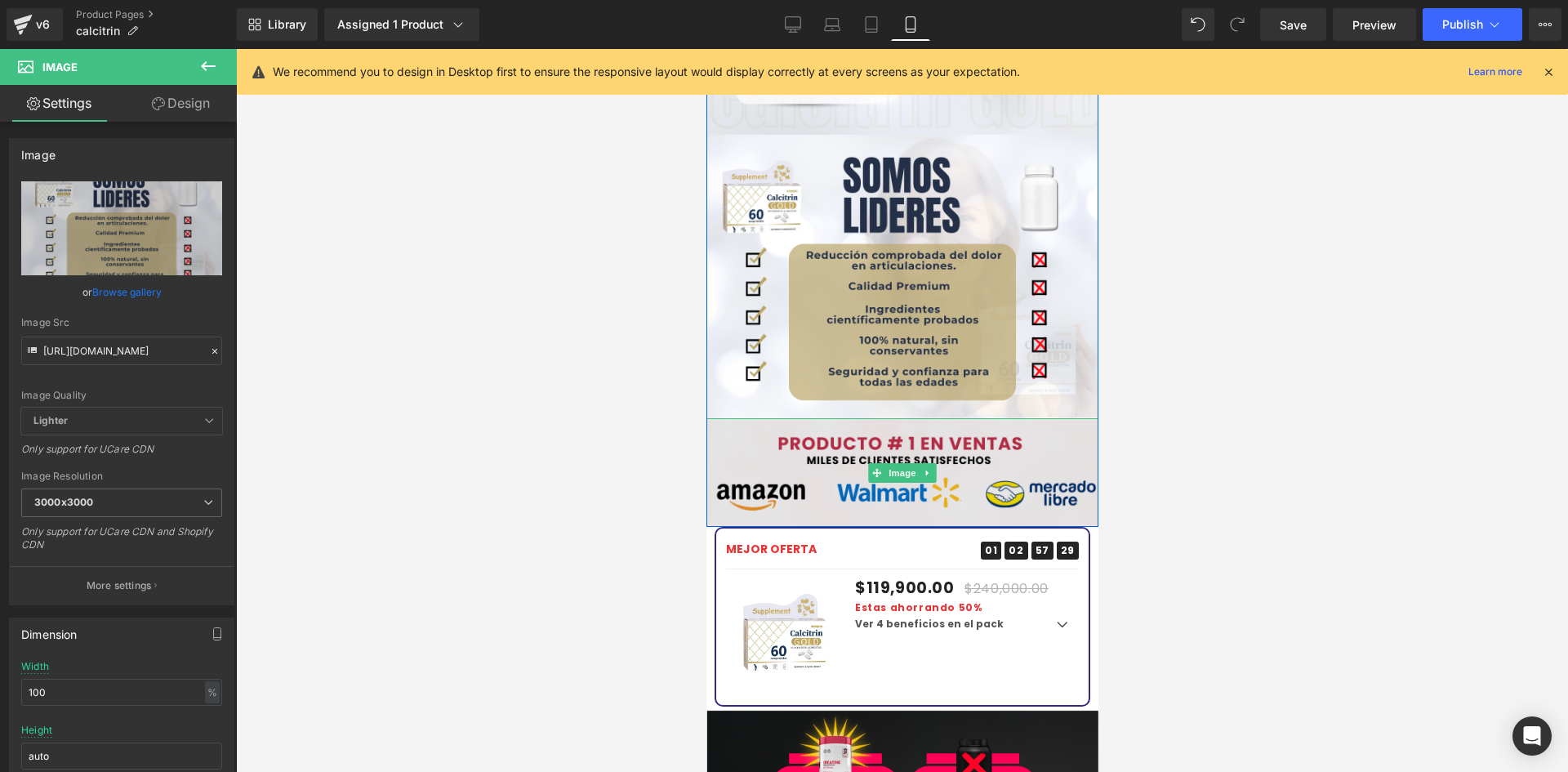
click at [831, 474] on img at bounding box center [901, 472] width 417 height 108
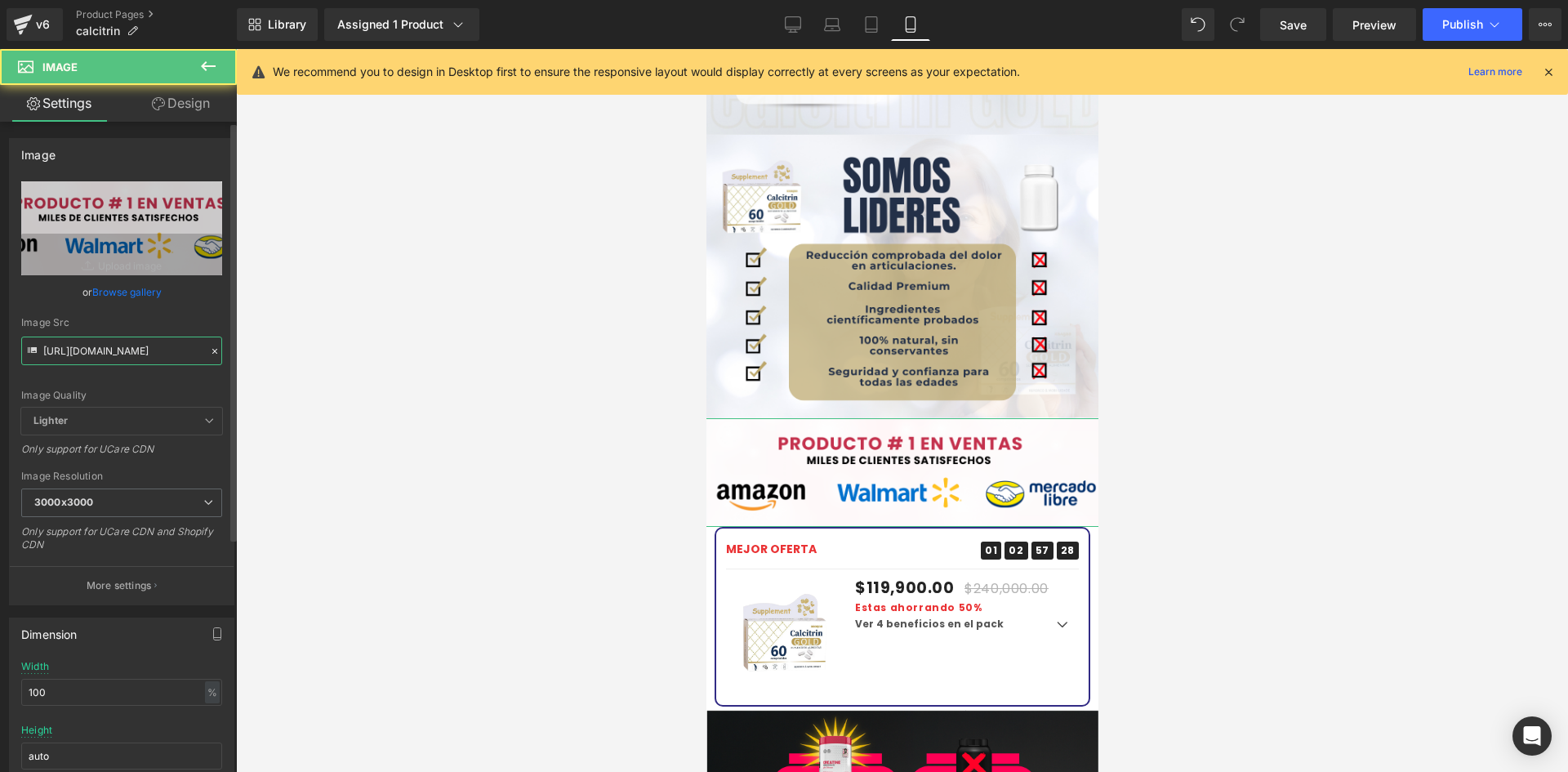
click at [78, 358] on input "[URL][DOMAIN_NAME]" at bounding box center [121, 351] width 201 height 28
paste input "hxNN79gF/raw-amazon"
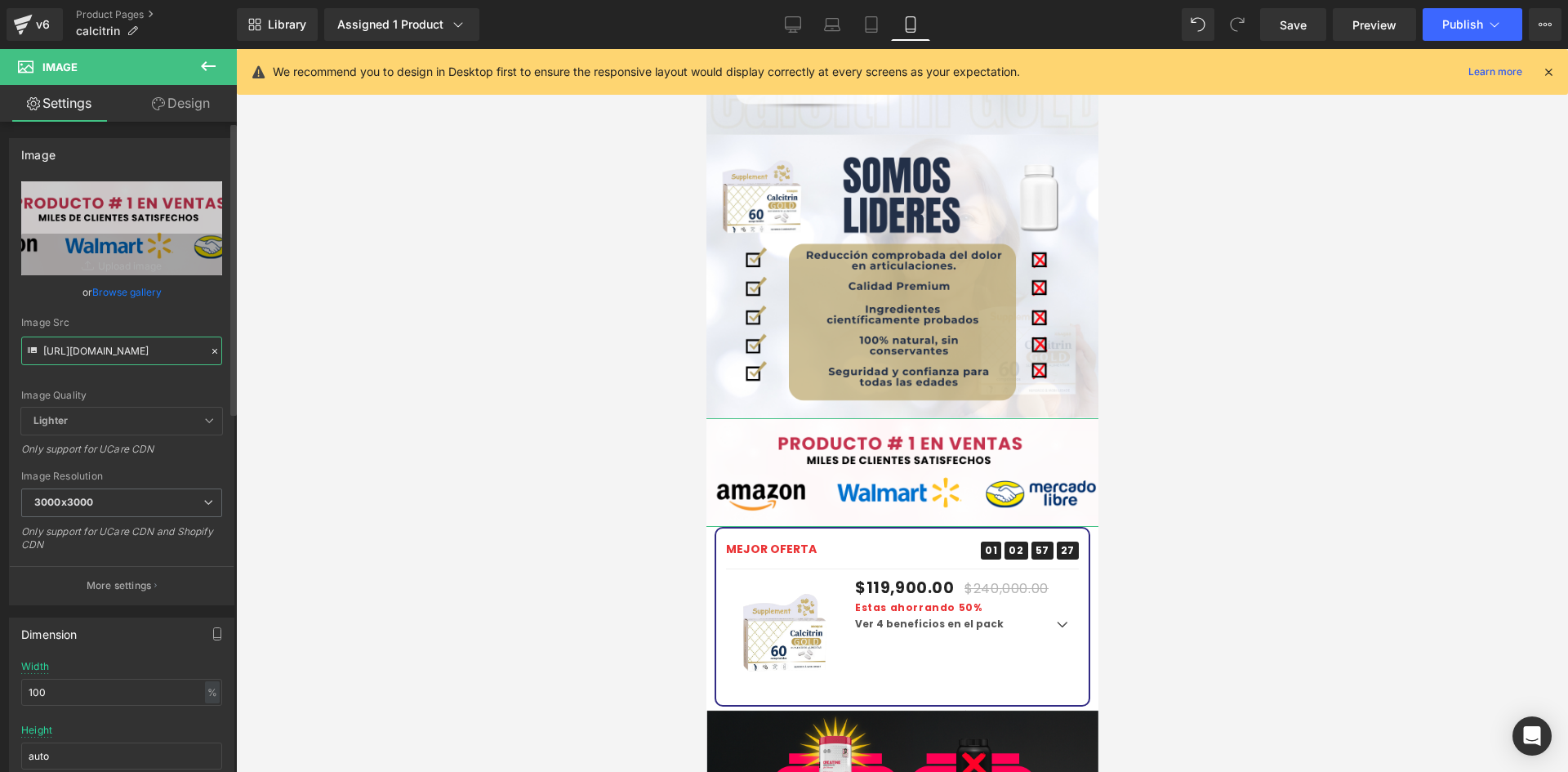
type input "[URL][DOMAIN_NAME]"
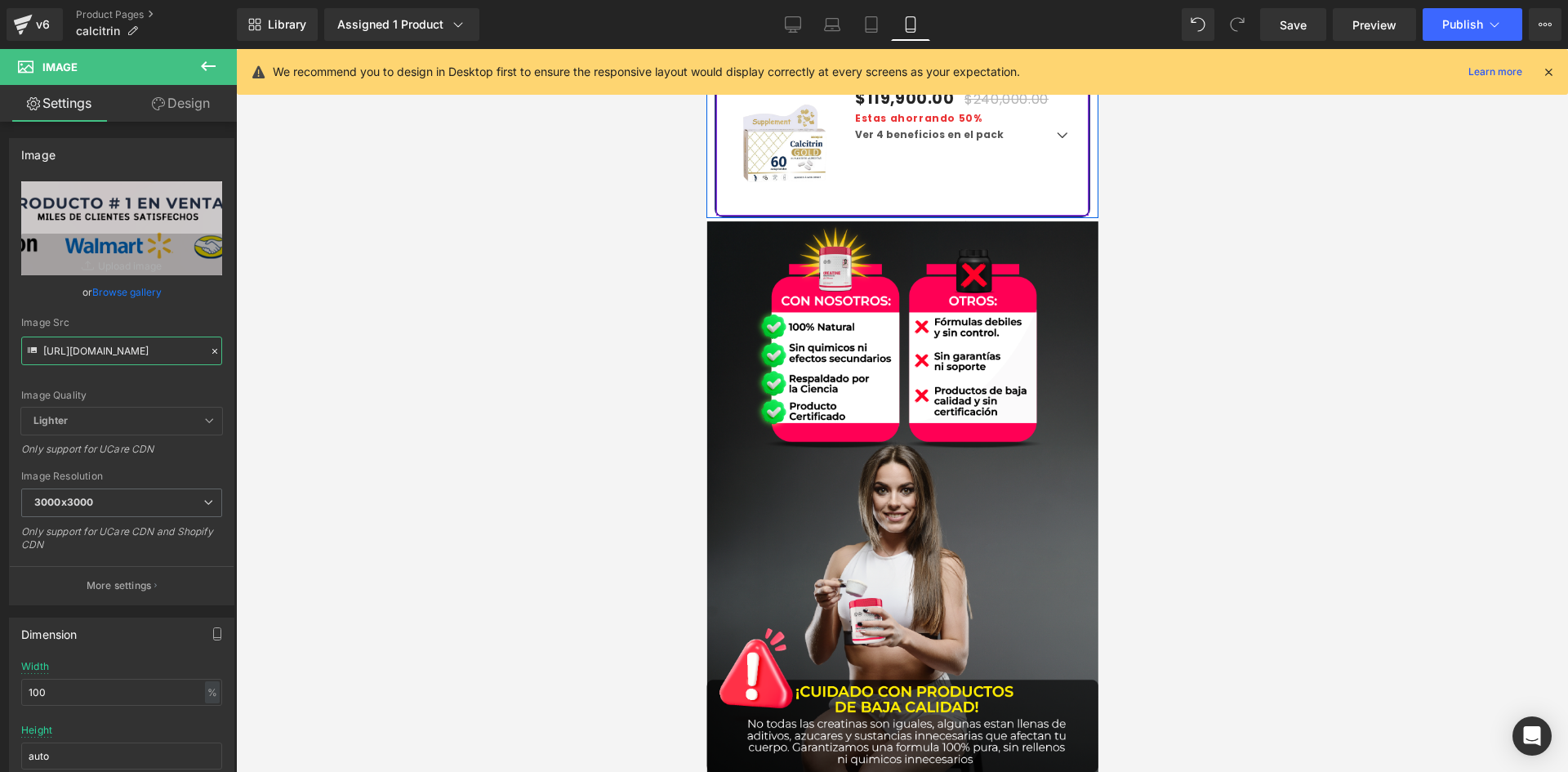
scroll to position [3431, 0]
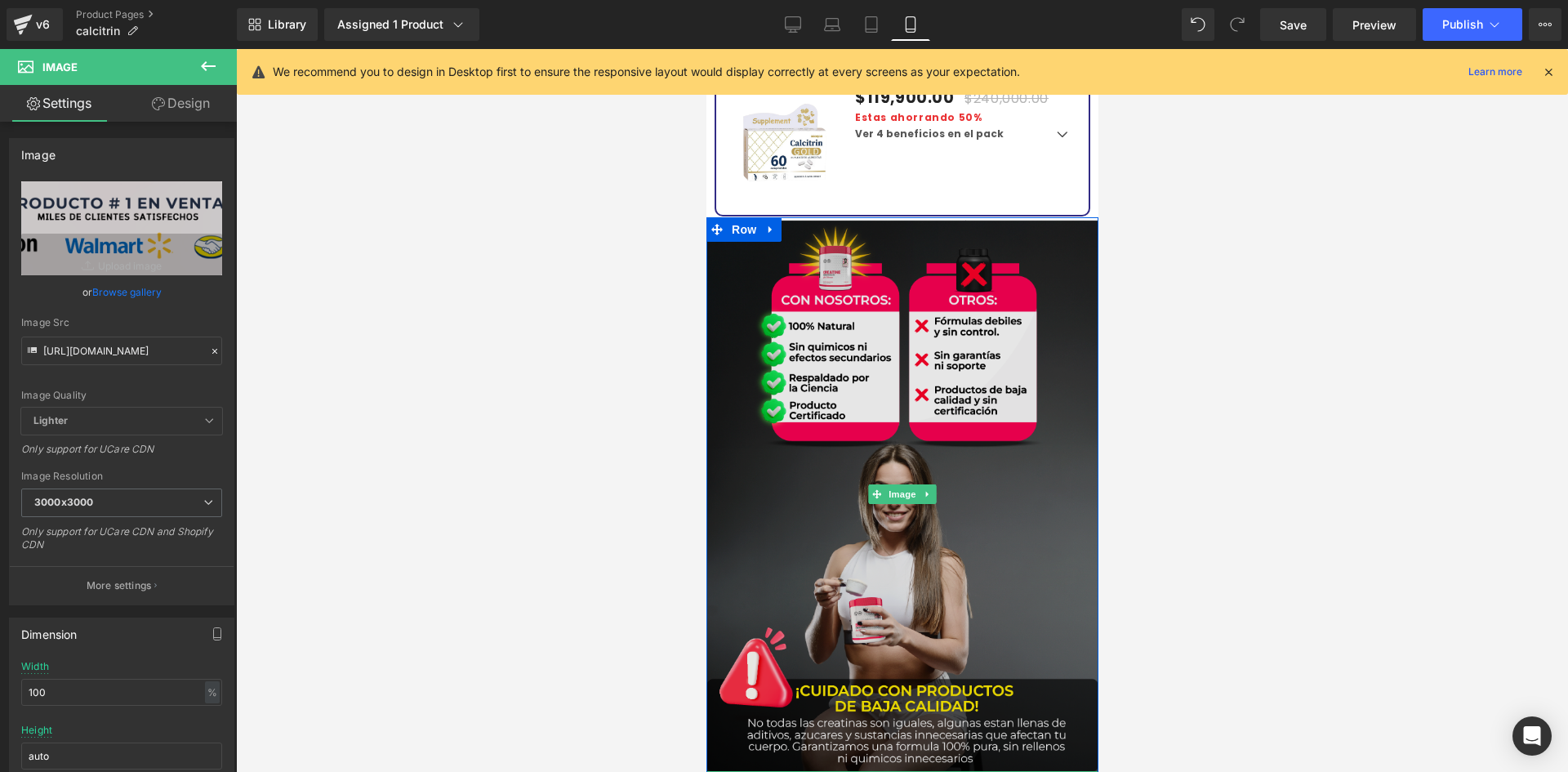
click at [848, 349] on img at bounding box center [901, 495] width 392 height 555
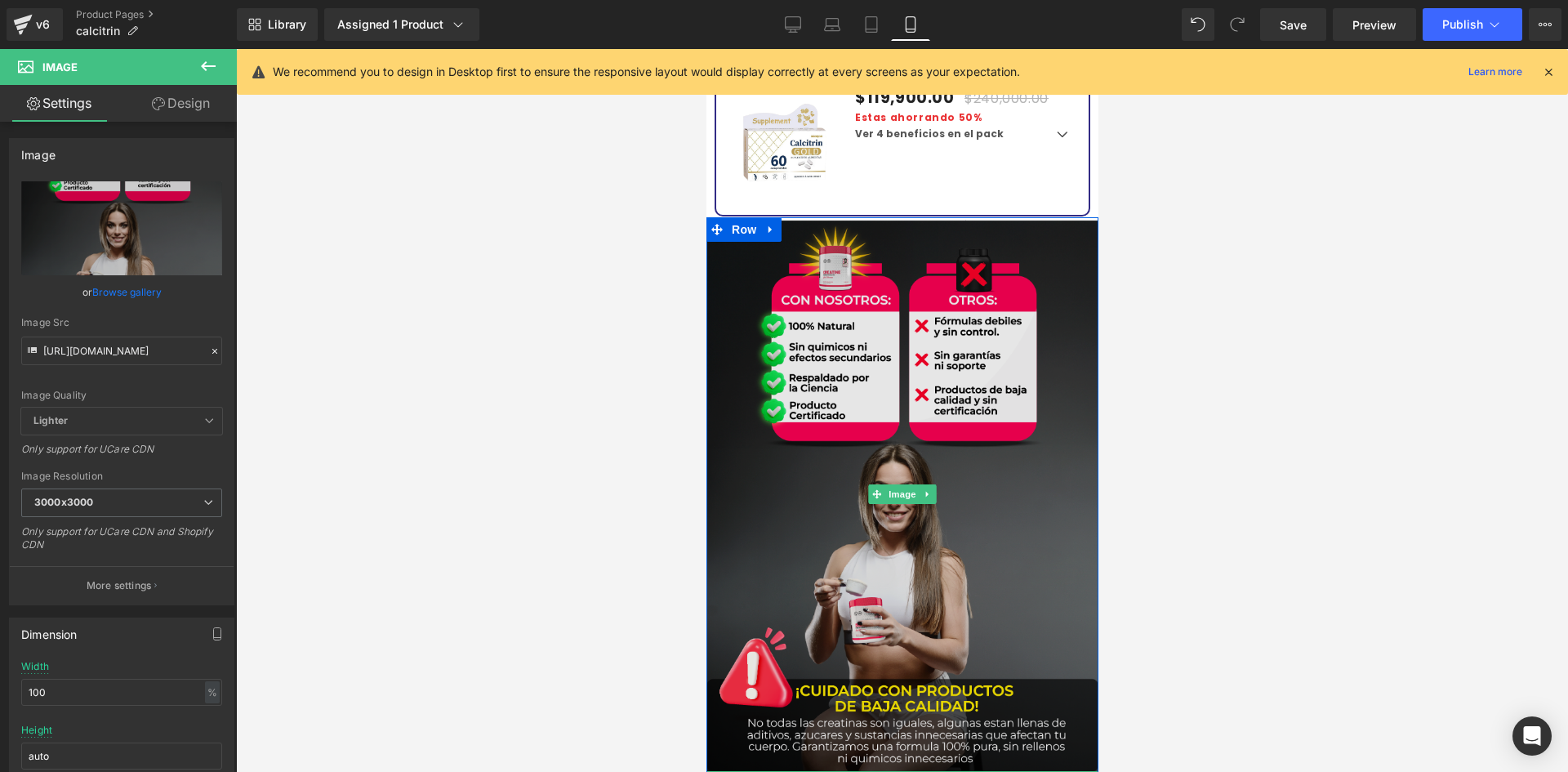
click at [865, 361] on img at bounding box center [901, 495] width 392 height 555
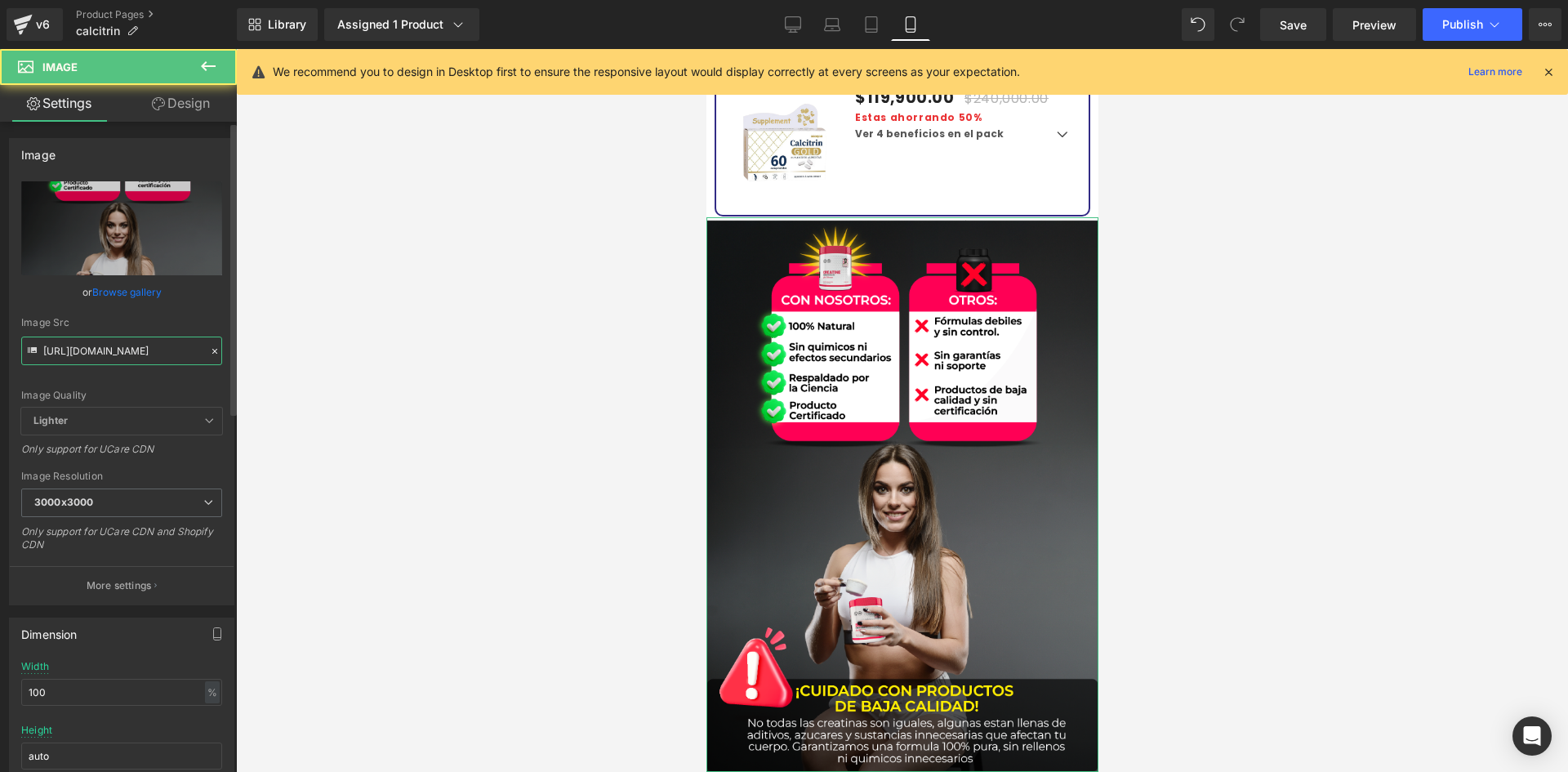
click at [114, 345] on input "[URL][DOMAIN_NAME]" at bounding box center [121, 351] width 201 height 28
click at [115, 345] on input "[URL][DOMAIN_NAME]" at bounding box center [121, 351] width 201 height 28
paste input "sJ189C9g/raw-8-19"
type input "[URL][DOMAIN_NAME]"
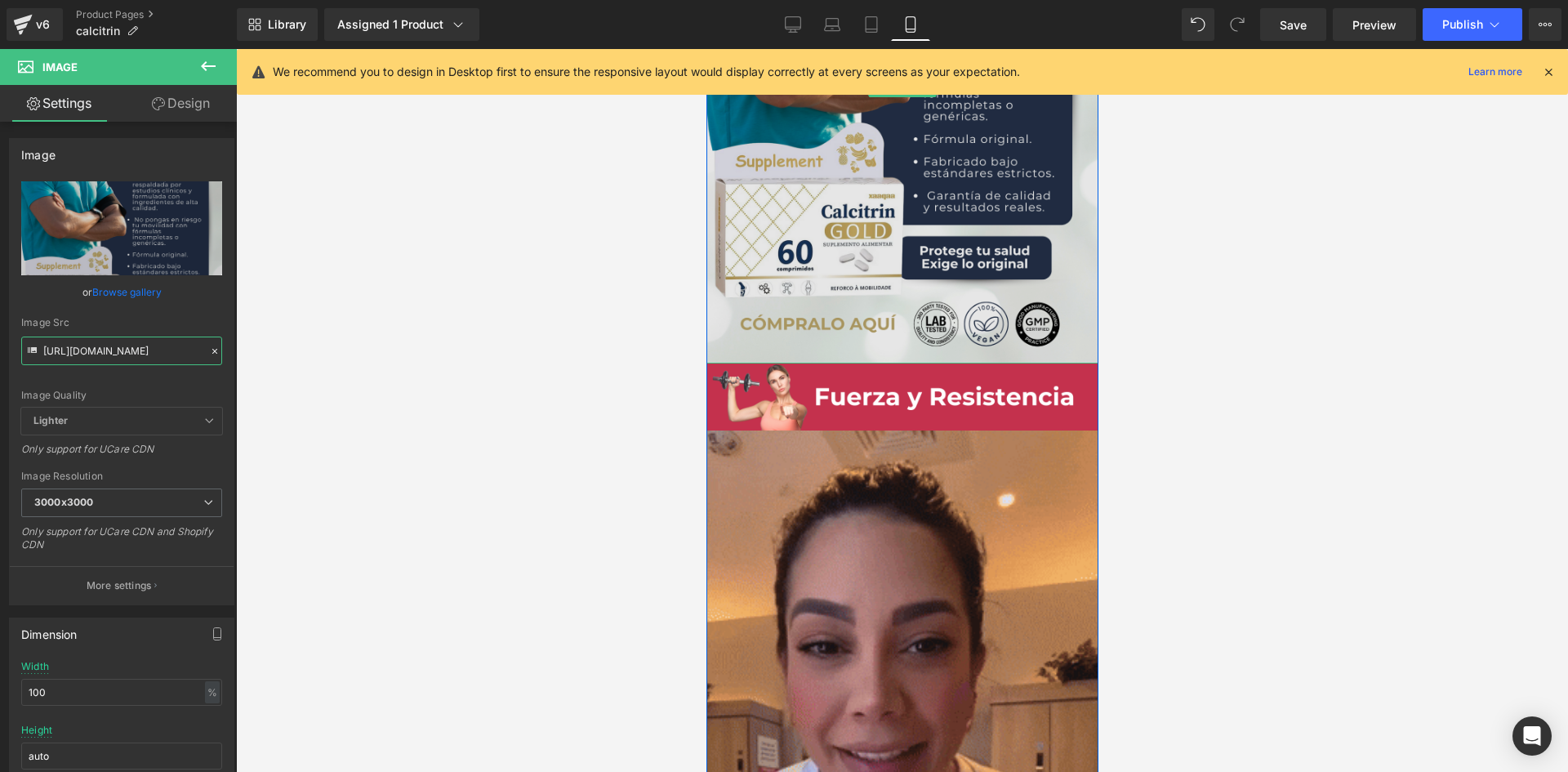
scroll to position [3921, 0]
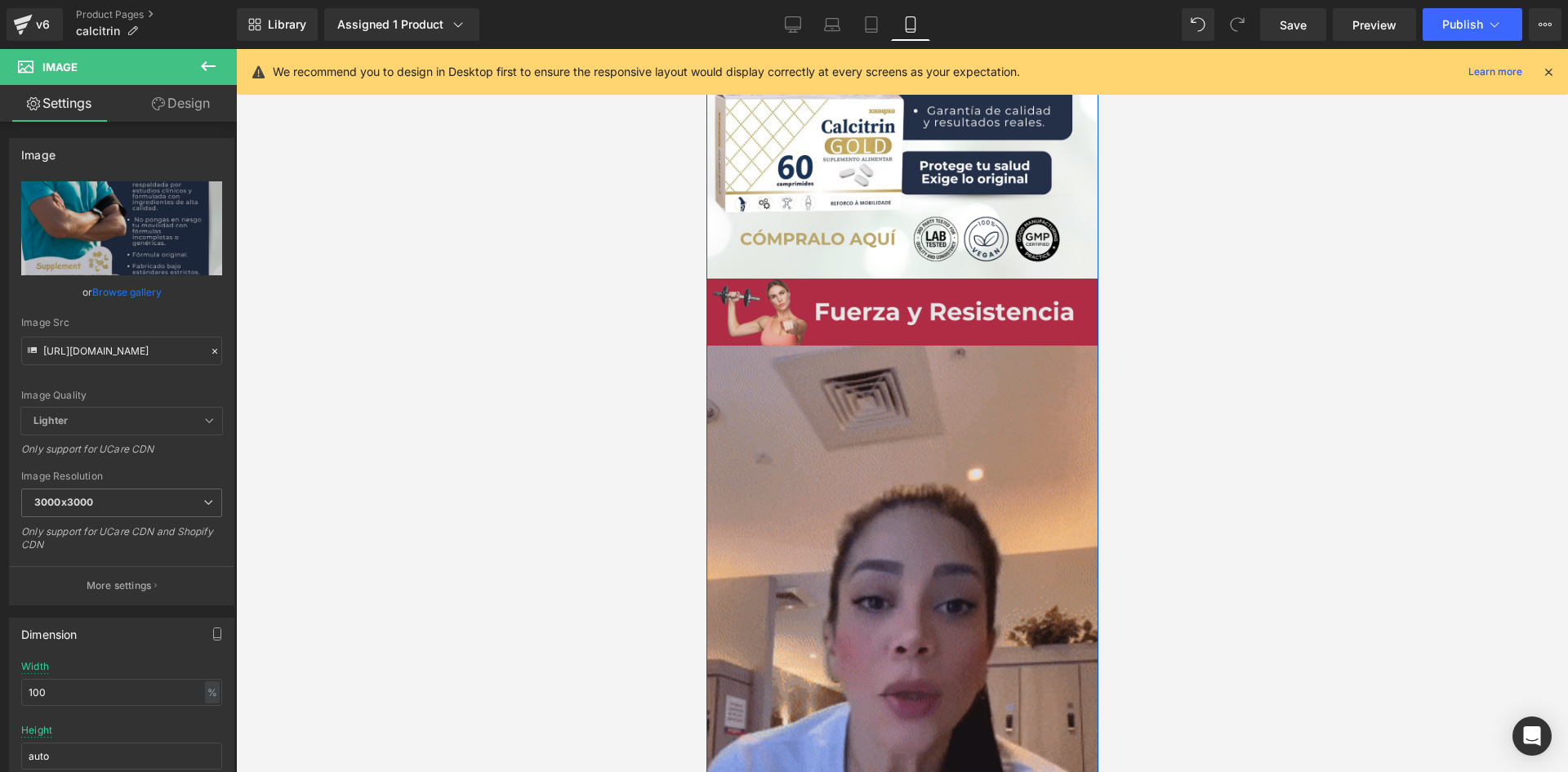
click at [847, 306] on img at bounding box center [901, 312] width 392 height 67
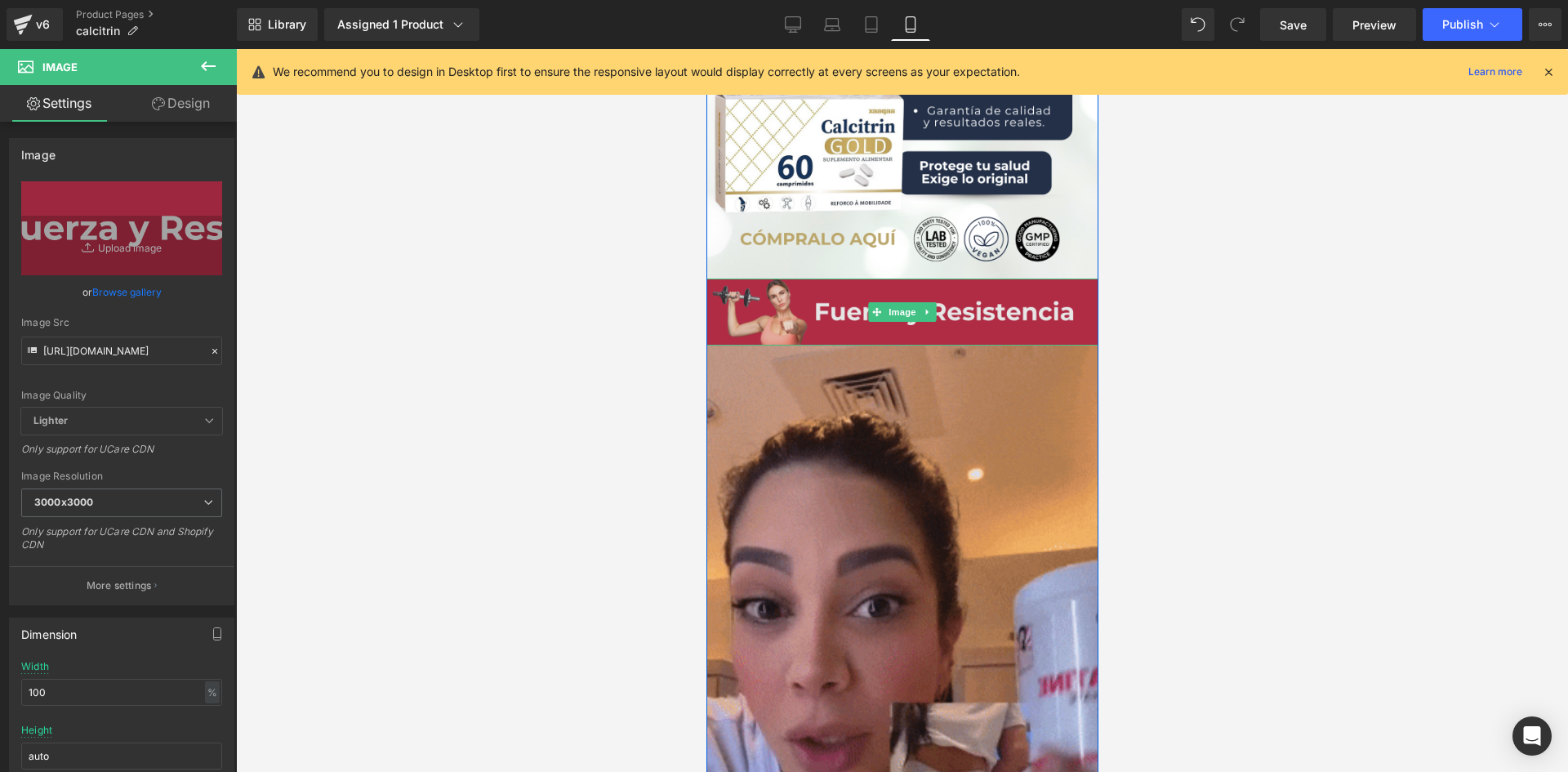
click at [825, 309] on img at bounding box center [901, 312] width 392 height 67
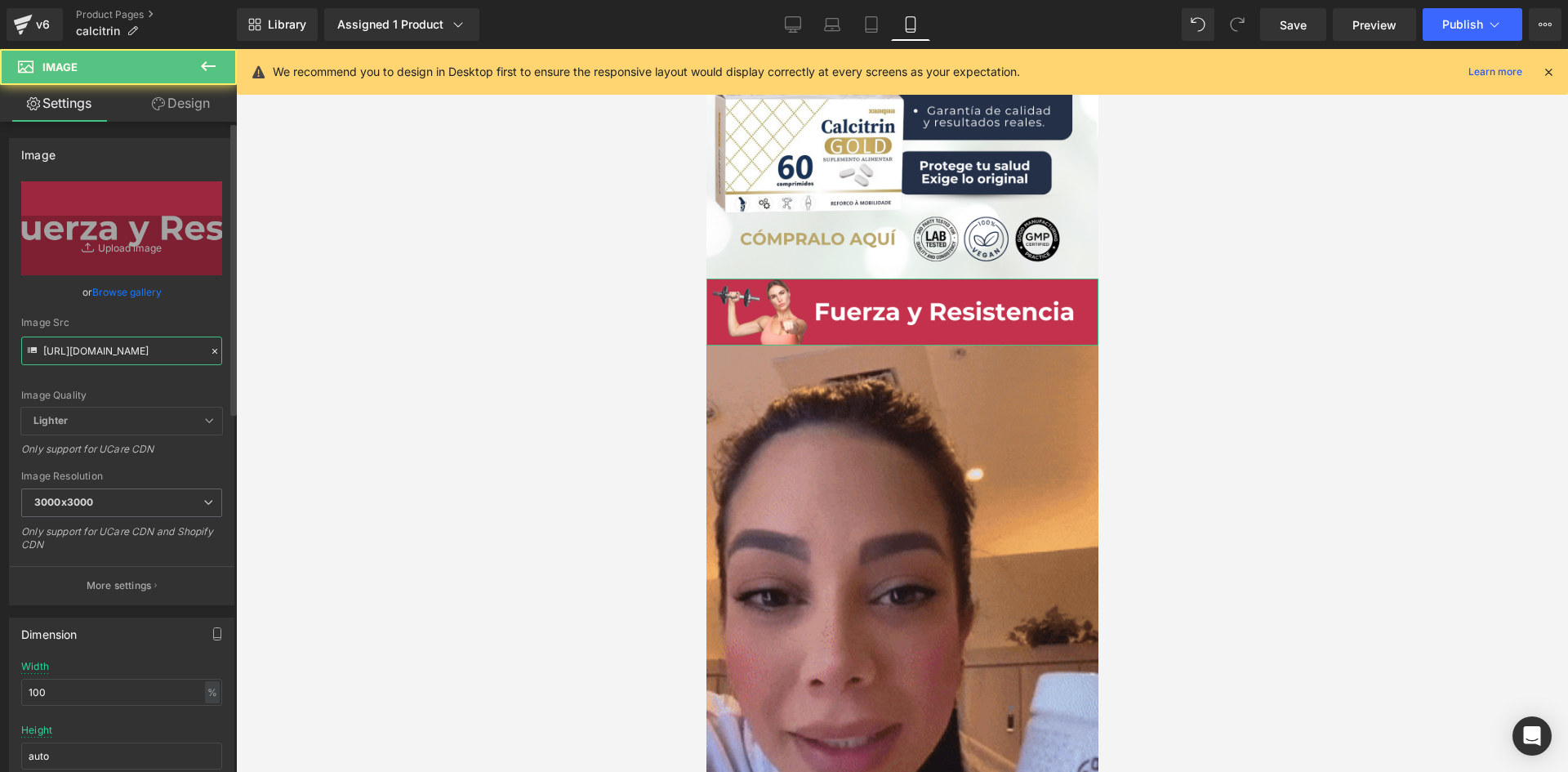
click at [69, 350] on input "[URL][DOMAIN_NAME]" at bounding box center [121, 351] width 201 height 28
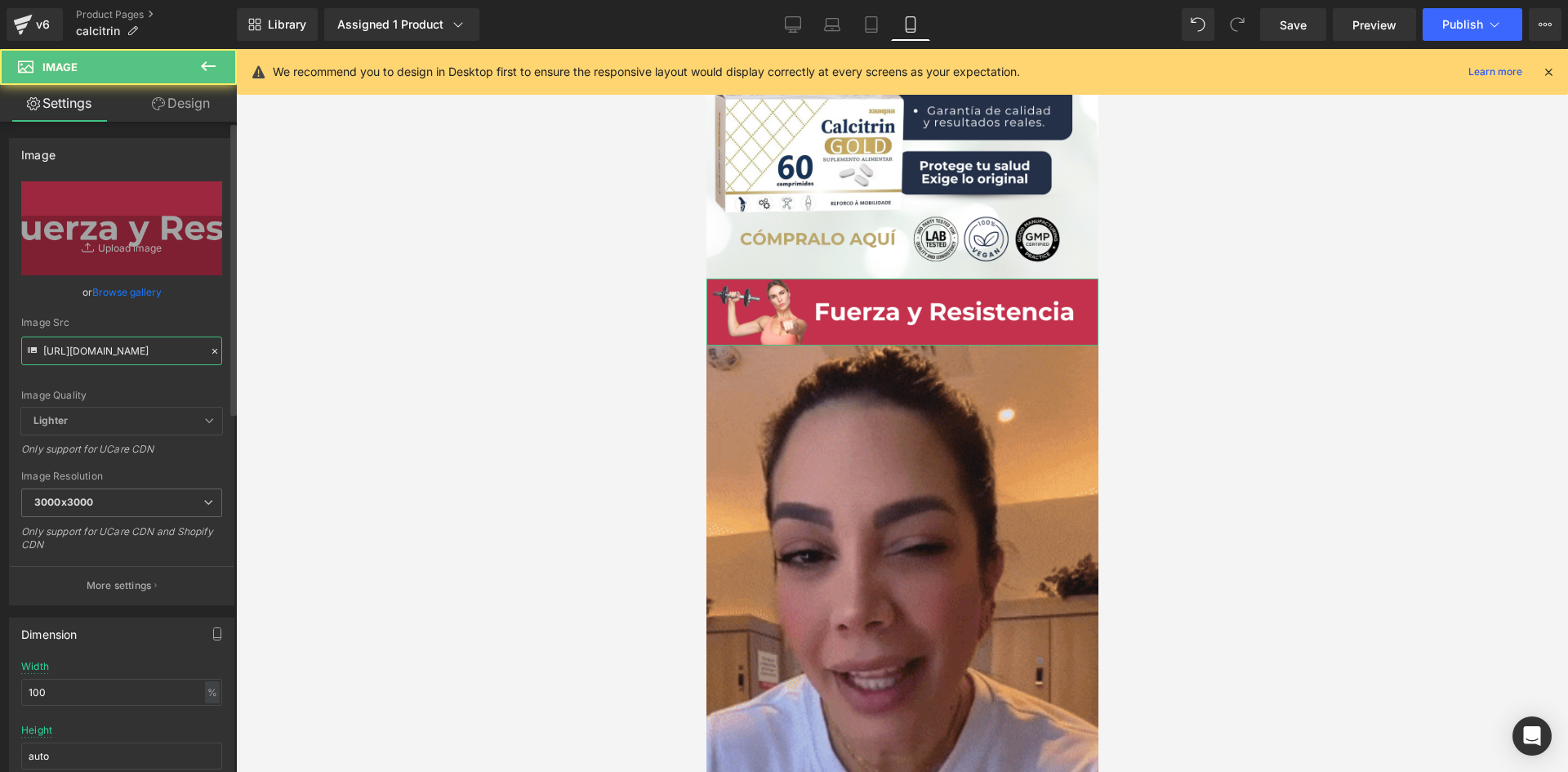
click at [69, 350] on input "[URL][DOMAIN_NAME]" at bounding box center [121, 351] width 201 height 28
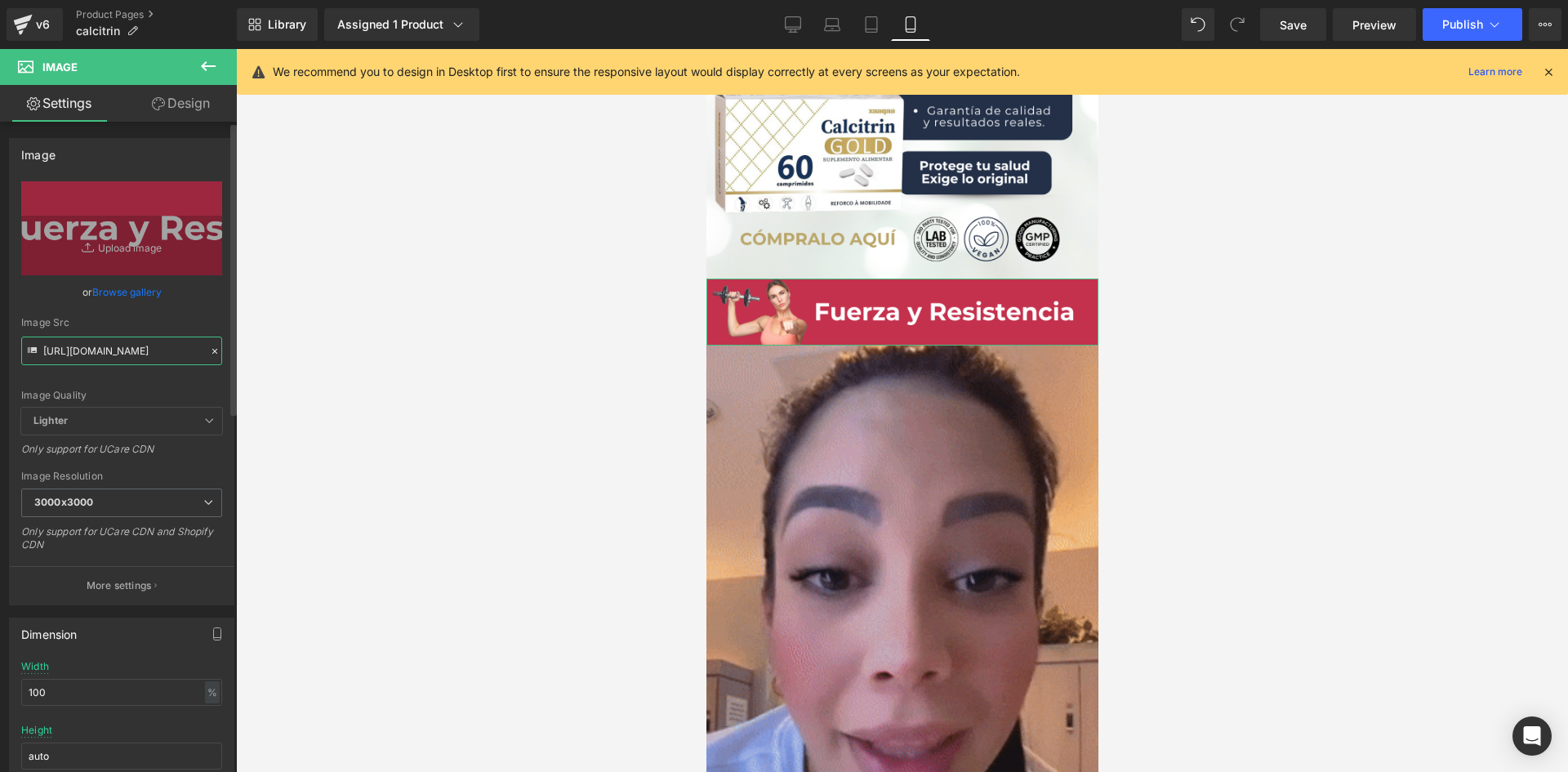
click at [69, 350] on input "[URL][DOMAIN_NAME]" at bounding box center [121, 351] width 201 height 28
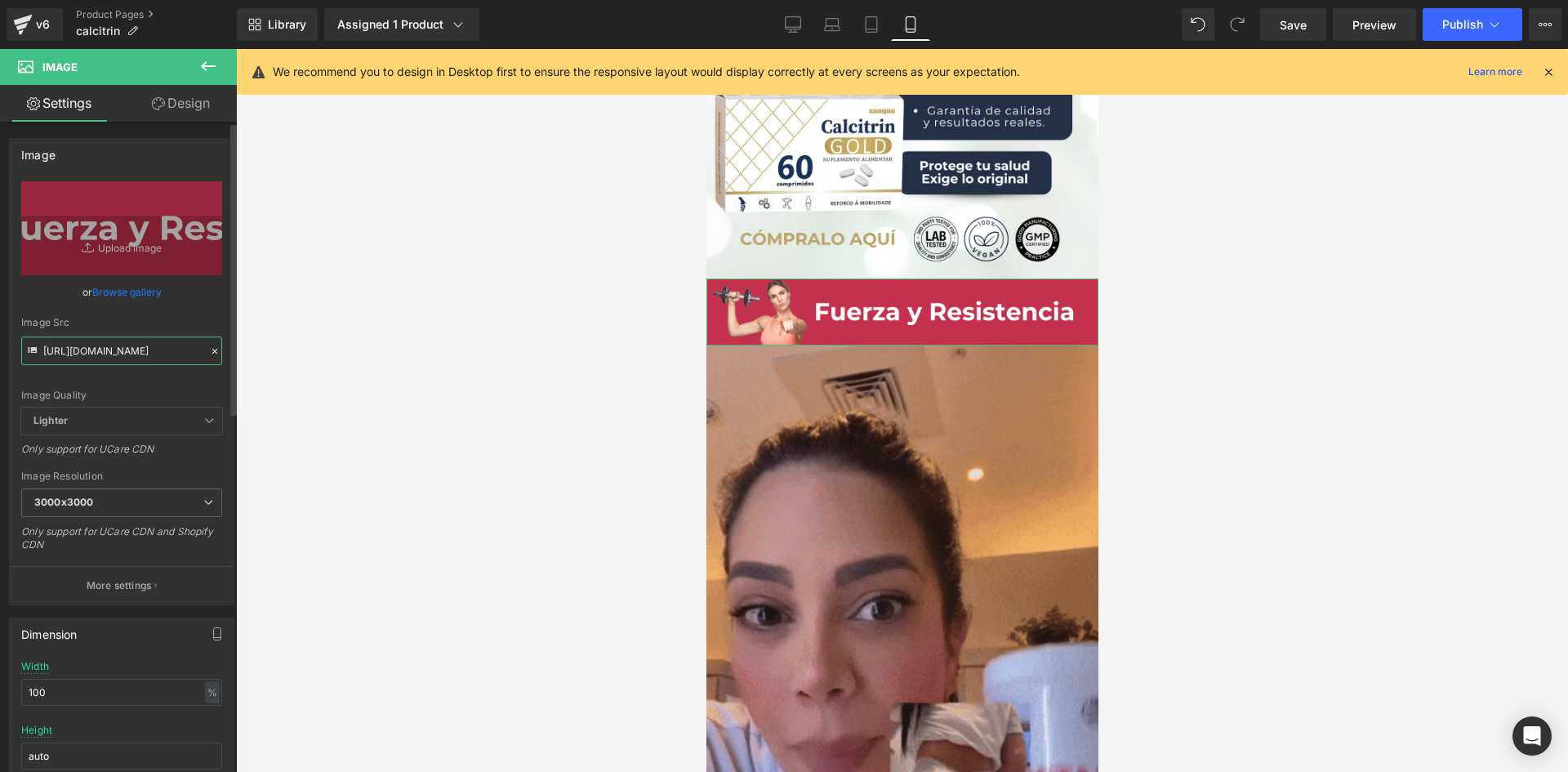
paste input "4wYR1cx6/raw9"
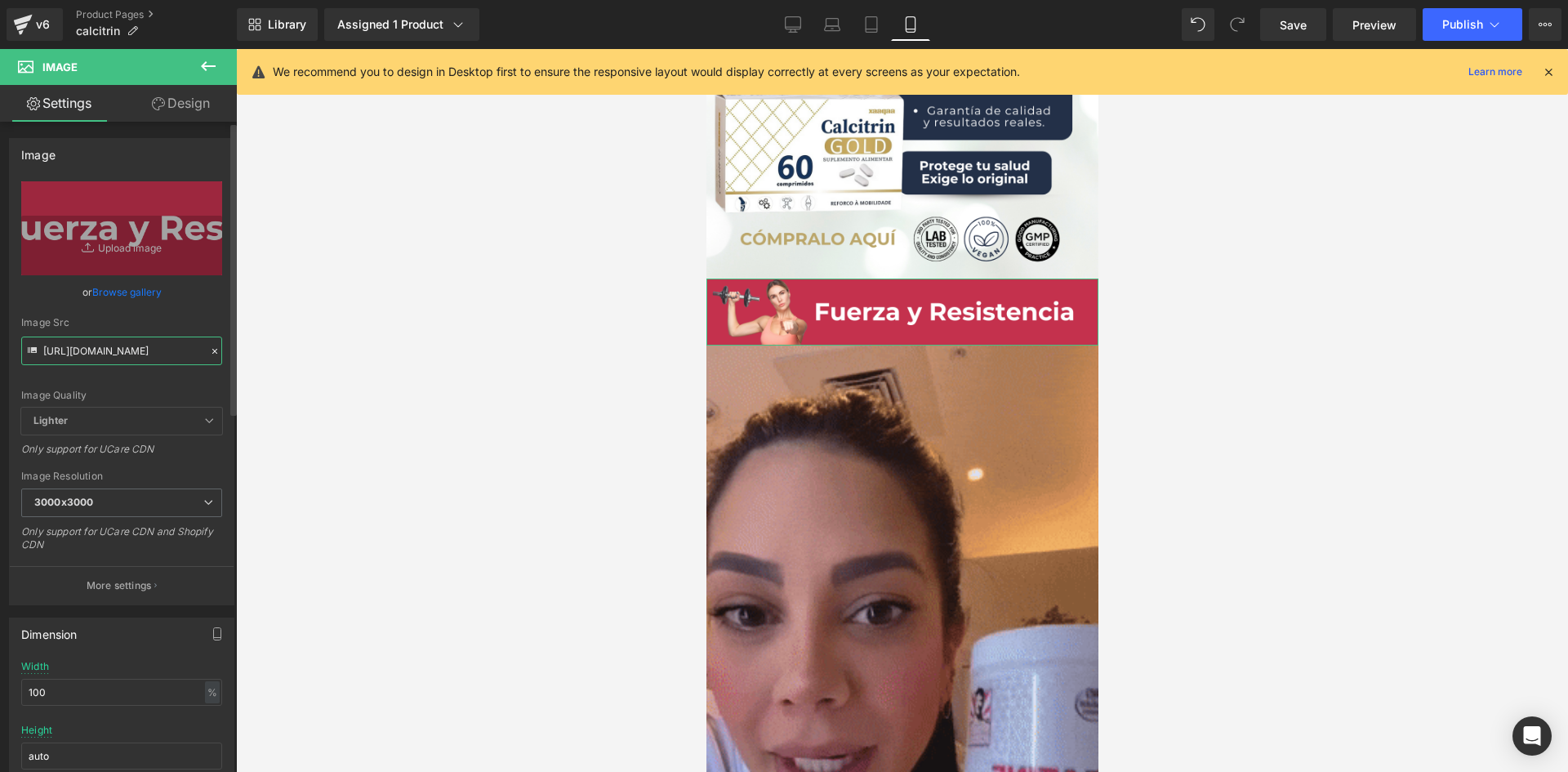
scroll to position [0, 16]
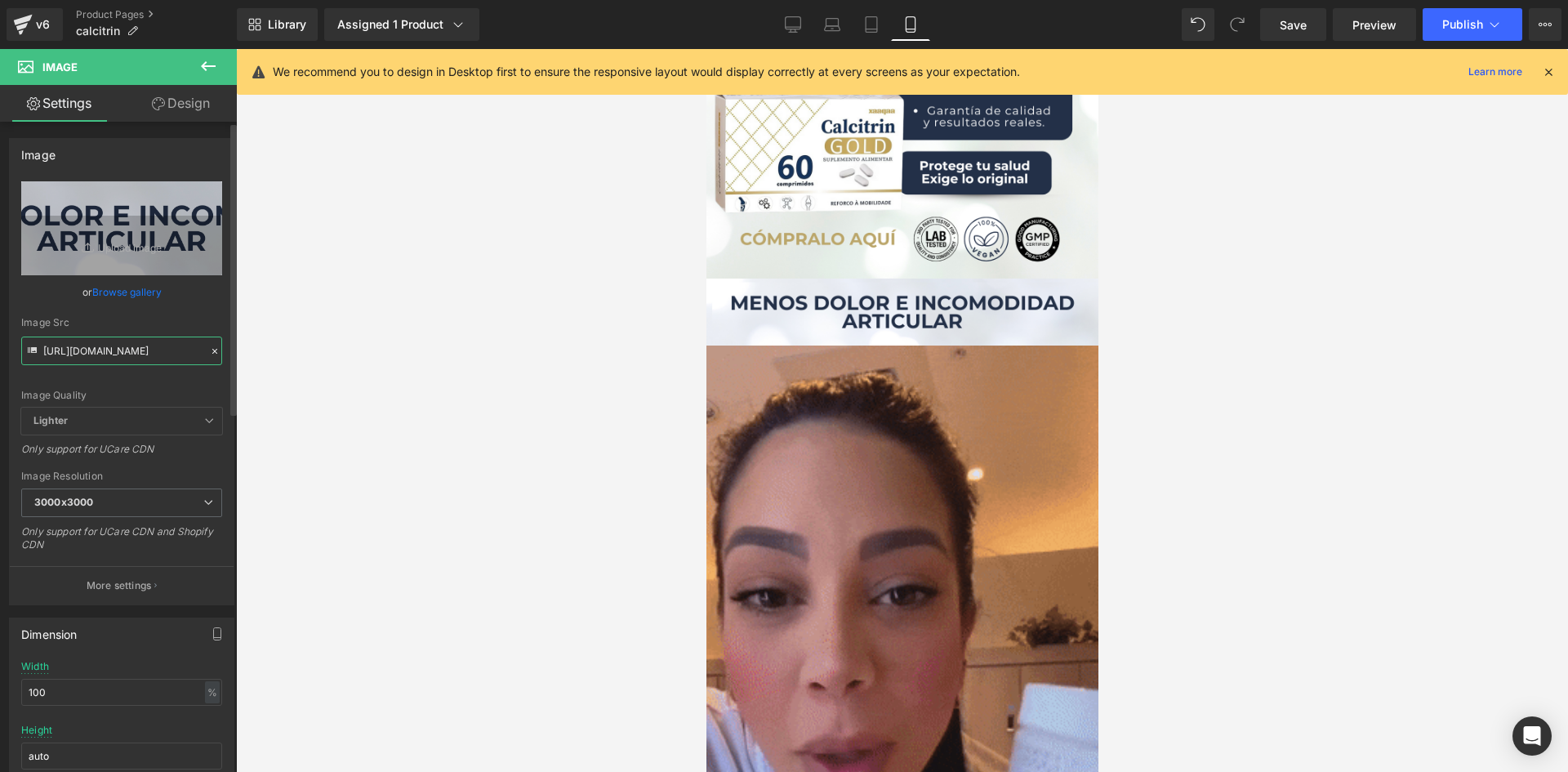
type input "[URL][DOMAIN_NAME]"
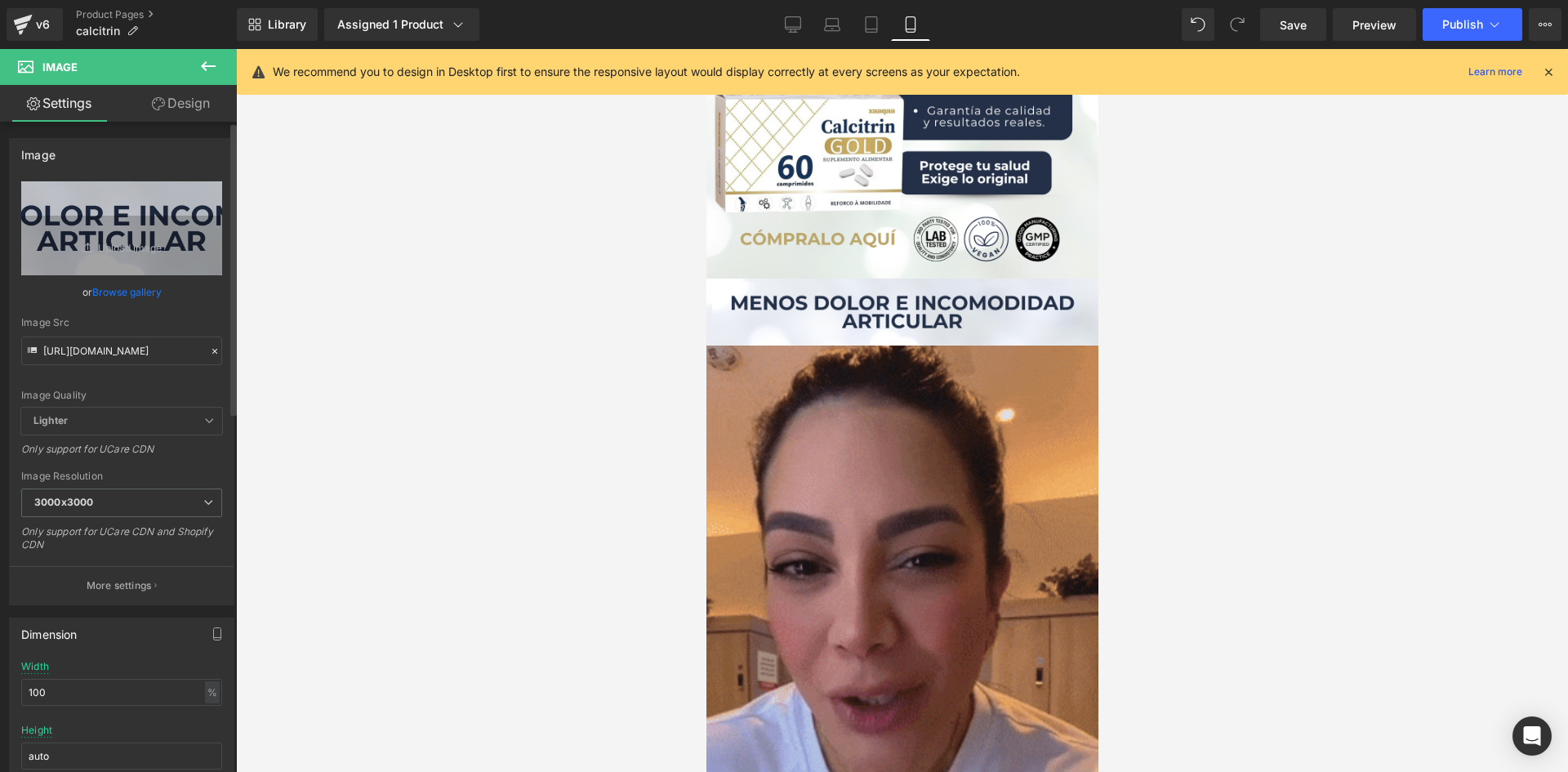
scroll to position [0, 0]
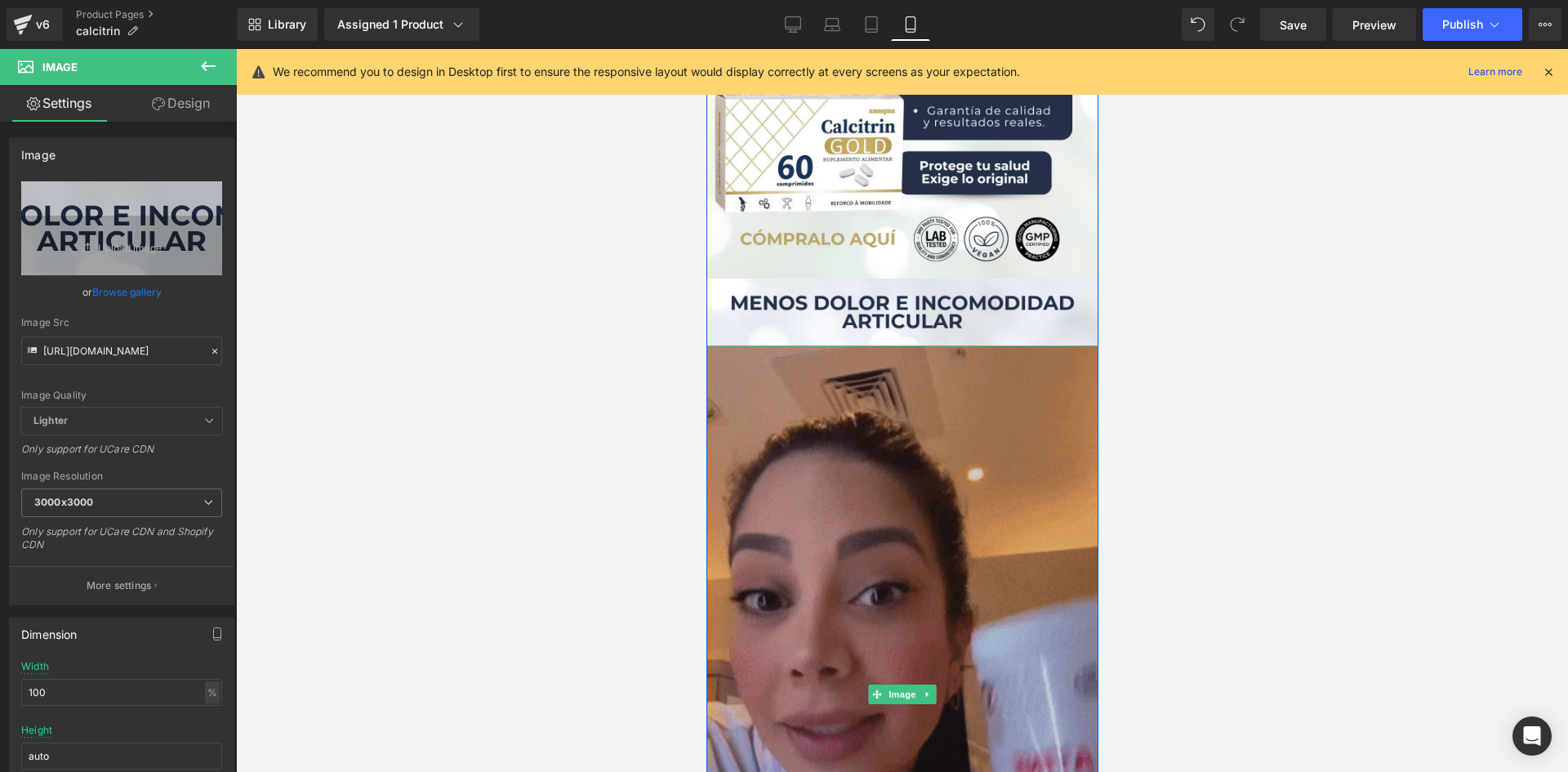
drag, startPoint x: 828, startPoint y: 479, endPoint x: 707, endPoint y: 507, distance: 124.2
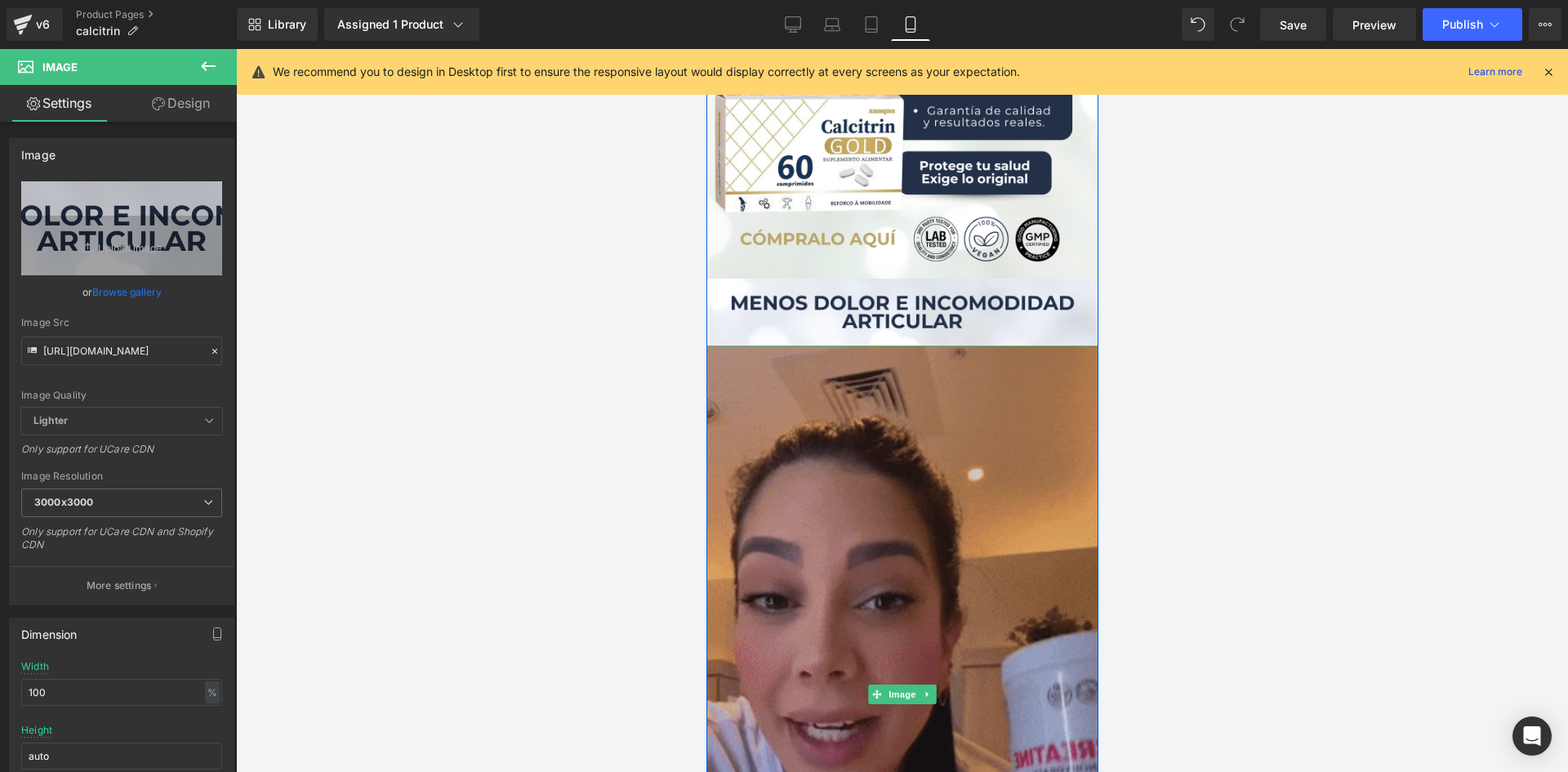
click at [828, 479] on img at bounding box center [901, 694] width 392 height 697
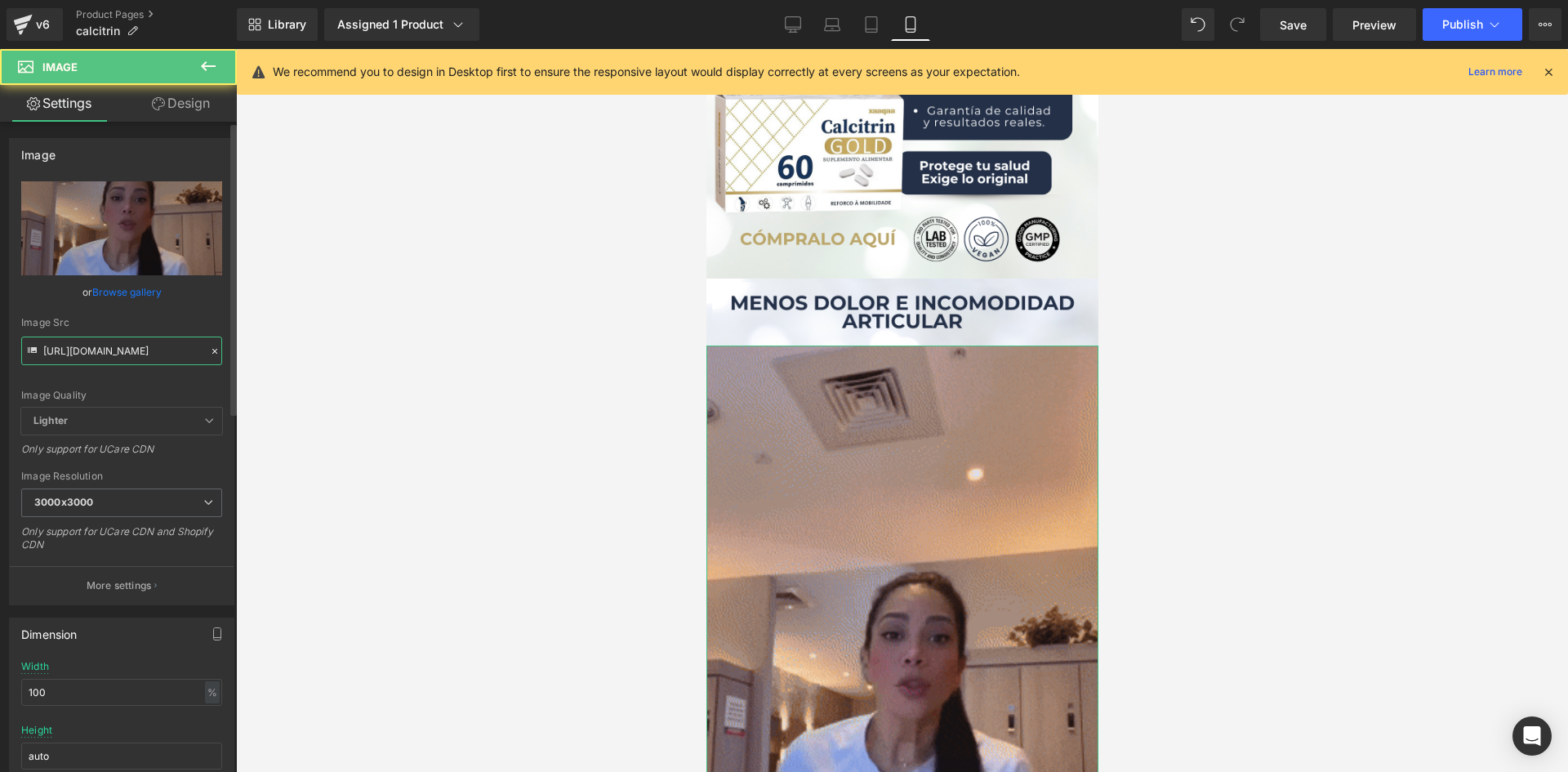
click at [129, 359] on input "[URL][DOMAIN_NAME]" at bounding box center [121, 351] width 201 height 28
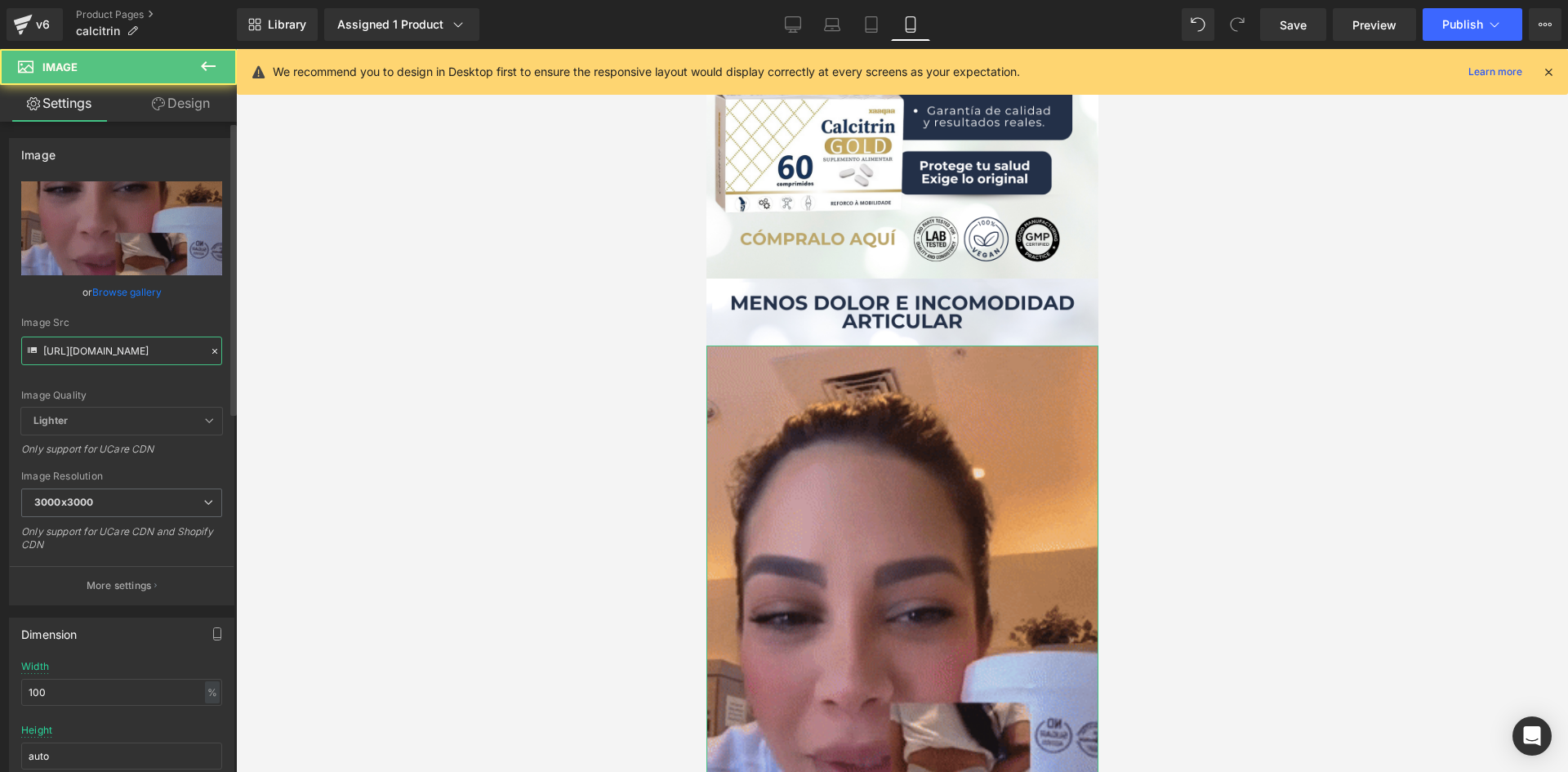
click at [129, 359] on input "[URL][DOMAIN_NAME]" at bounding box center [121, 351] width 201 height 28
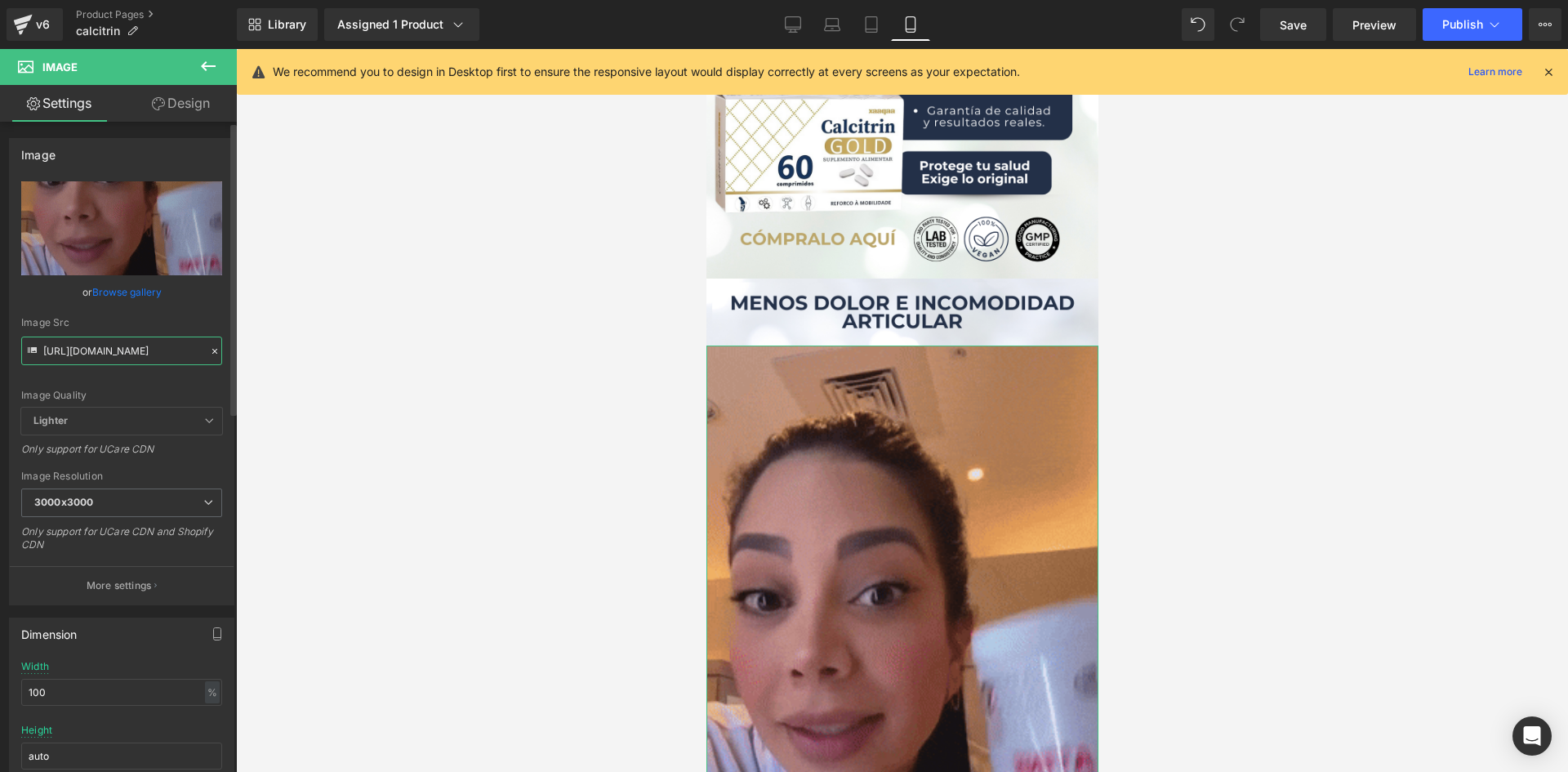
click at [129, 359] on input "[URL][DOMAIN_NAME]" at bounding box center [121, 351] width 201 height 28
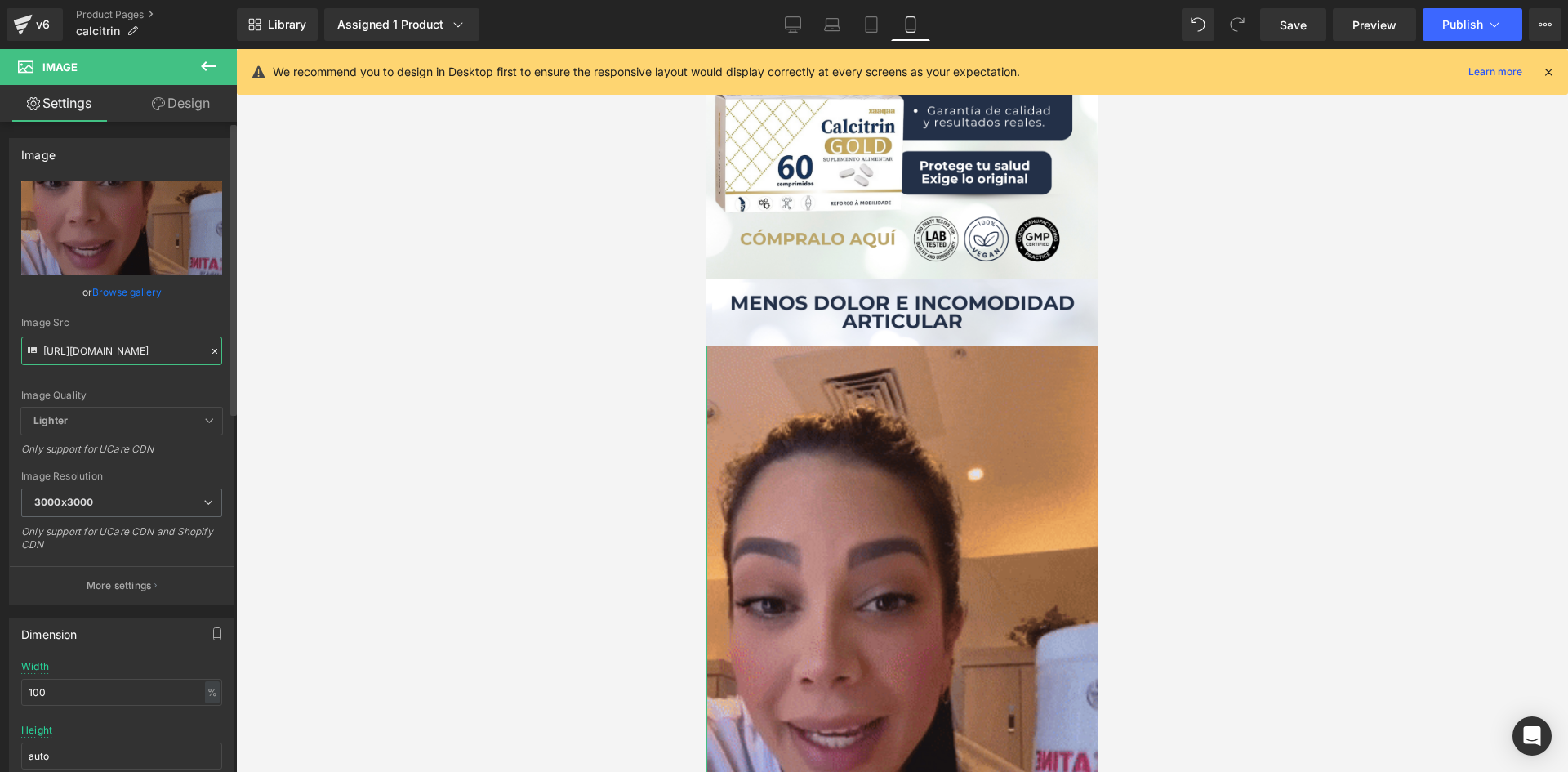
paste input "aWt1d3hmNnZqNXNxenpkemVjZzFiMXdqNzRsODczMHlyZ2dxZDA2OSZlcD12MV9pbnRlcm5hbF9naWZ…"
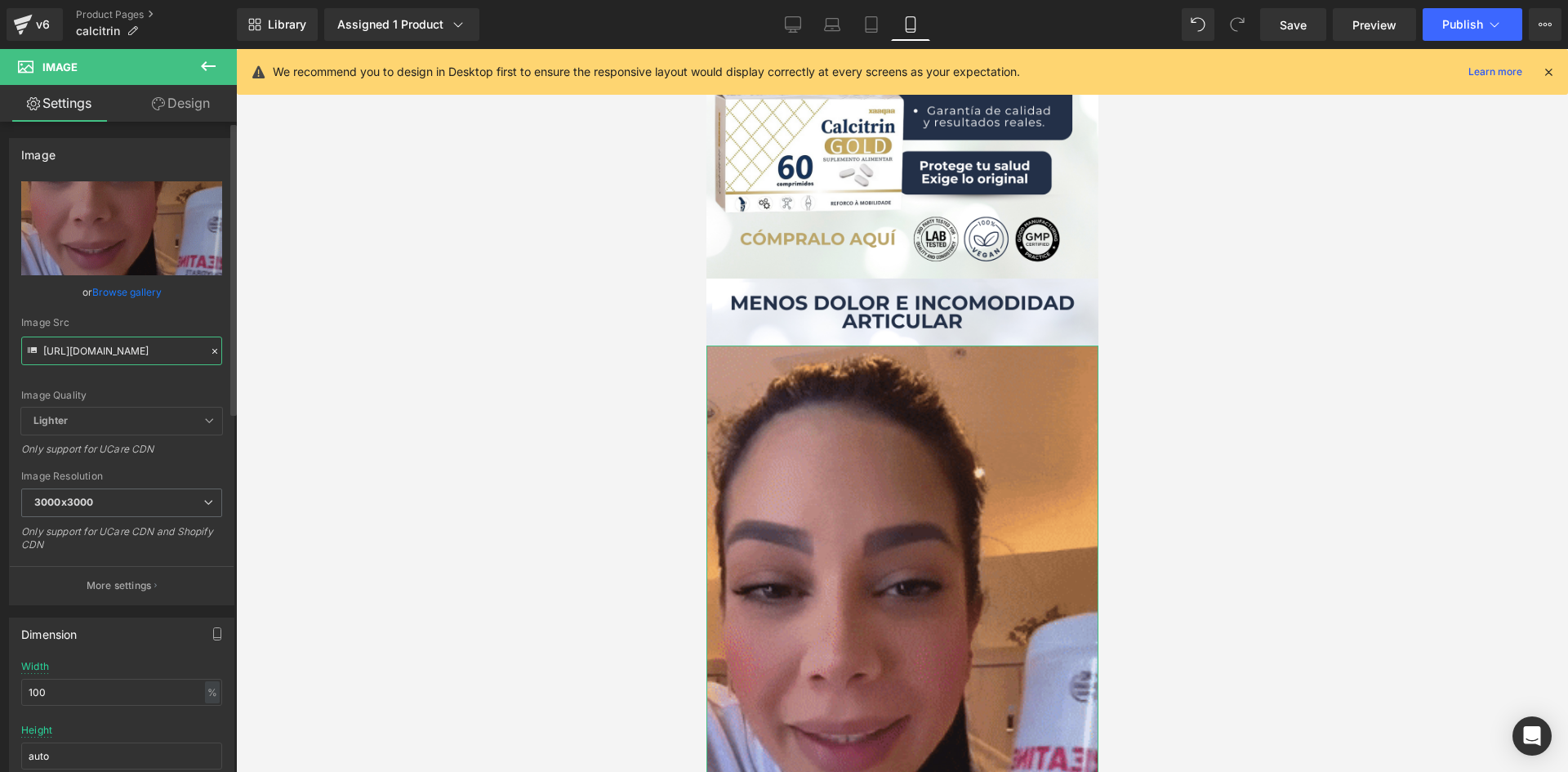
type input "[URL][DOMAIN_NAME]"
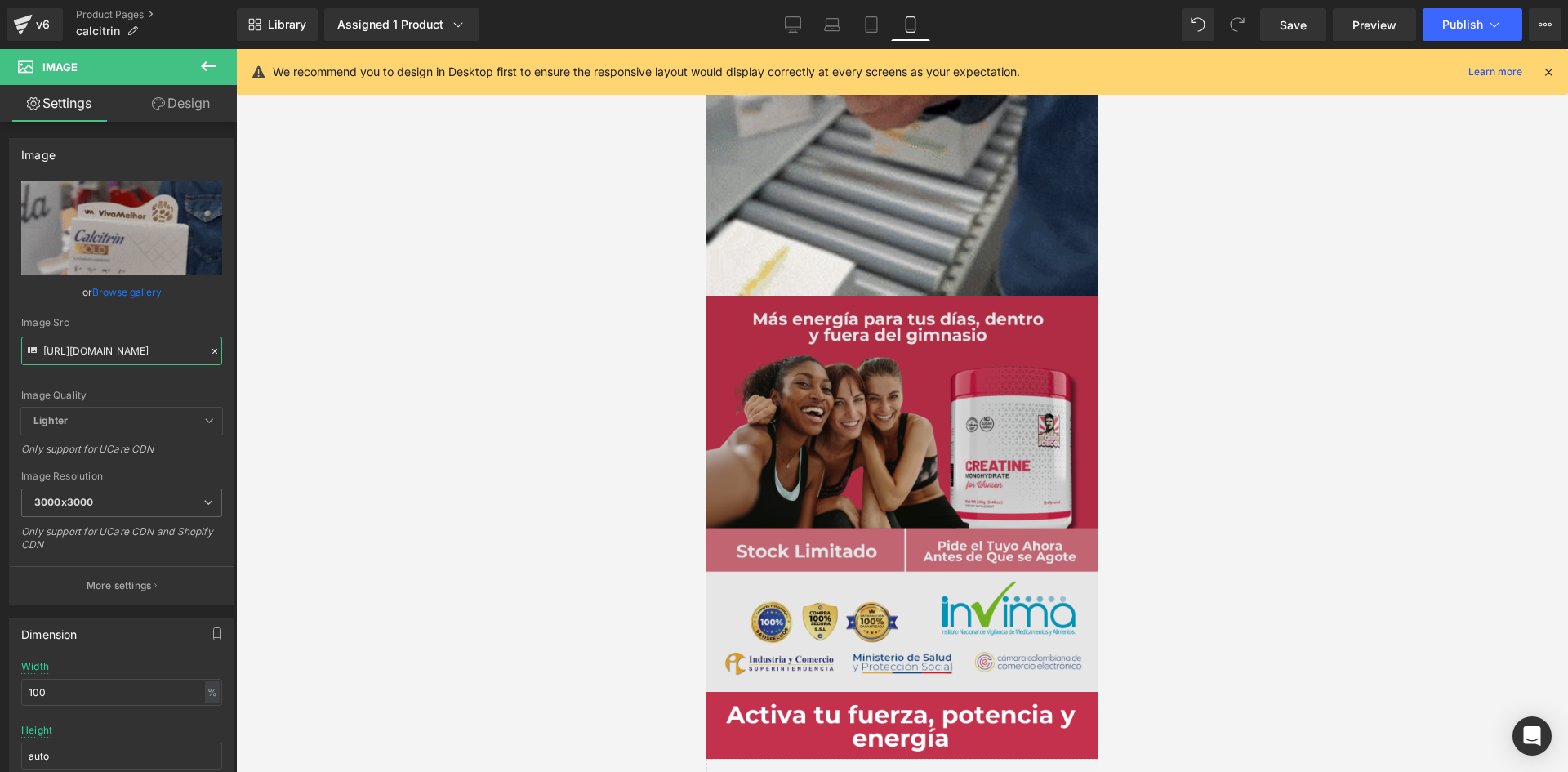
scroll to position [4901, 0]
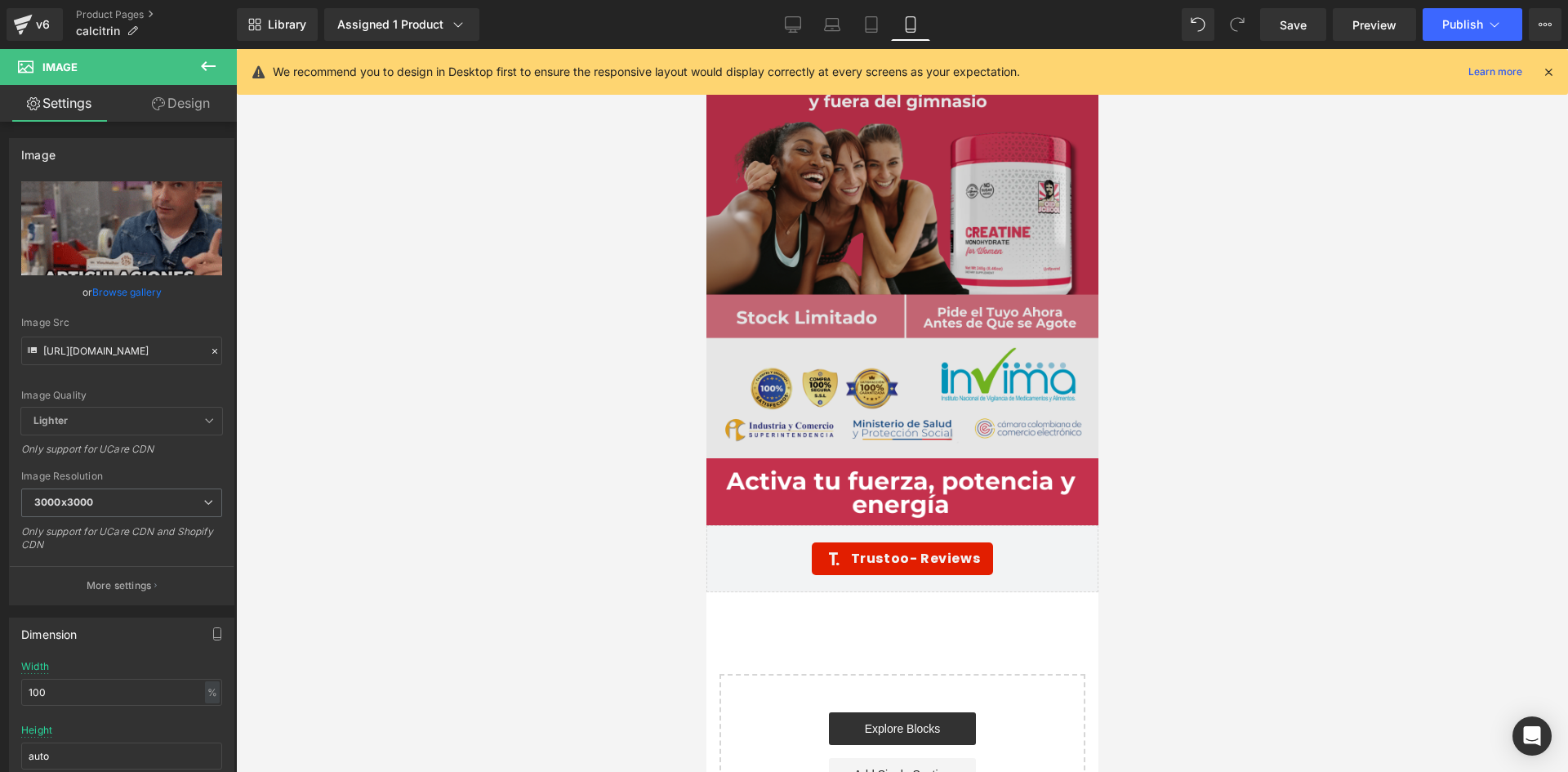
click at [848, 222] on img at bounding box center [901, 259] width 392 height 395
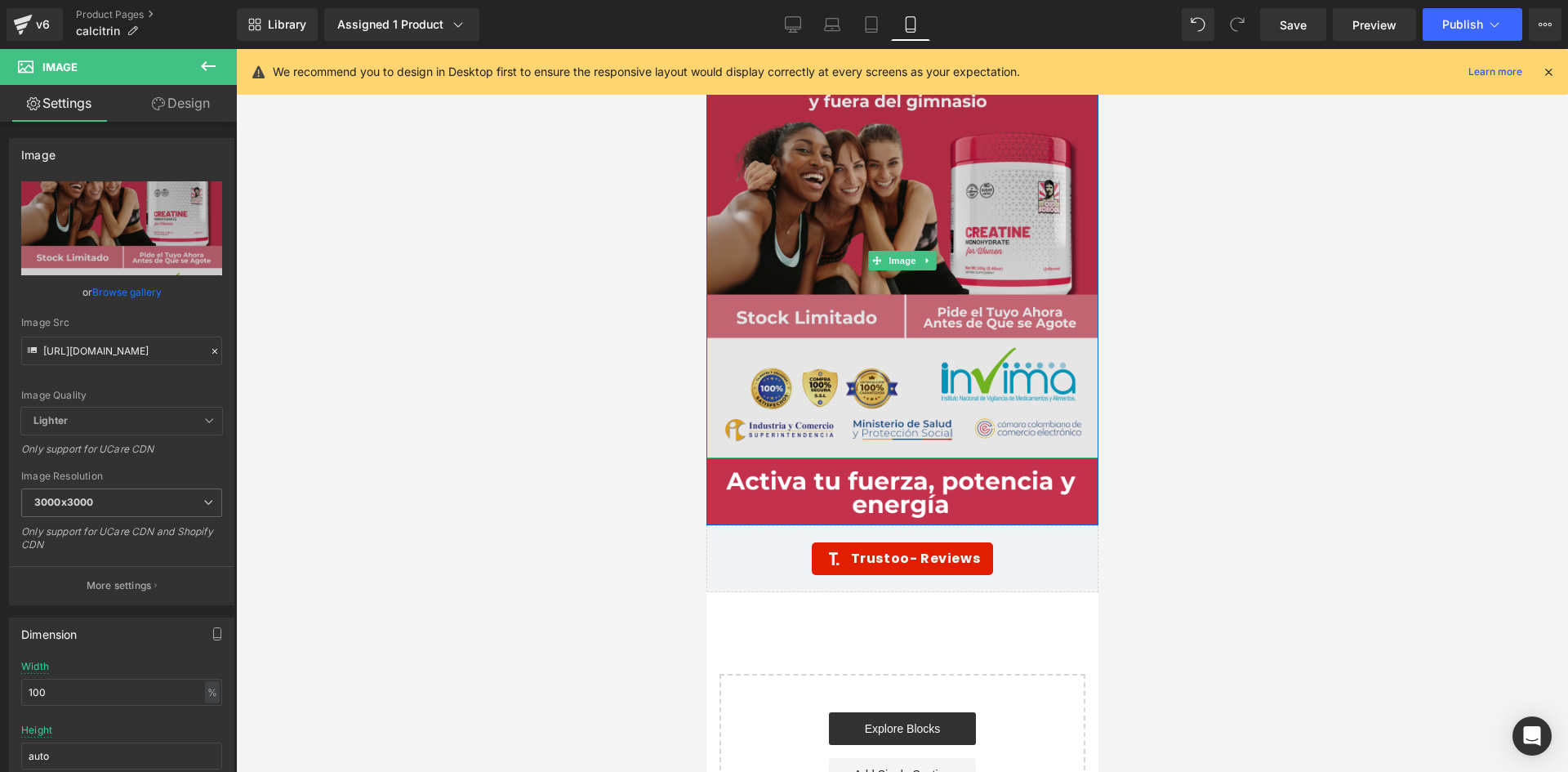
click at [774, 242] on img at bounding box center [901, 259] width 392 height 395
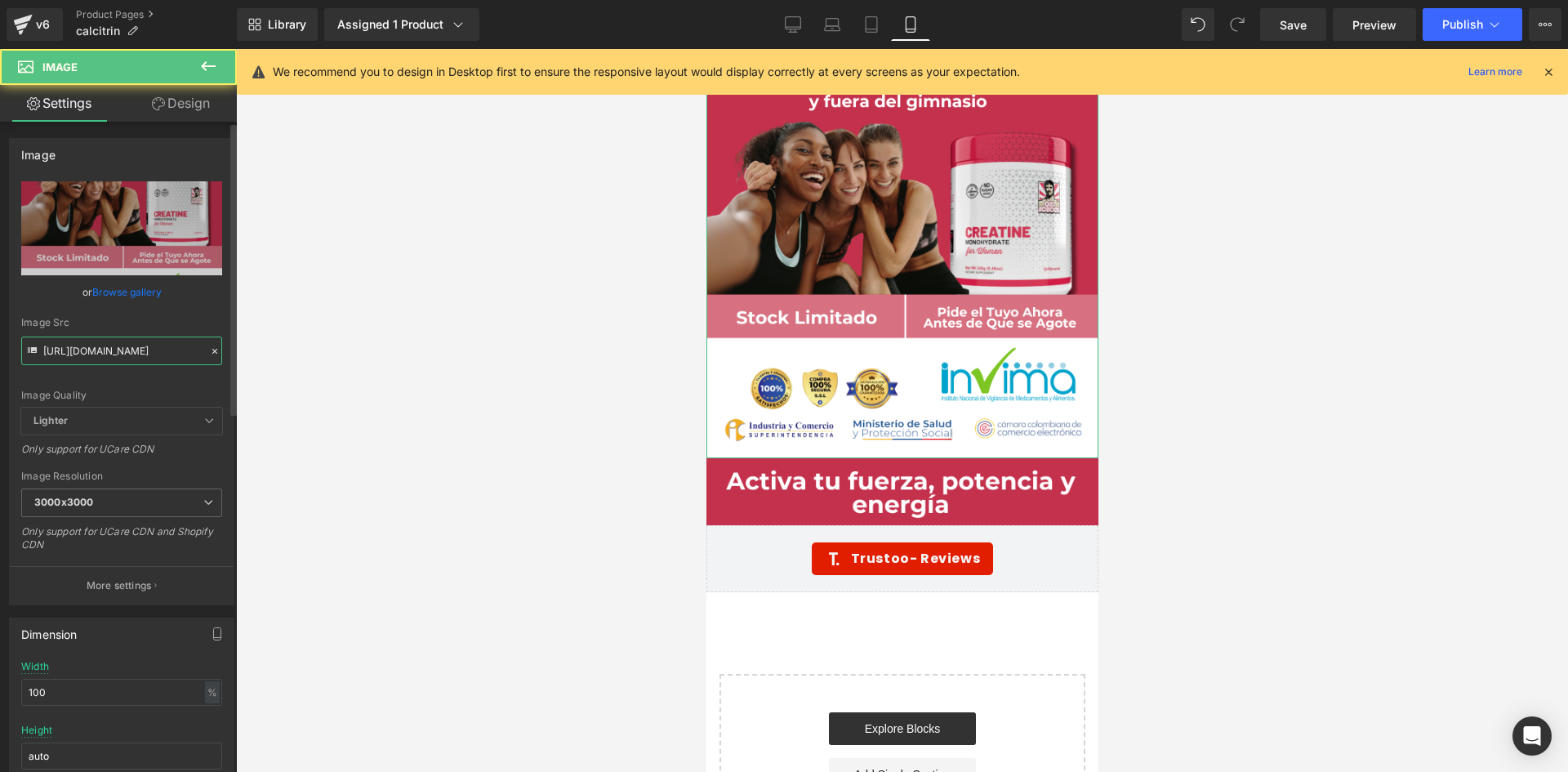
click at [177, 347] on input "[URL][DOMAIN_NAME]" at bounding box center [121, 351] width 201 height 28
click at [177, 345] on input "[URL][DOMAIN_NAME]" at bounding box center [121, 351] width 201 height 28
paste input "8nLgNtCg/raw10-10"
type input "[URL][DOMAIN_NAME]"
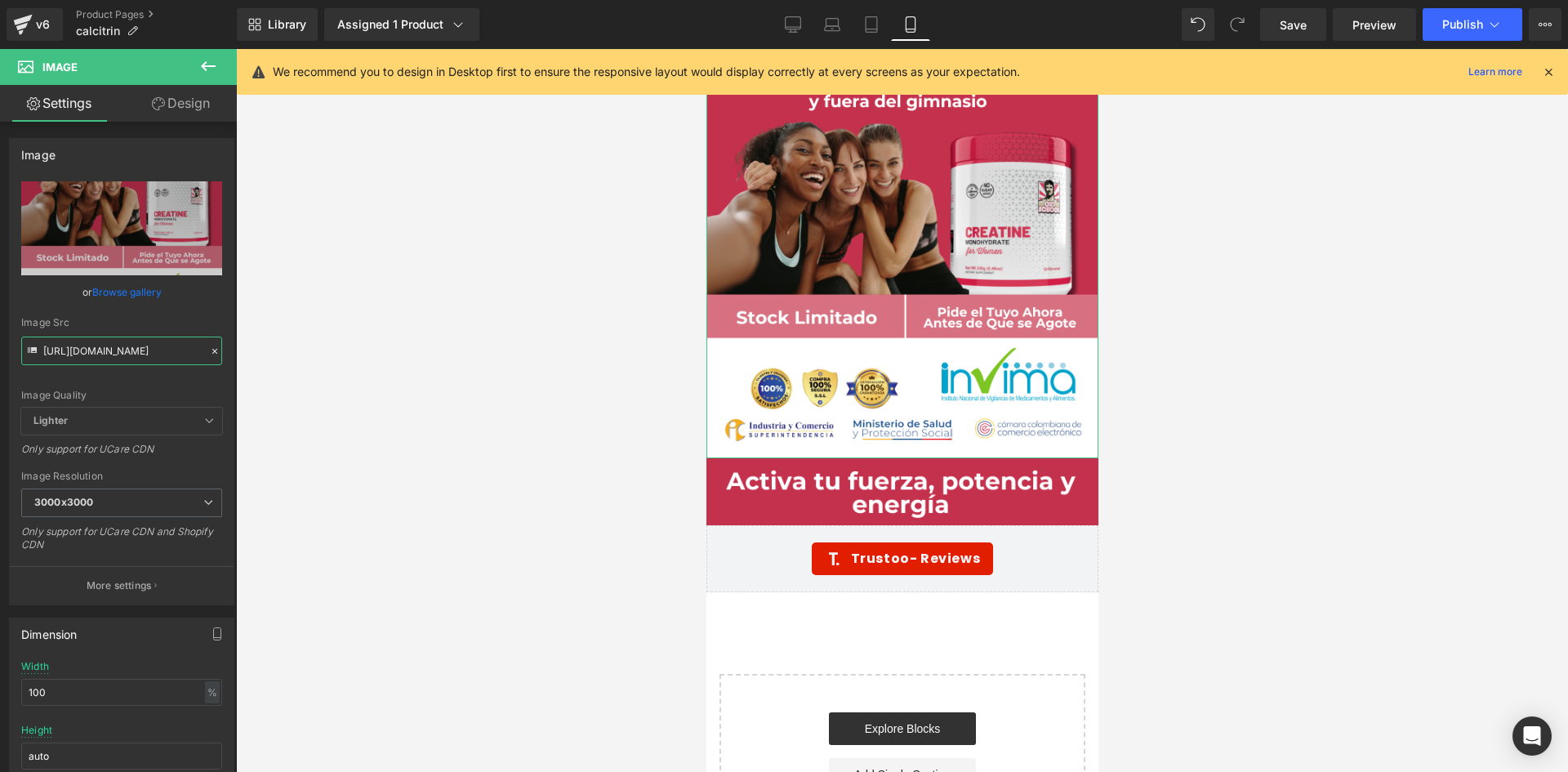
scroll to position [0, 33]
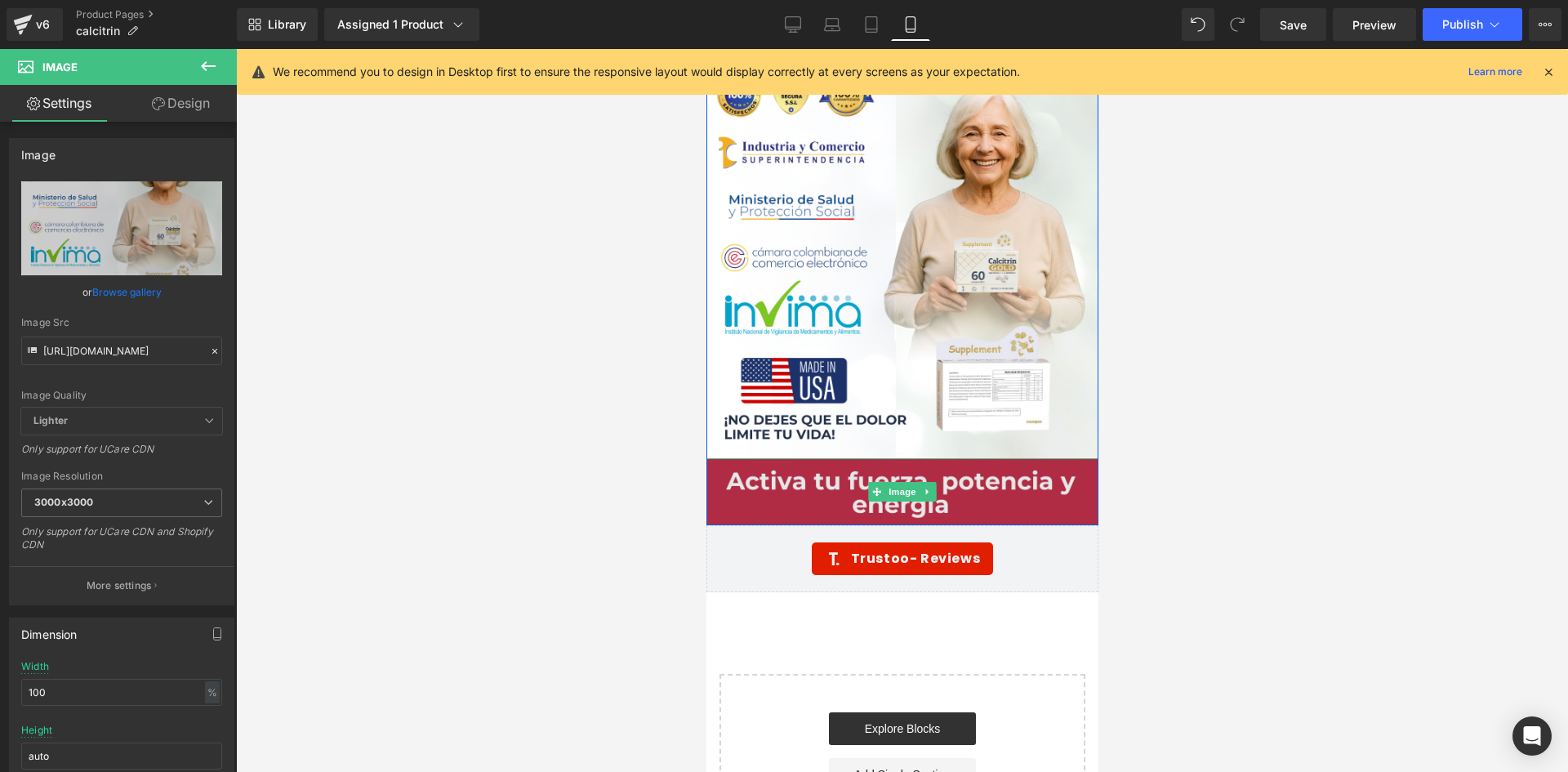
click at [898, 494] on span "Image" at bounding box center [901, 491] width 34 height 19
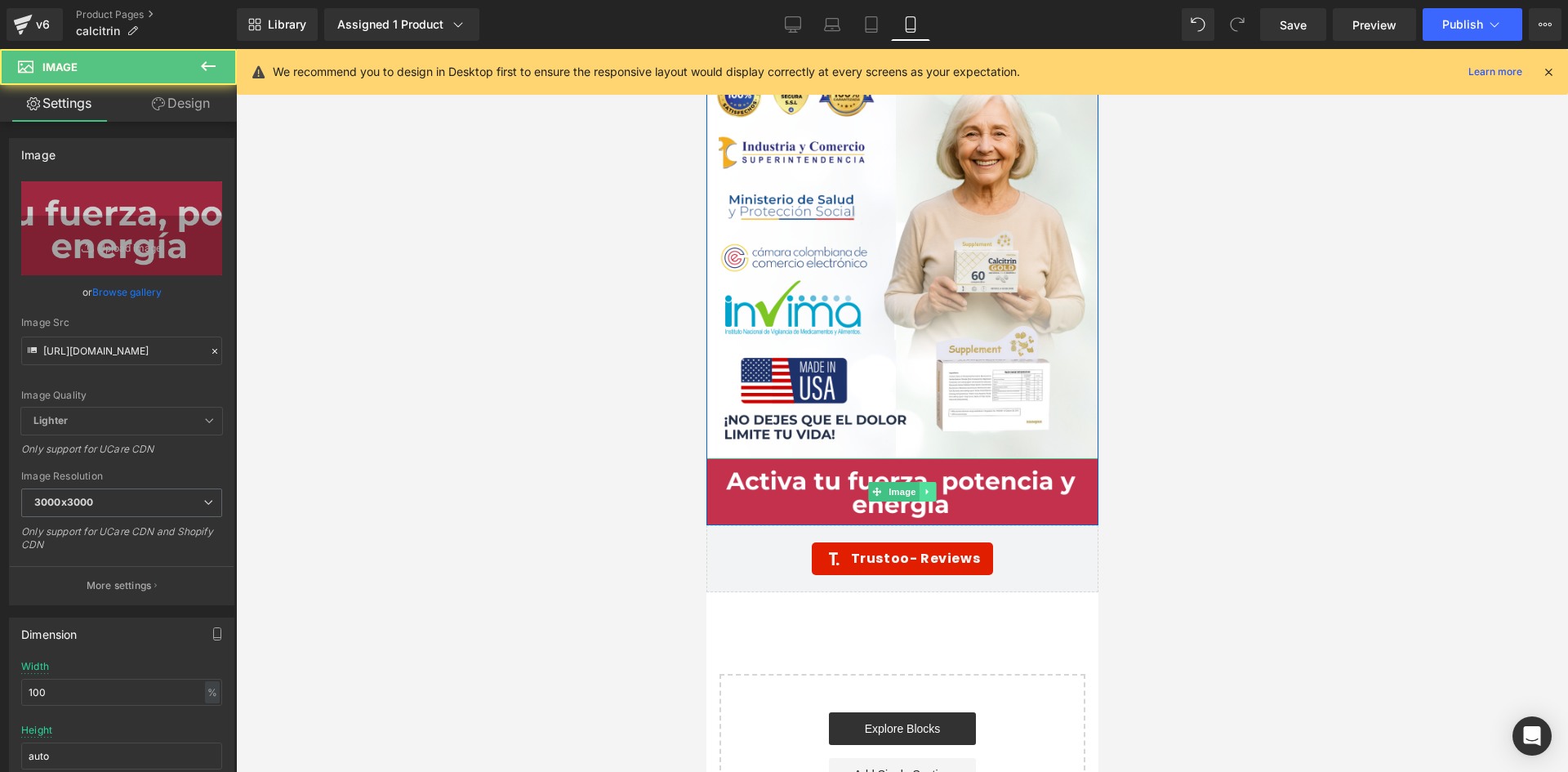
click at [926, 491] on link at bounding box center [927, 491] width 18 height 19
click at [933, 490] on icon at bounding box center [936, 491] width 9 height 9
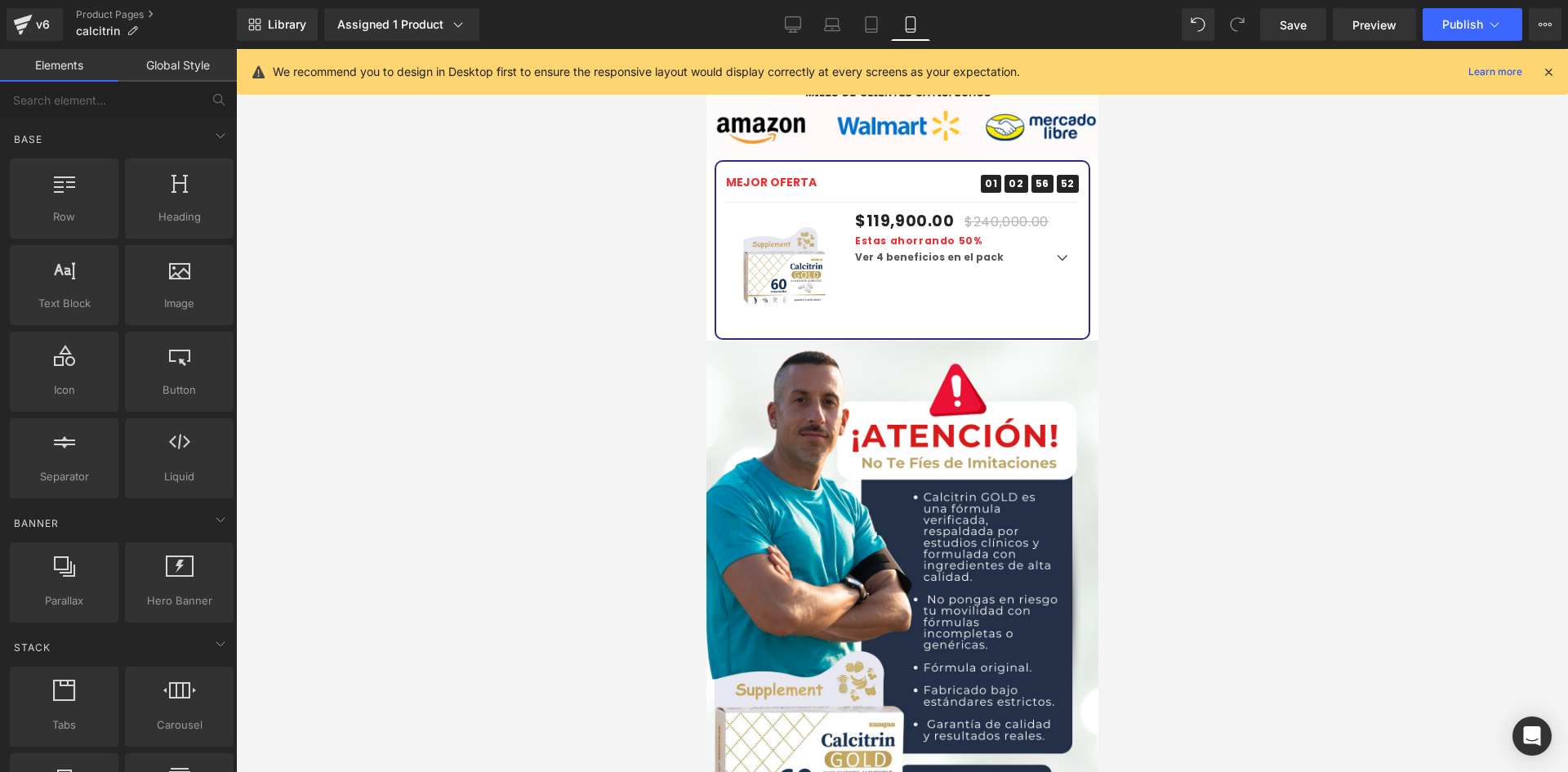
scroll to position [3104, 0]
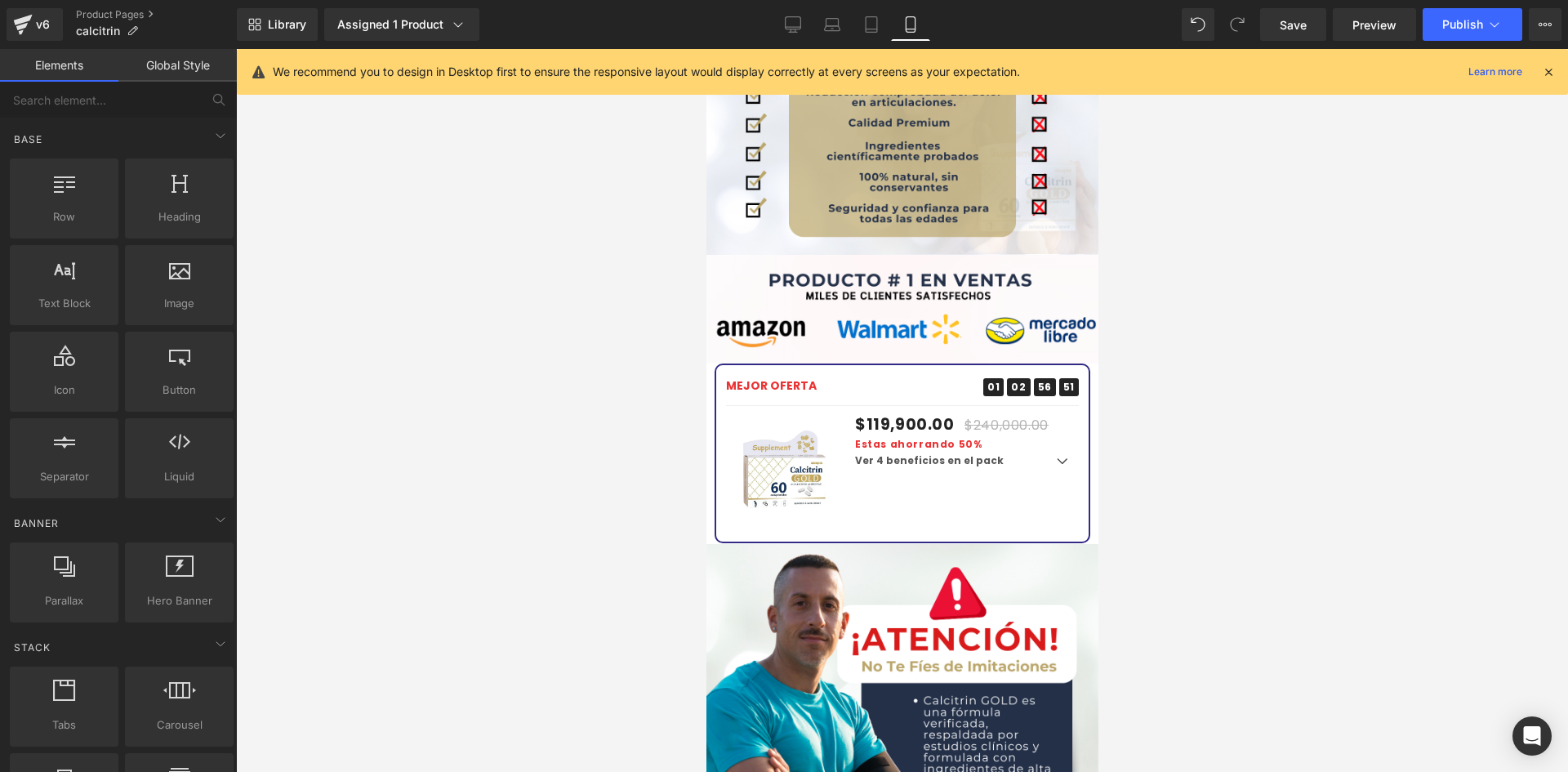
click at [1442, 31] on button "Publish" at bounding box center [1472, 24] width 99 height 33
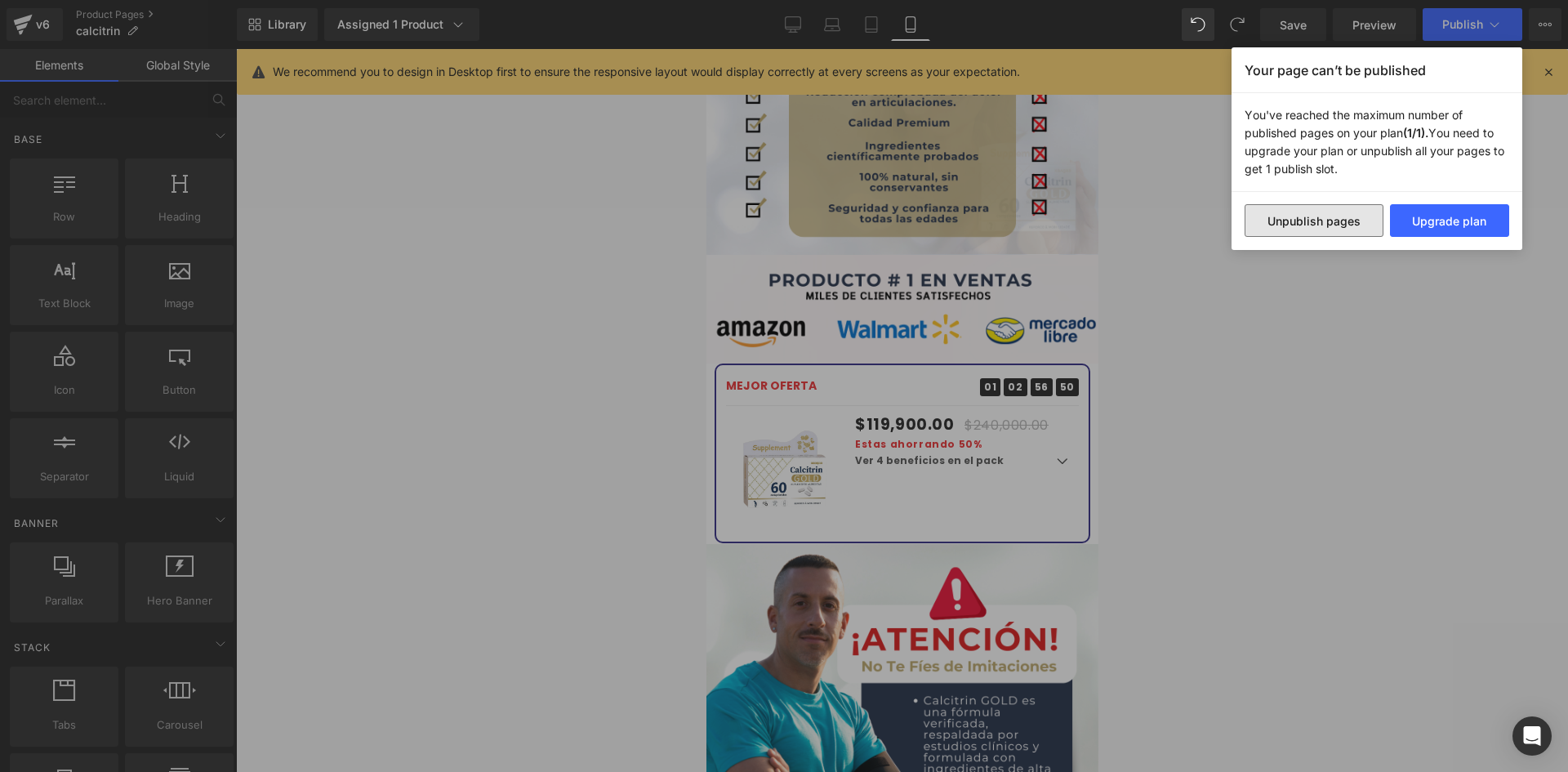
click at [1352, 230] on button "Unpublish pages" at bounding box center [1314, 220] width 139 height 33
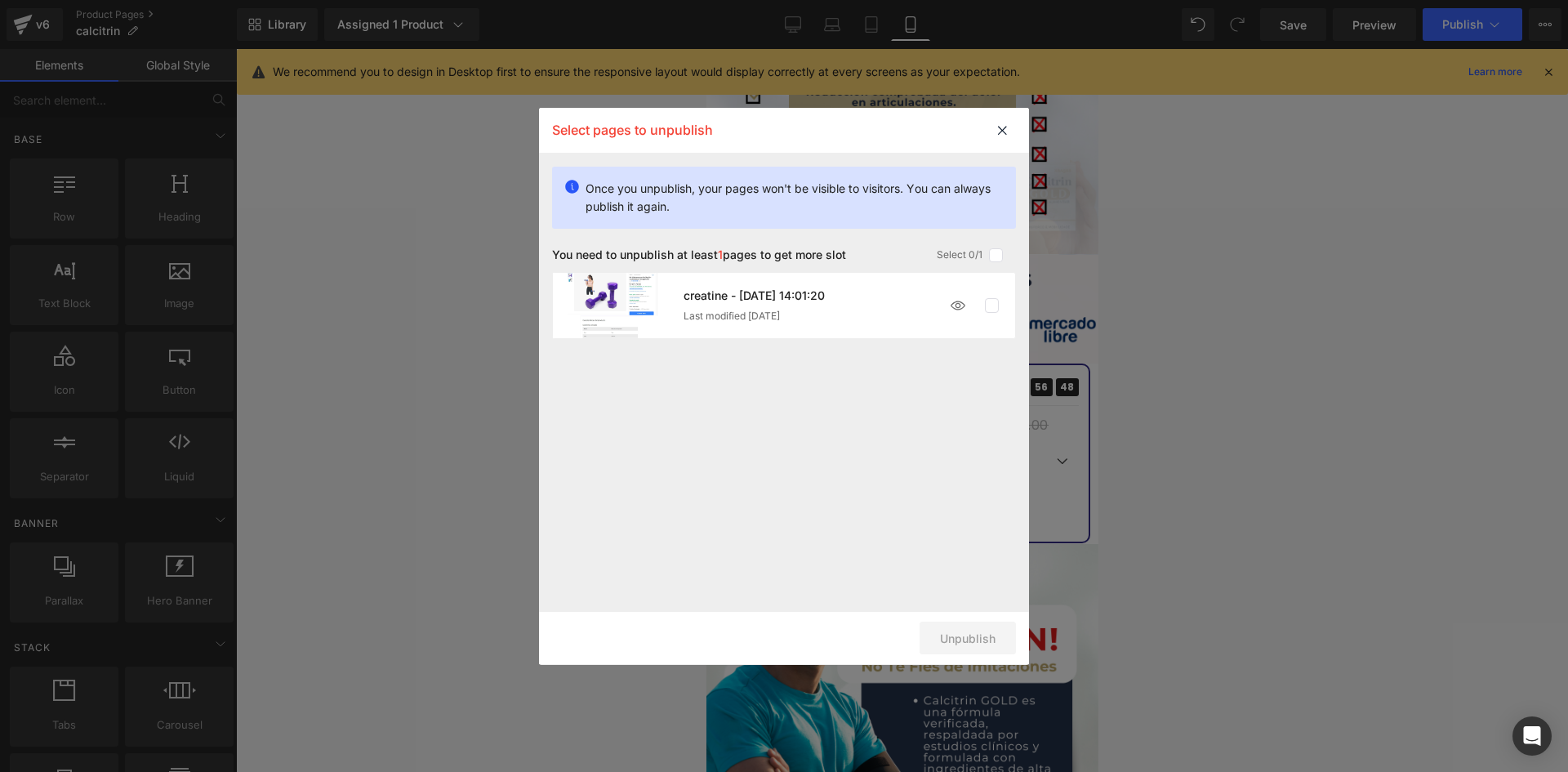
click at [829, 312] on div "Last modified [DATE]" at bounding box center [812, 317] width 258 height 12
click at [709, 311] on span "Last modified [DATE]" at bounding box center [731, 317] width 96 height 12
click at [592, 296] on img at bounding box center [611, 306] width 118 height 65
click at [952, 313] on img at bounding box center [957, 305] width 33 height 33
click at [741, 318] on span "Last modified [DATE]" at bounding box center [731, 317] width 96 height 12
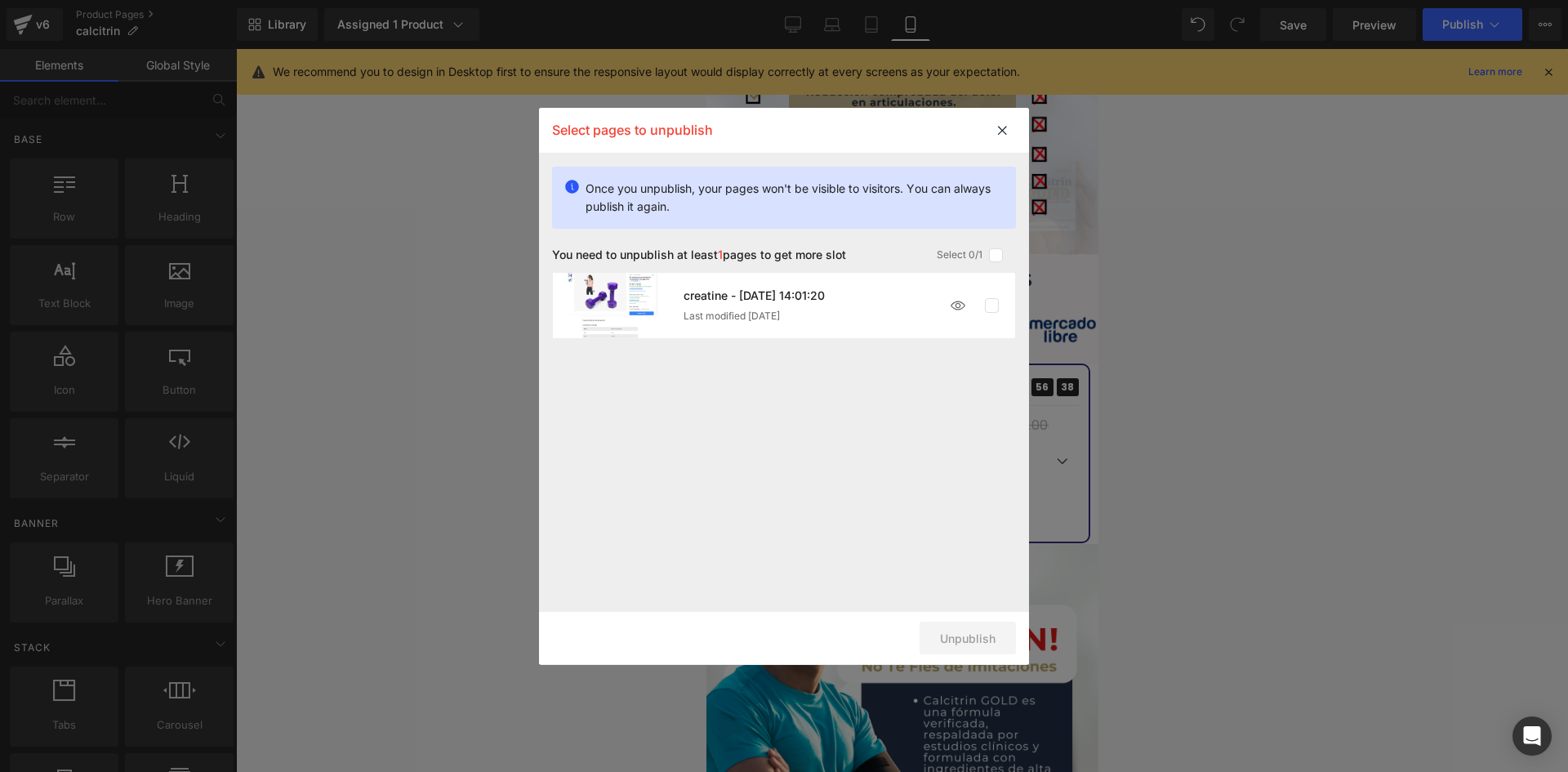
click at [560, 297] on img at bounding box center [611, 306] width 118 height 65
click at [991, 307] on label at bounding box center [992, 306] width 15 height 15
click at [992, 306] on input "checkbox" at bounding box center [992, 306] width 0 height 0
click at [937, 649] on button "Unpublish 1 pages" at bounding box center [945, 637] width 141 height 33
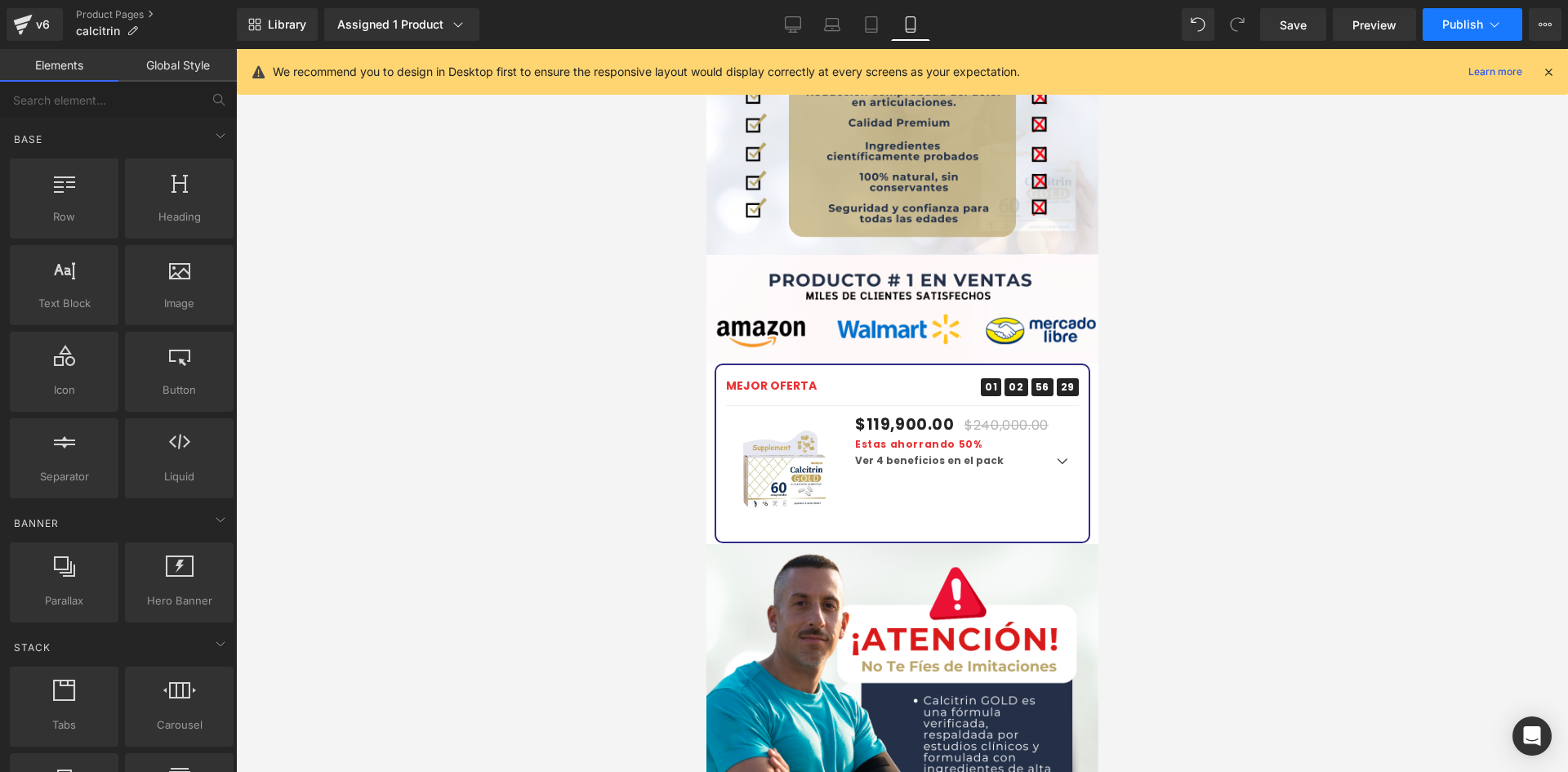
click at [1482, 28] on span "Publish" at bounding box center [1463, 25] width 41 height 13
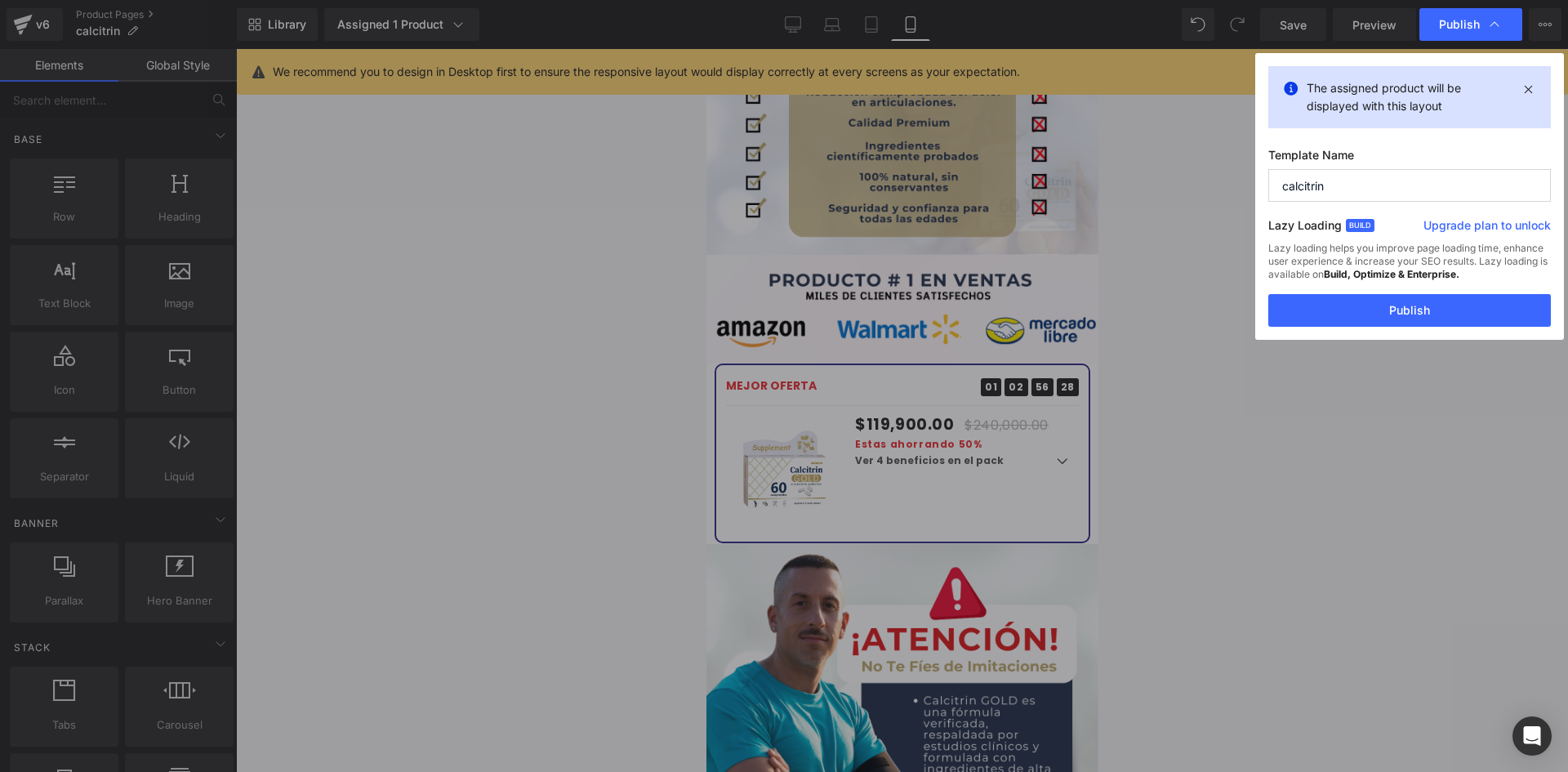
click at [1386, 312] on button "Publish" at bounding box center [1409, 310] width 282 height 33
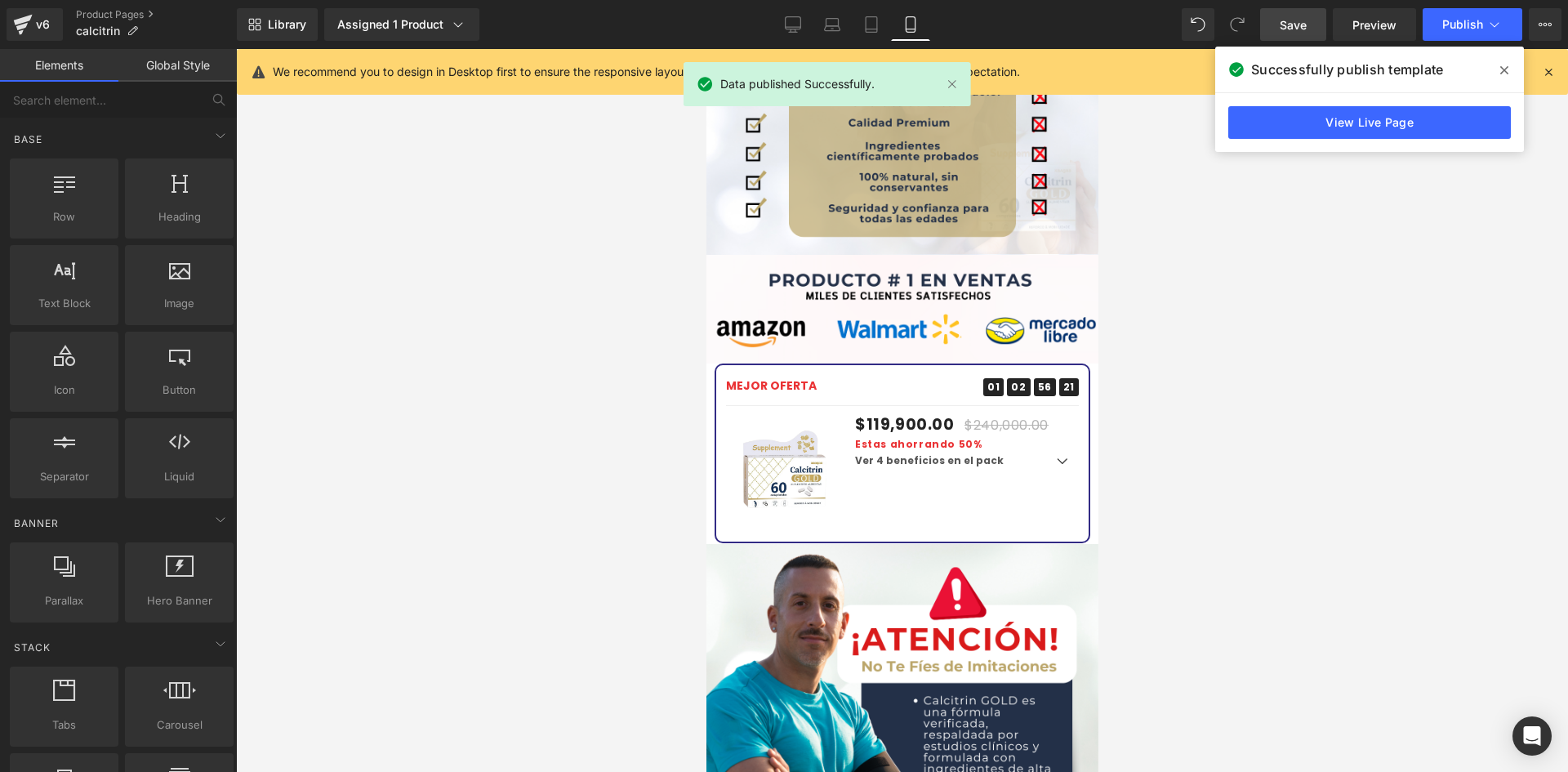
click at [1286, 36] on link "Save" at bounding box center [1293, 24] width 66 height 33
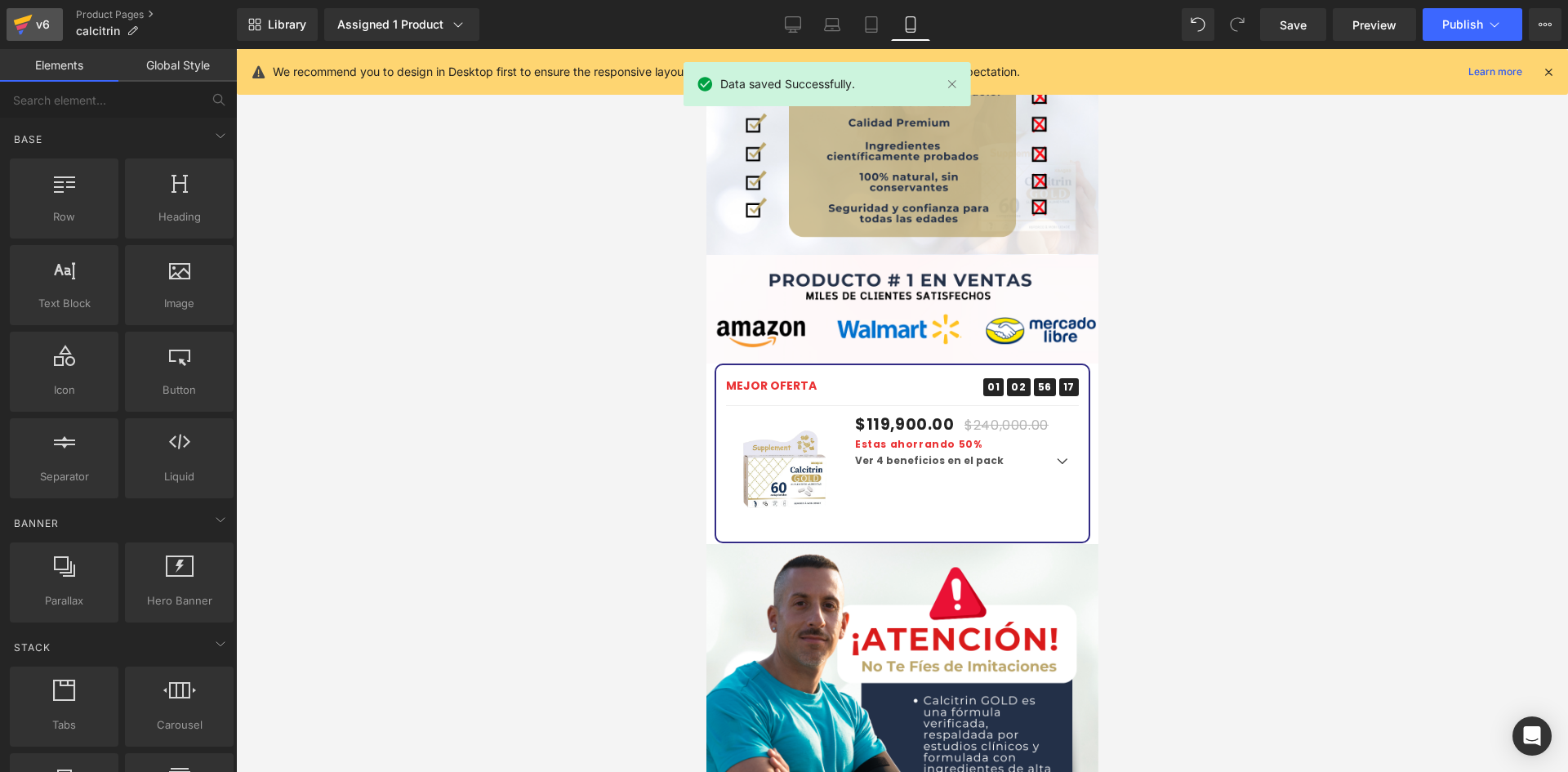
click at [43, 27] on div "v6" at bounding box center [43, 24] width 20 height 21
